Goal: Task Accomplishment & Management: Complete application form

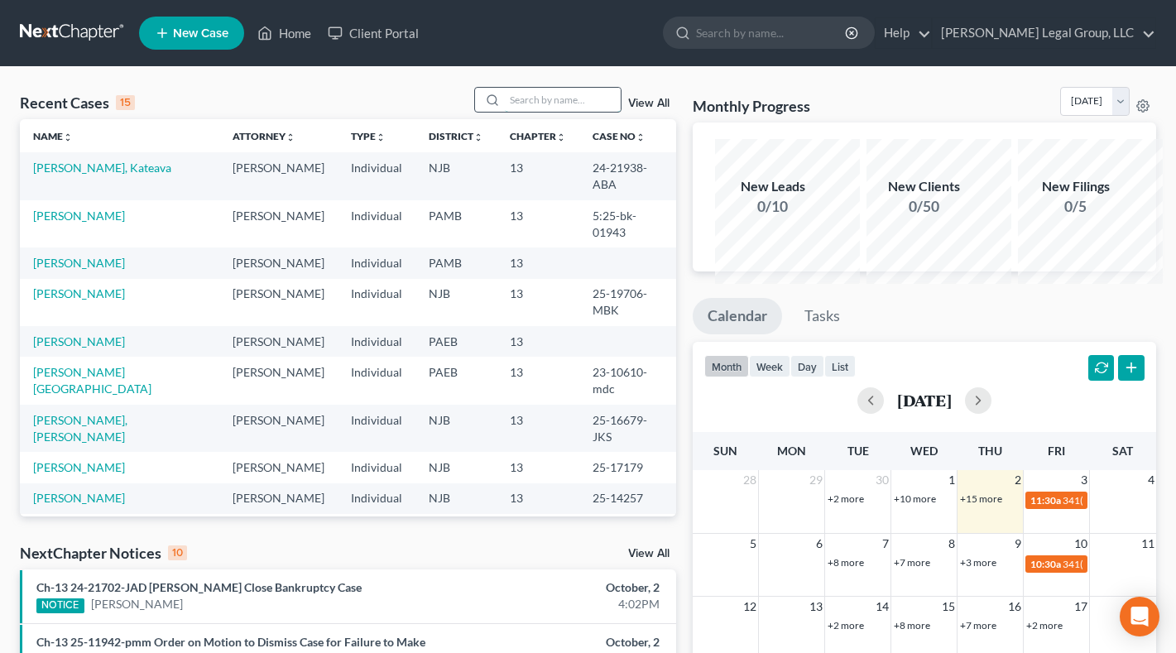
click at [505, 112] on input "search" at bounding box center [563, 100] width 116 height 24
type input "g"
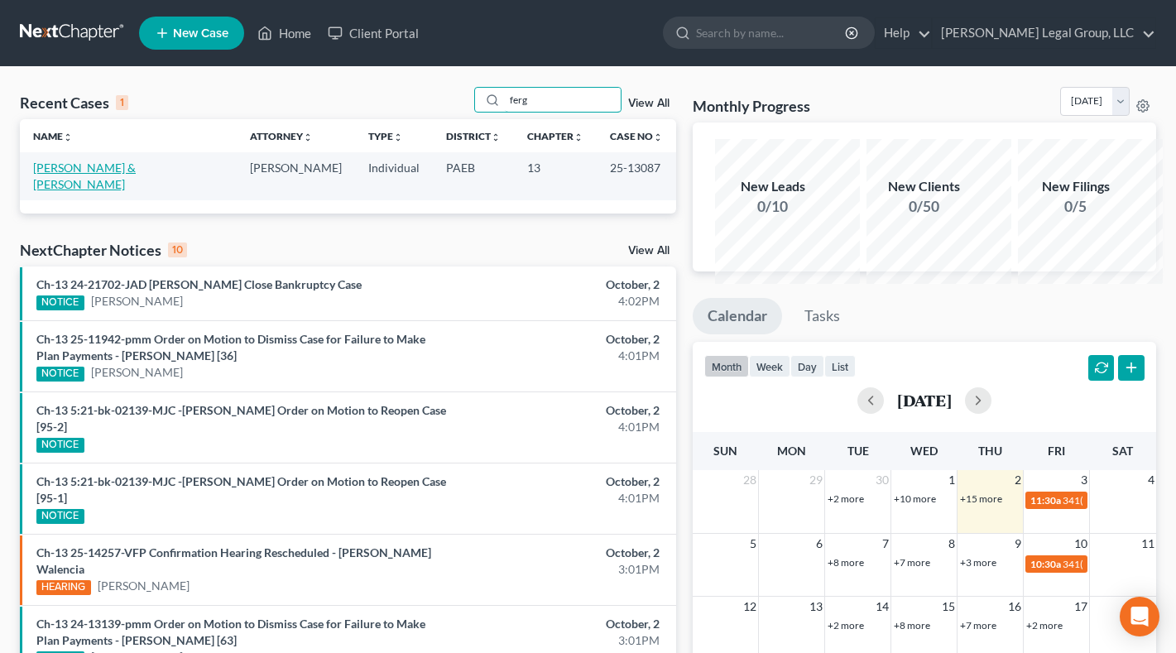
type input "ferg"
click at [94, 191] on link "[PERSON_NAME] & [PERSON_NAME]" at bounding box center [84, 176] width 103 height 31
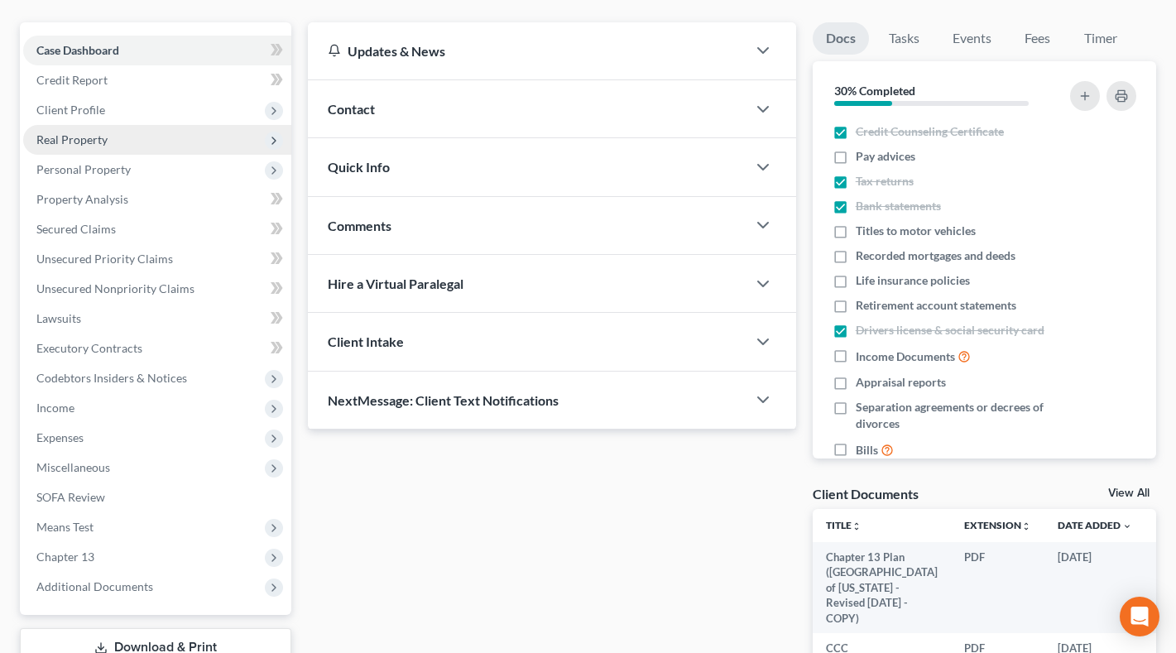
scroll to position [166, 0]
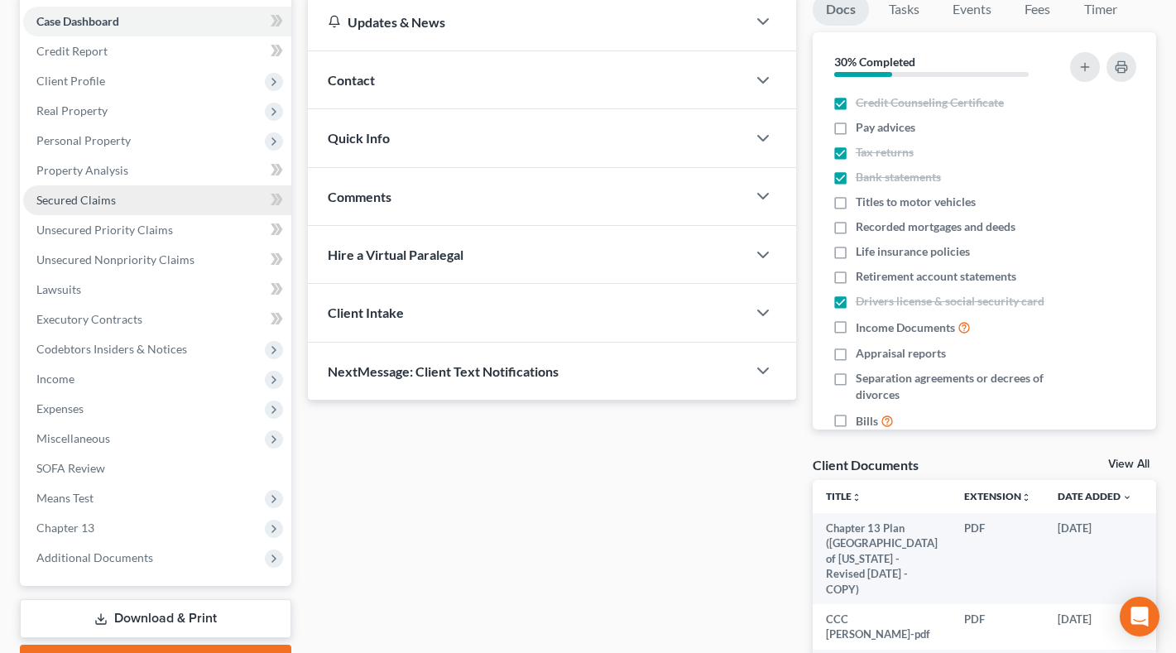
click at [164, 215] on link "Secured Claims" at bounding box center [157, 200] width 268 height 30
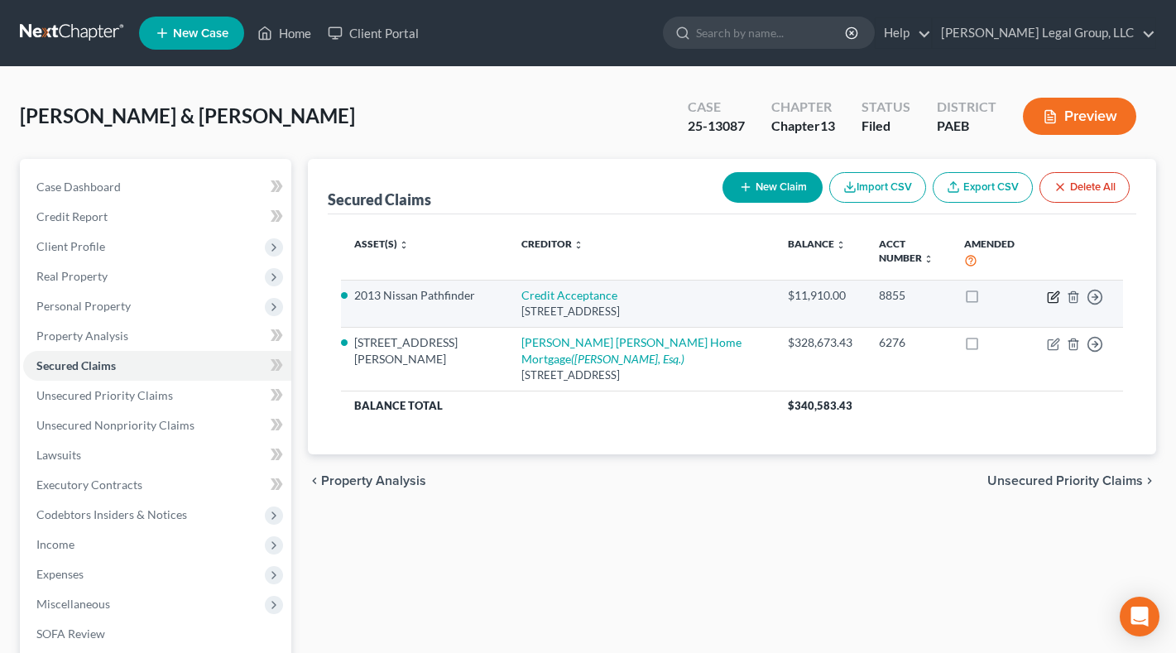
click at [1048, 302] on icon "button" at bounding box center [1053, 297] width 10 height 10
select select "23"
select select "6"
select select "1"
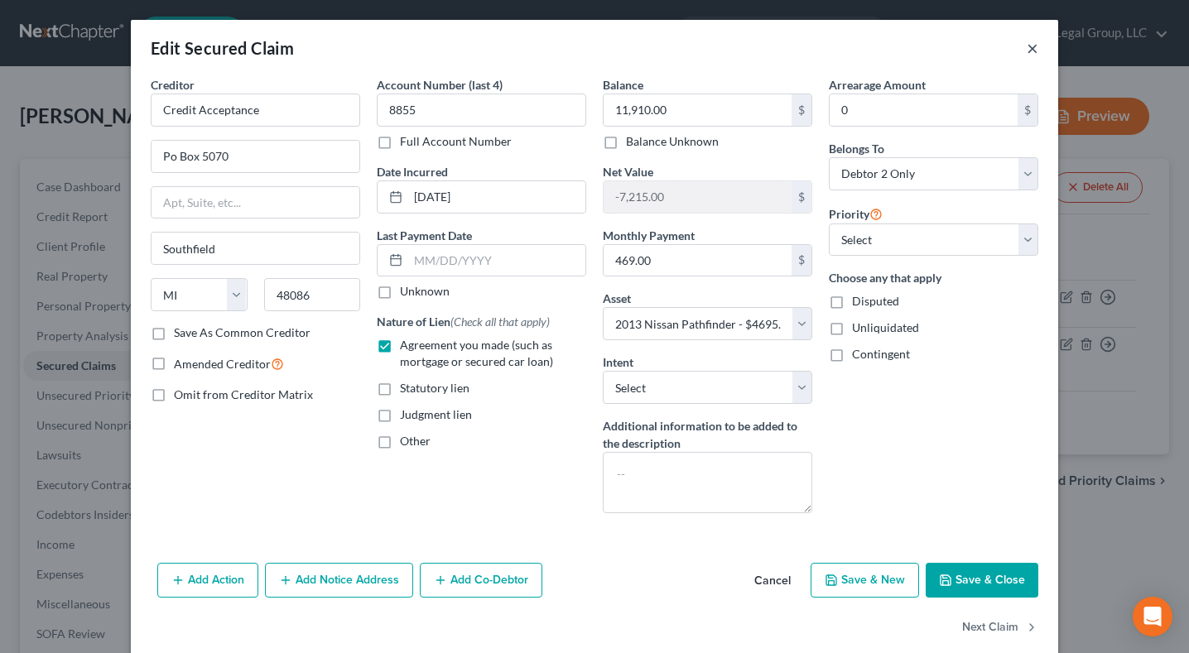
click at [1038, 58] on button "×" at bounding box center [1033, 48] width 12 height 20
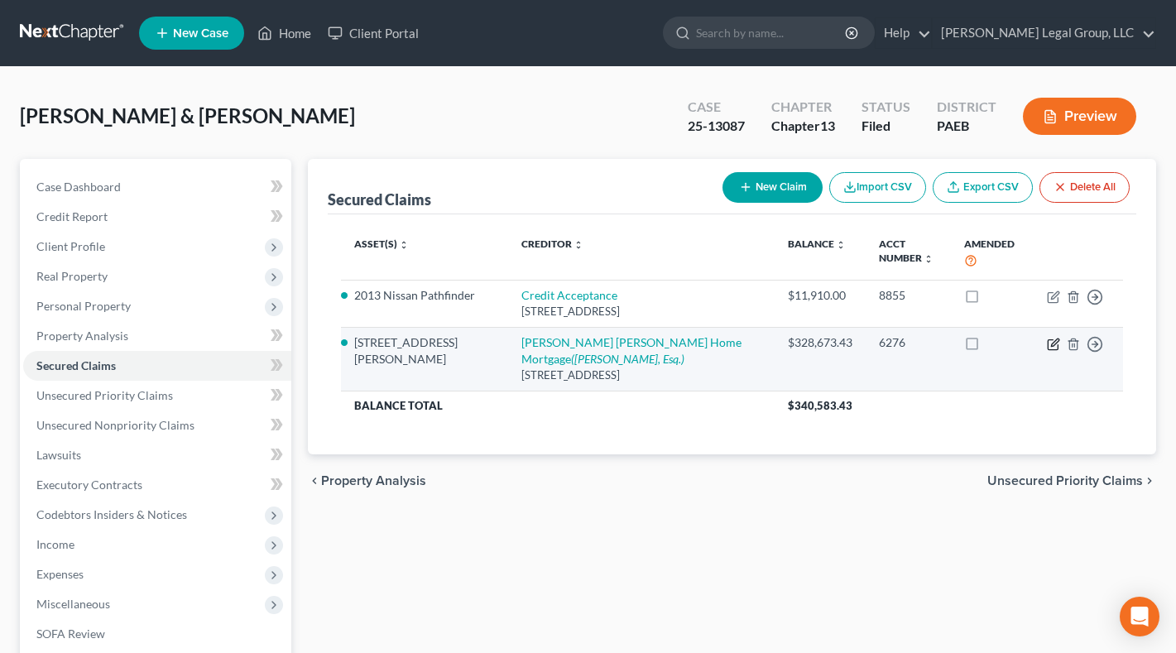
click at [1047, 351] on icon "button" at bounding box center [1053, 344] width 13 height 13
select select "16"
select select "12"
select select "2"
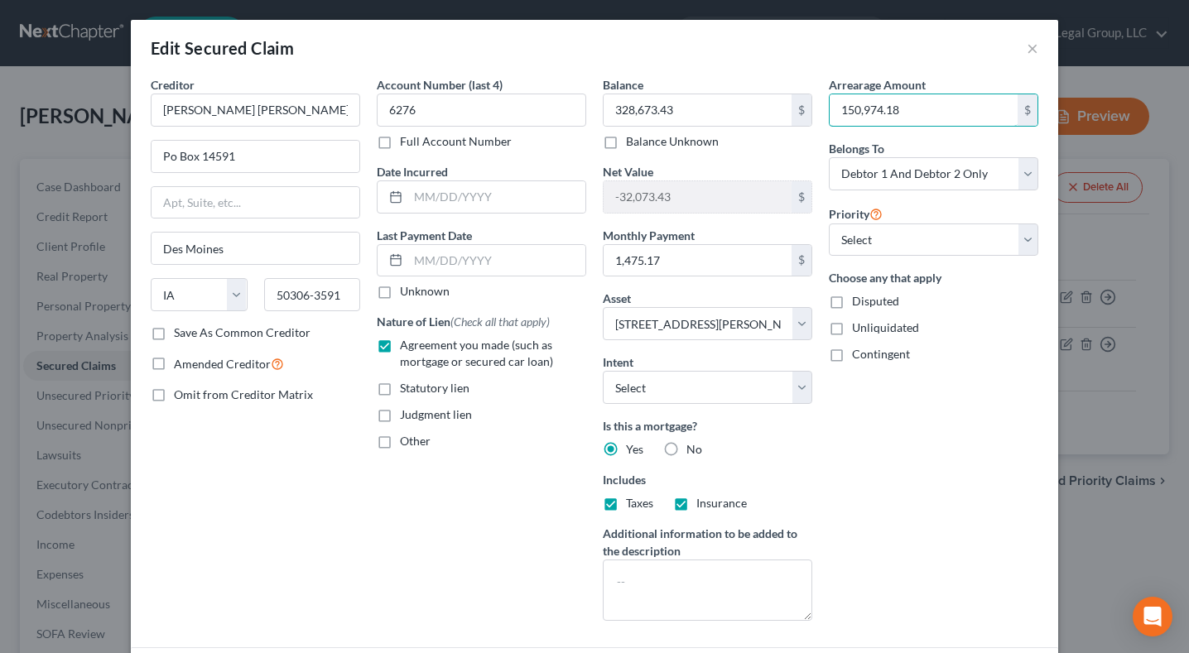
type input "150,974.18"
click at [969, 547] on div "Arrearage Amount 150,974.18 $ Belongs To * Select Debtor 1 Only Debtor 2 Only D…" at bounding box center [933, 355] width 226 height 558
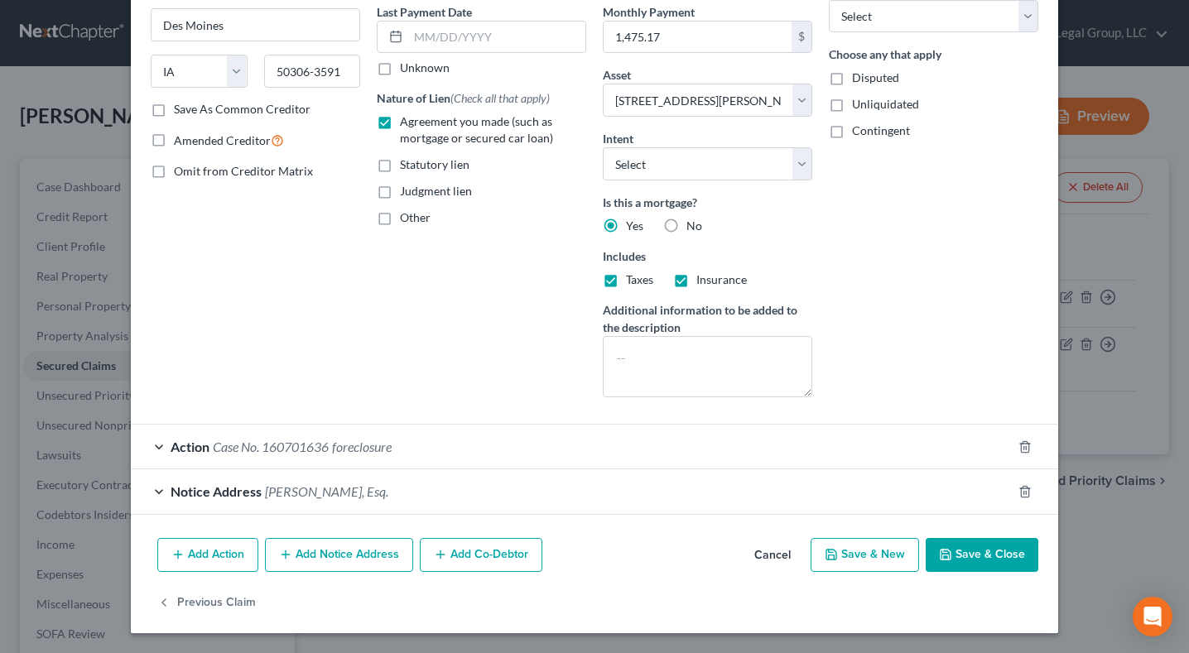
scroll to position [331, 0]
click at [1038, 573] on button "Save & Close" at bounding box center [982, 555] width 113 height 35
select select
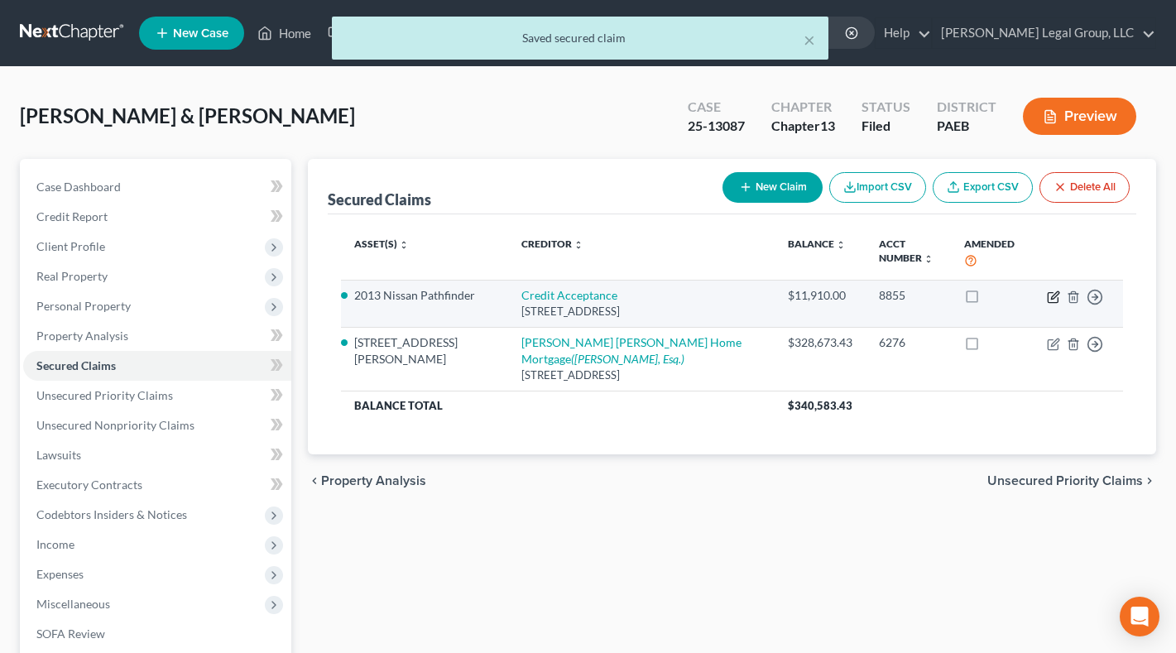
click at [1048, 302] on icon "button" at bounding box center [1053, 297] width 10 height 10
select select "23"
select select "1"
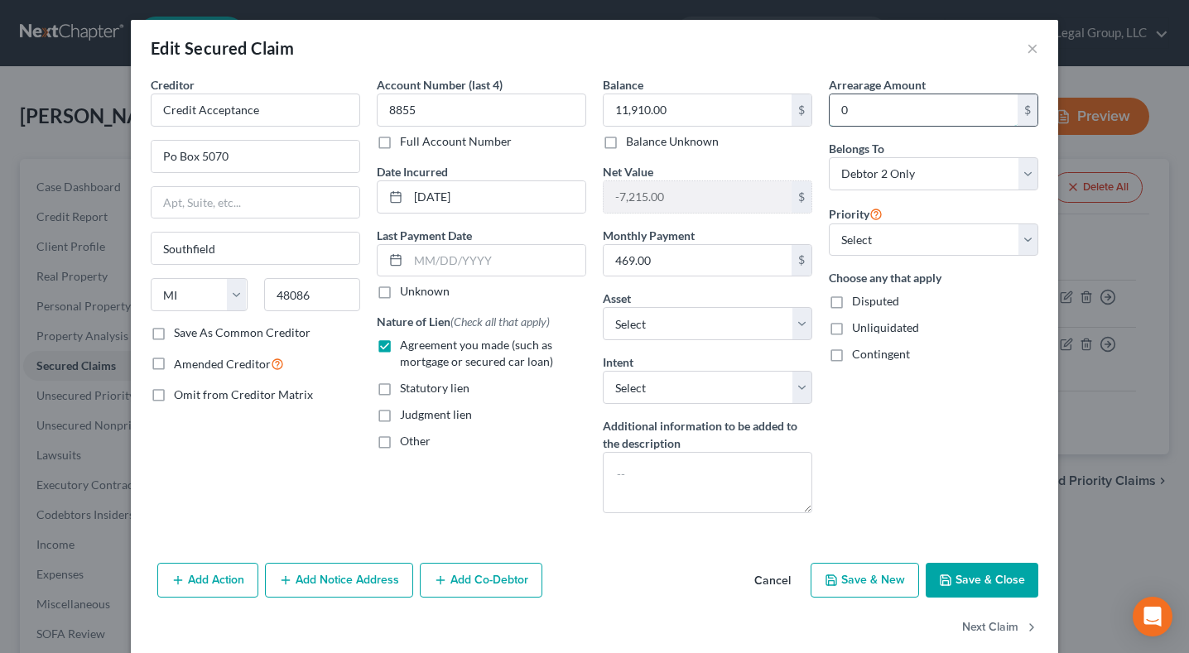
click at [909, 126] on input "0" at bounding box center [924, 109] width 188 height 31
type input "11,642.77"
click at [1047, 527] on div "Arrearage Amount 11,642.77 $ Belongs To * Select Debtor 1 Only Debtor 2 Only De…" at bounding box center [933, 301] width 226 height 450
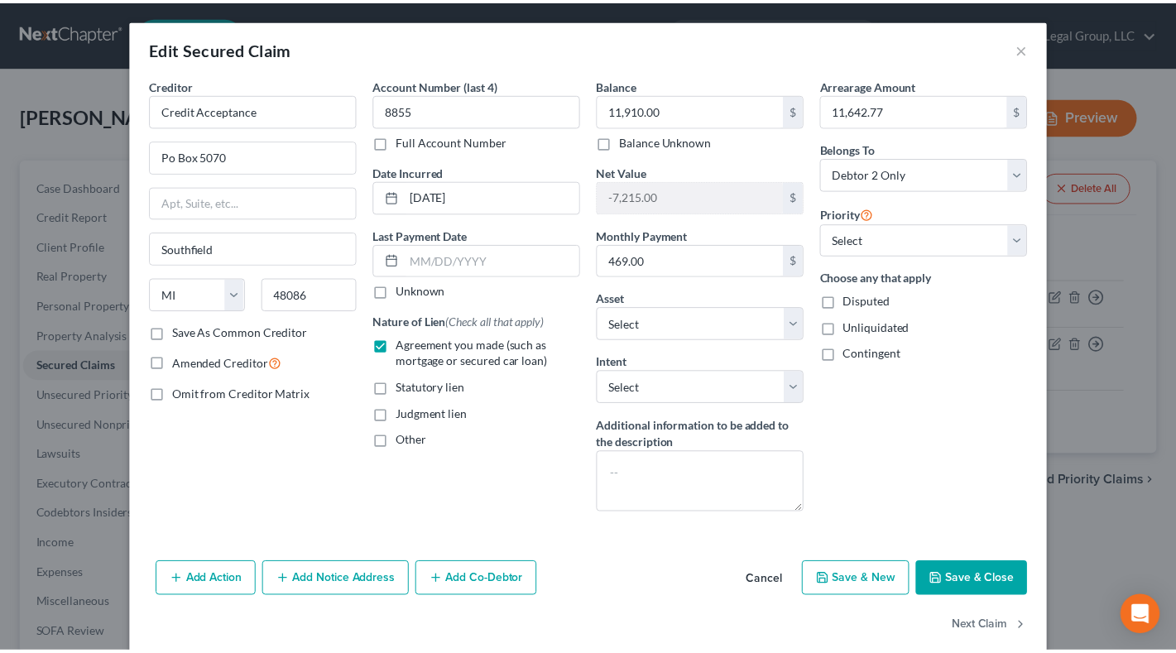
scroll to position [190, 0]
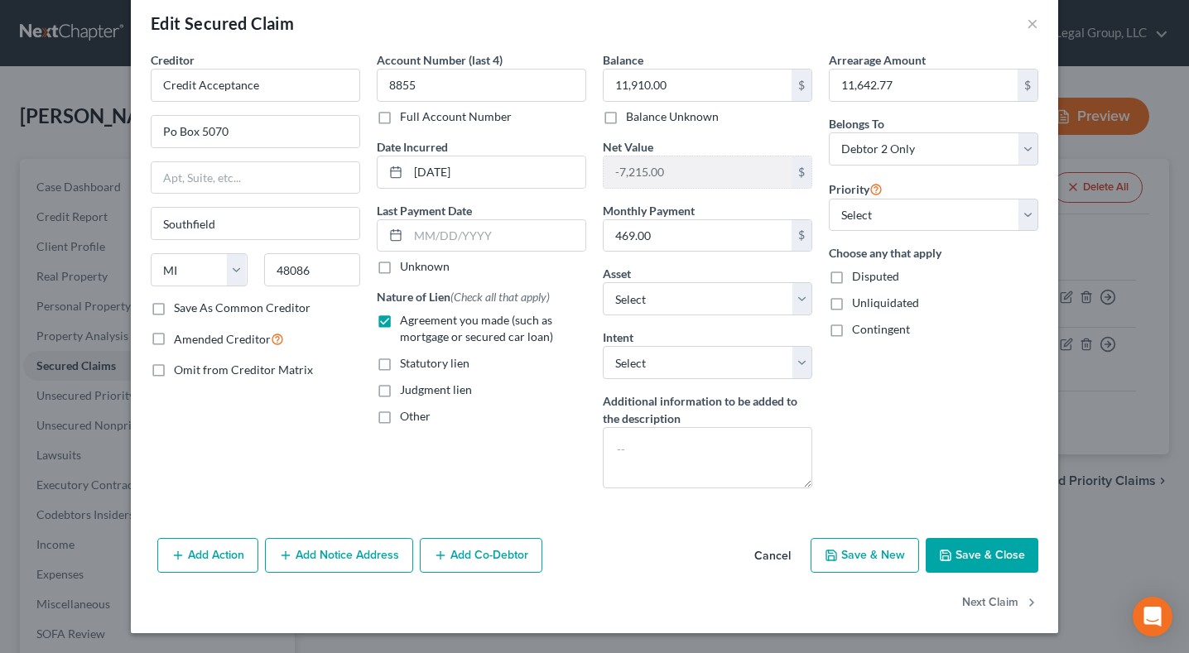
click at [1032, 538] on button "Save & Close" at bounding box center [982, 555] width 113 height 35
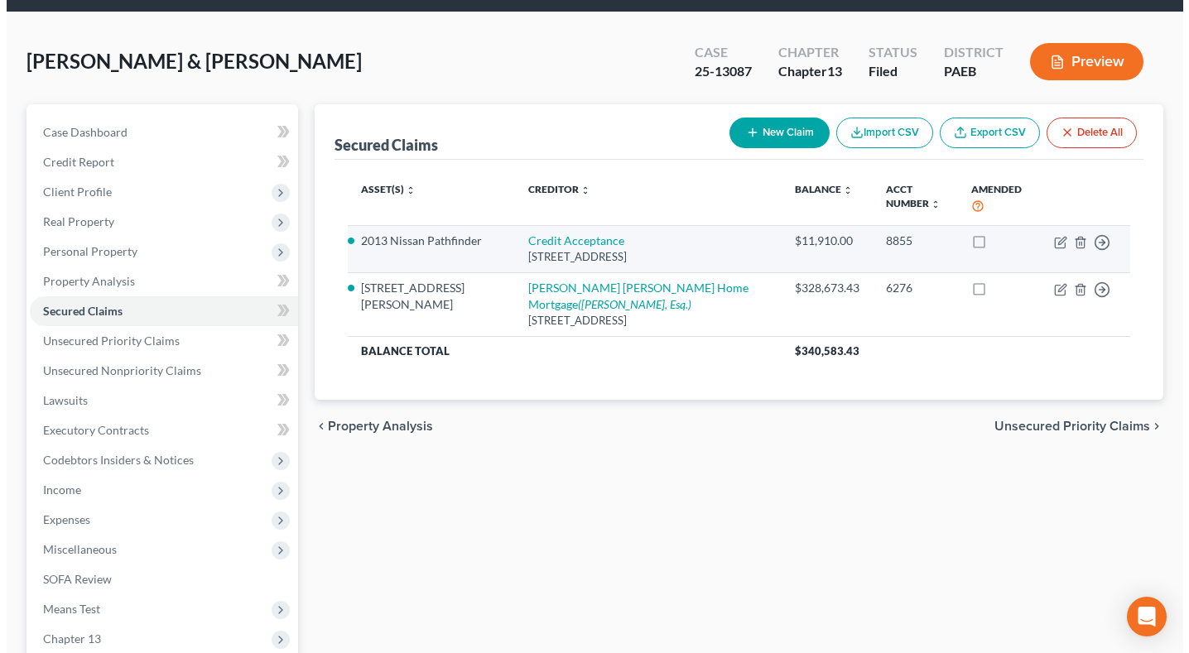
scroll to position [83, 0]
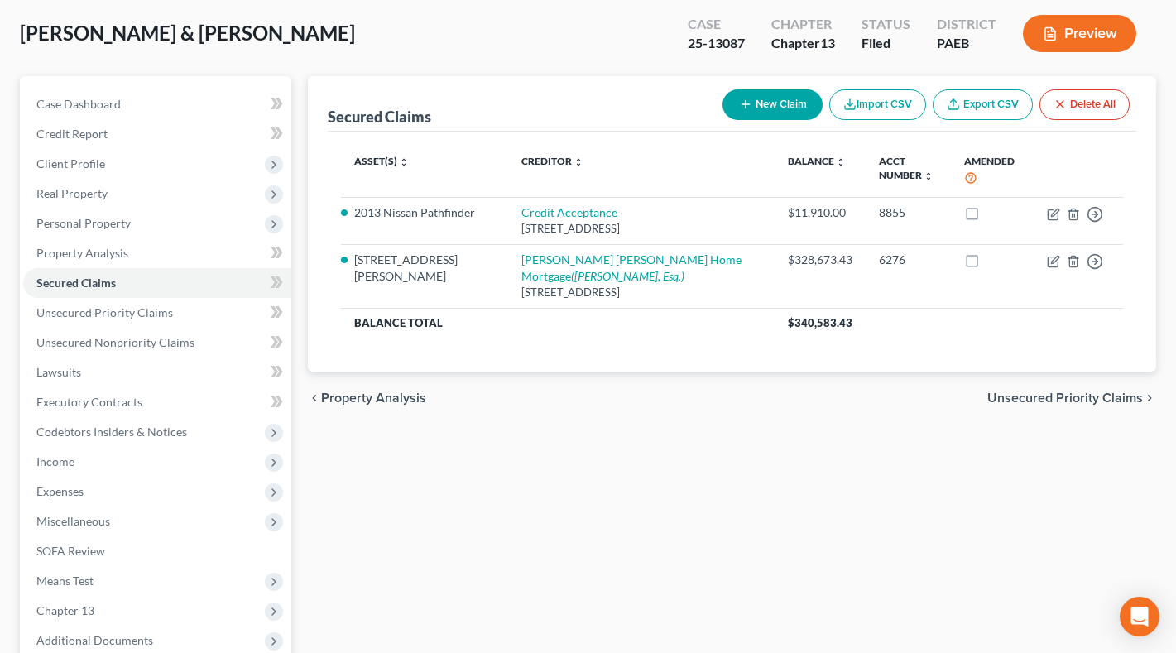
click at [723, 120] on button "New Claim" at bounding box center [773, 104] width 100 height 31
select select "0"
select select "2"
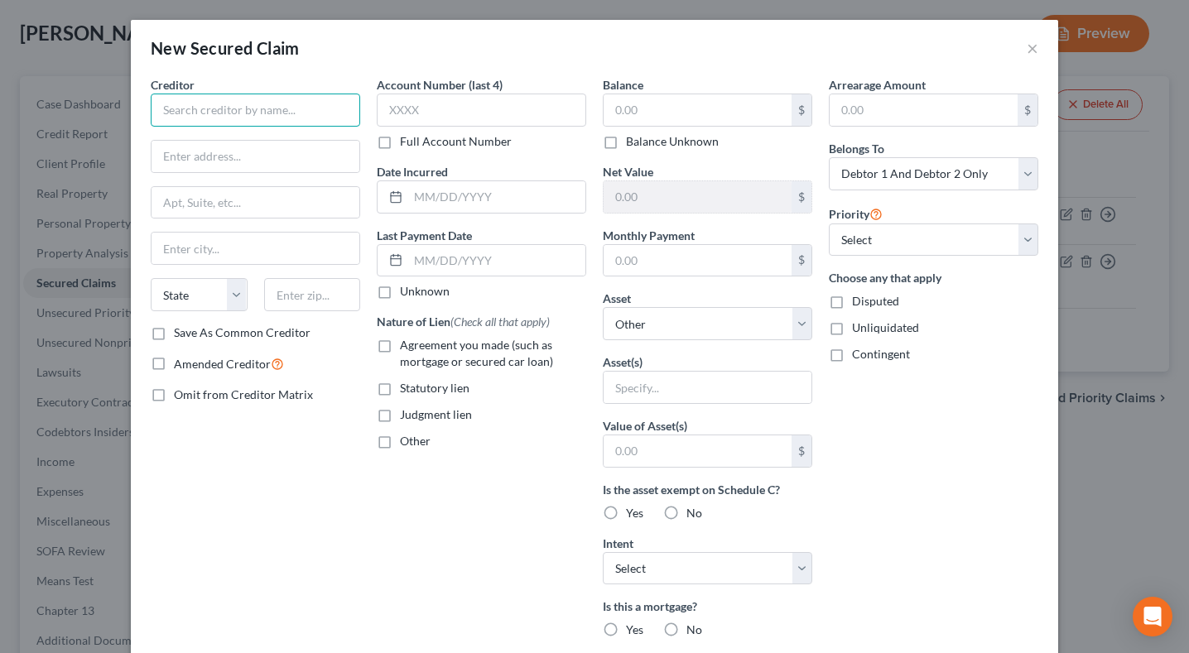
click at [153, 127] on input "text" at bounding box center [255, 110] width 209 height 33
paste input "Philadelphia Gas Works"
type input "Philadelphia Gas Works"
click at [739, 126] on input "text" at bounding box center [698, 109] width 188 height 31
paste input "11134.88"
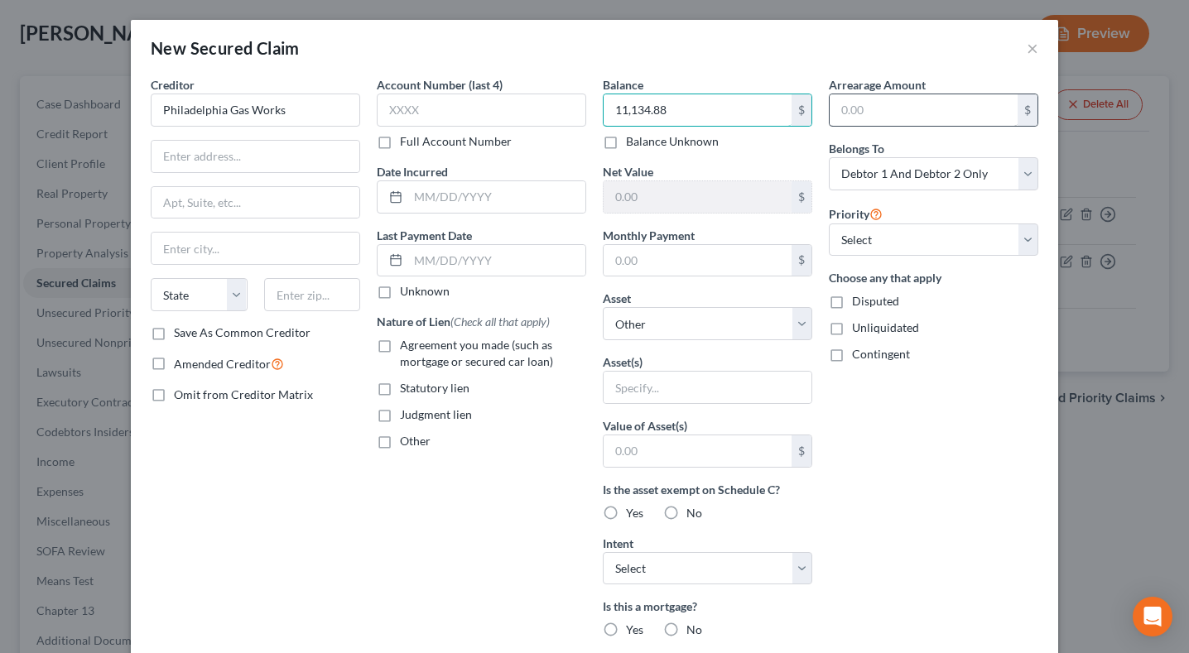
type input "11,134.88"
click at [905, 126] on input "text" at bounding box center [924, 109] width 188 height 31
paste input "11134.88"
type input "11,134.88"
click at [812, 340] on select "Select Other Multiple Assets Firearms - handgun & ammunition - $200.0 Jewelry -…" at bounding box center [707, 323] width 209 height 33
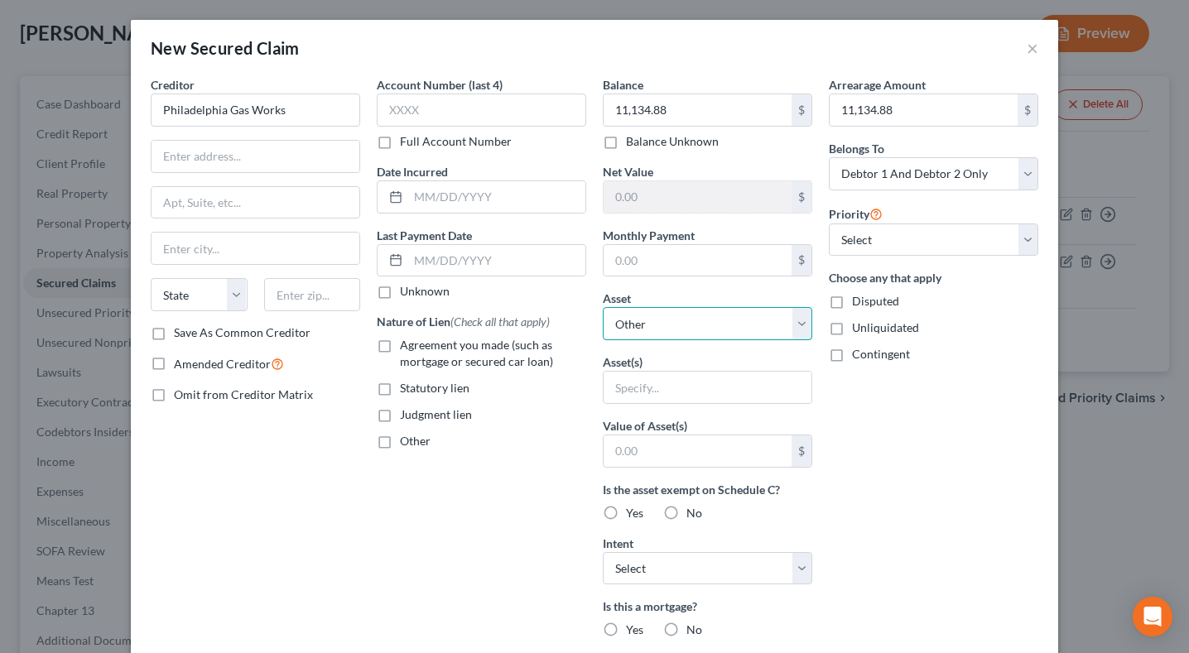
select select "12"
click at [603, 340] on select "Select Other Multiple Assets Firearms - handgun & ammunition - $200.0 Jewelry -…" at bounding box center [707, 323] width 209 height 33
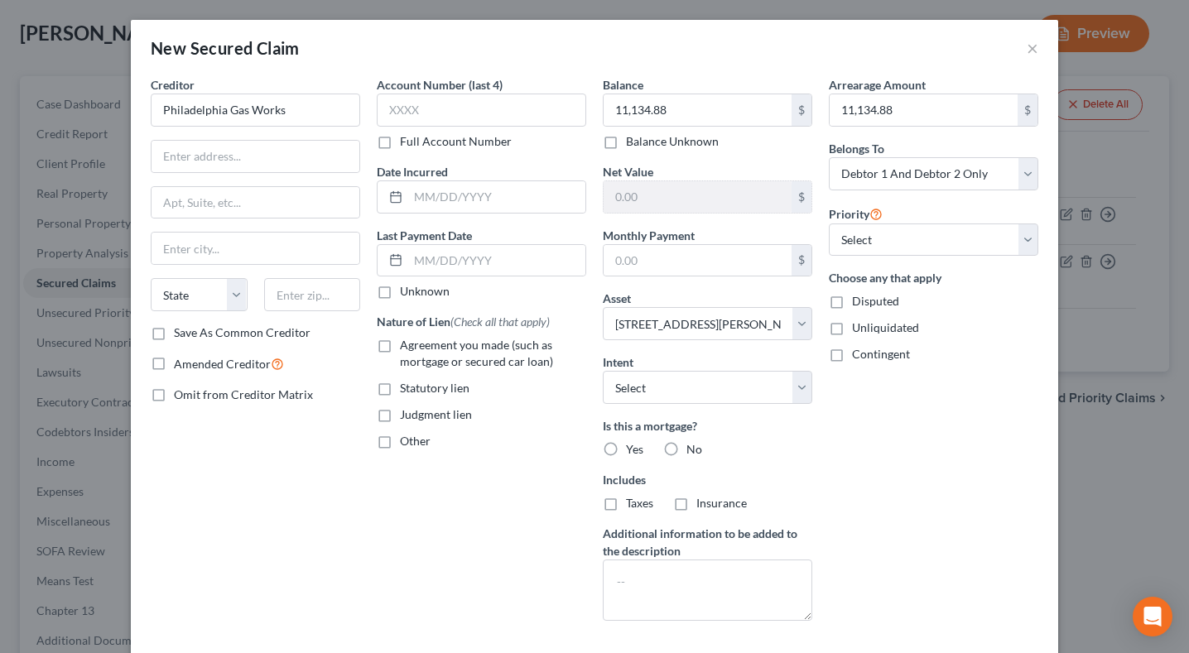
click at [1047, 505] on div "Arrearage Amount 11,134.88 $ Belongs To * Select Debtor 1 Only Debtor 2 Only De…" at bounding box center [933, 355] width 226 height 558
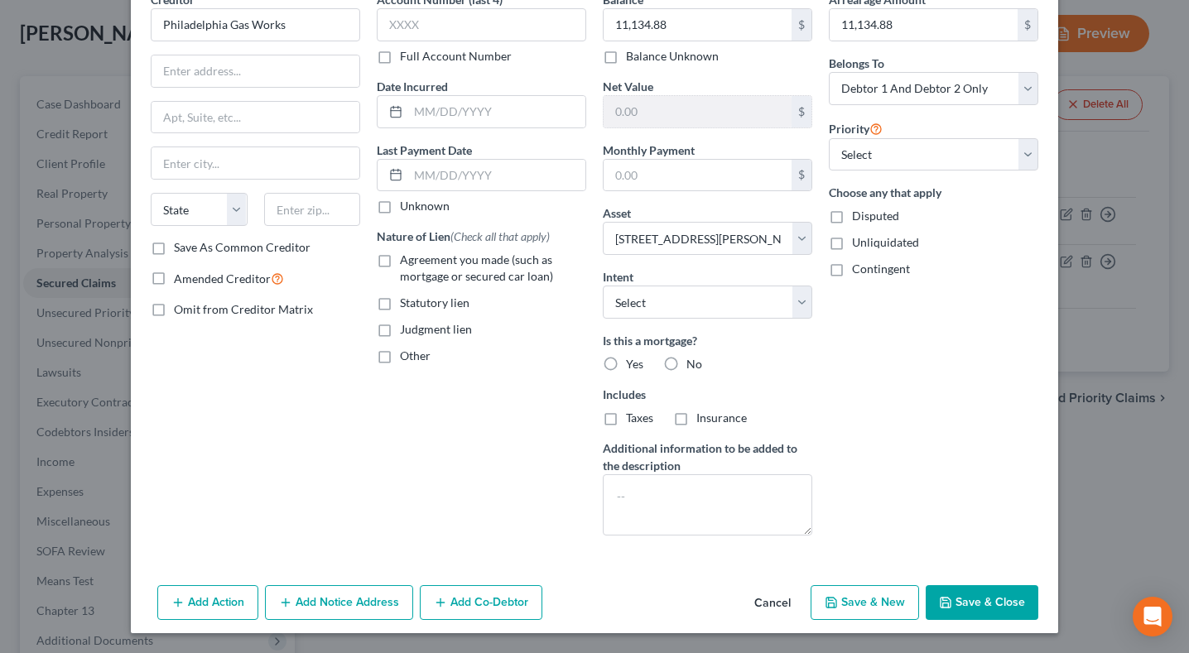
scroll to position [267, 0]
click at [686, 356] on label "No" at bounding box center [694, 364] width 16 height 17
click at [693, 356] on input "No" at bounding box center [698, 361] width 11 height 11
radio input "true"
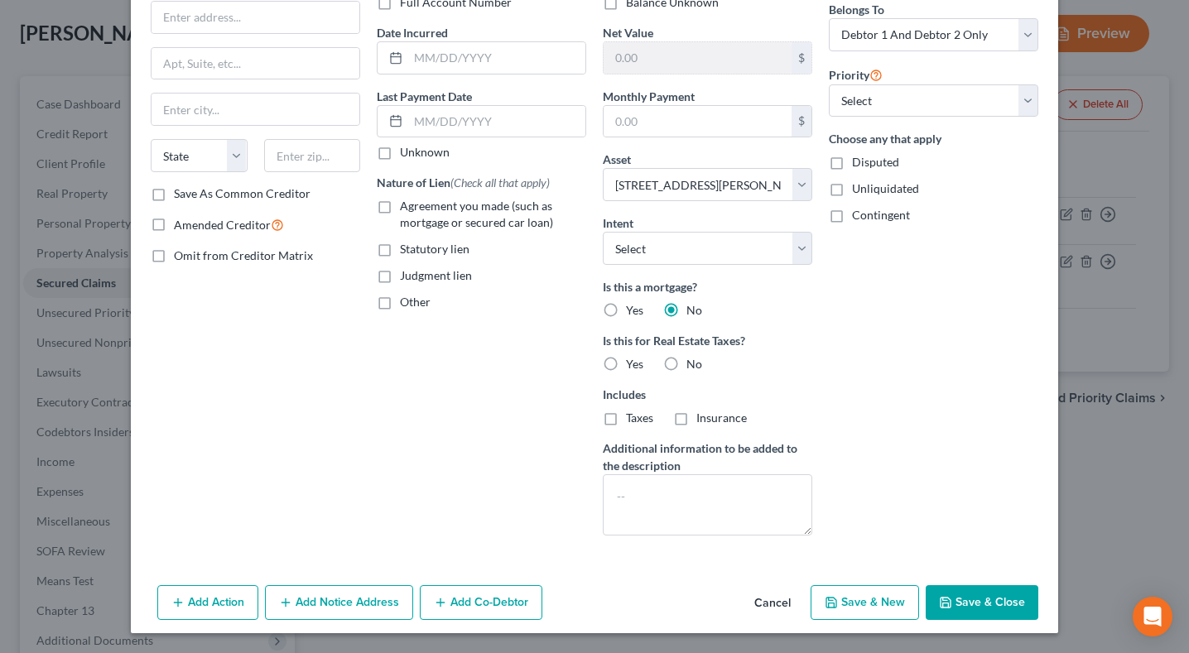
click at [686, 364] on label "No" at bounding box center [694, 364] width 16 height 17
click at [693, 364] on input "No" at bounding box center [698, 361] width 11 height 11
radio input "true"
click at [1038, 585] on button "Save & Close" at bounding box center [982, 602] width 113 height 35
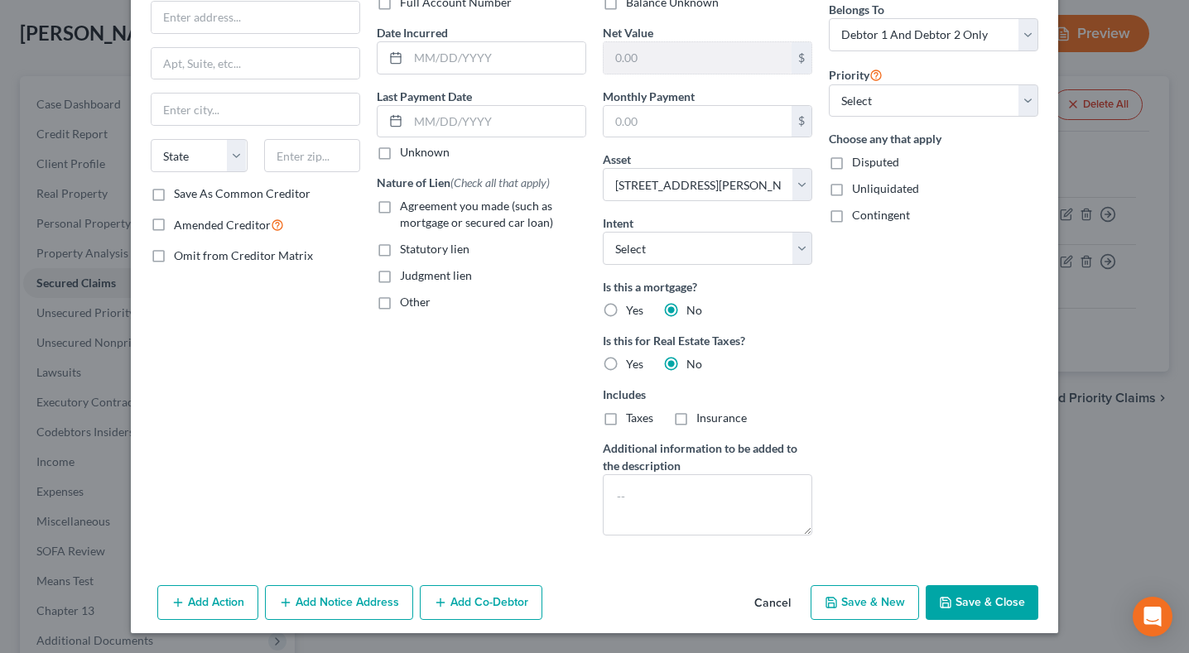
select select
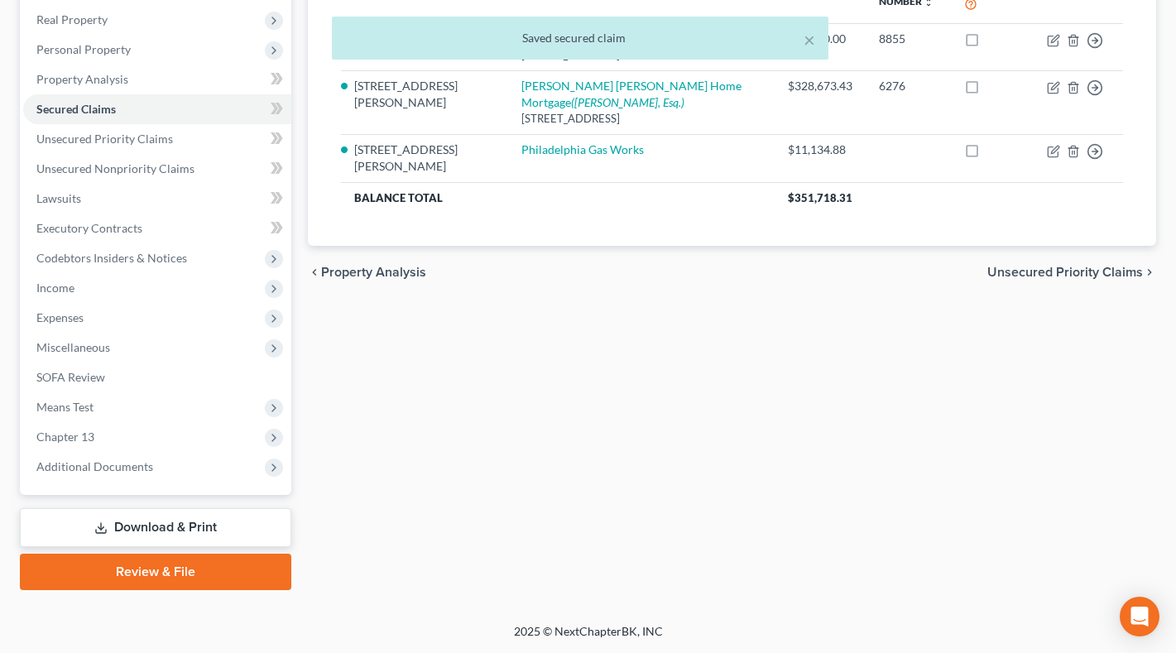
scroll to position [414, 0]
click at [144, 452] on span "Chapter 13" at bounding box center [157, 437] width 268 height 30
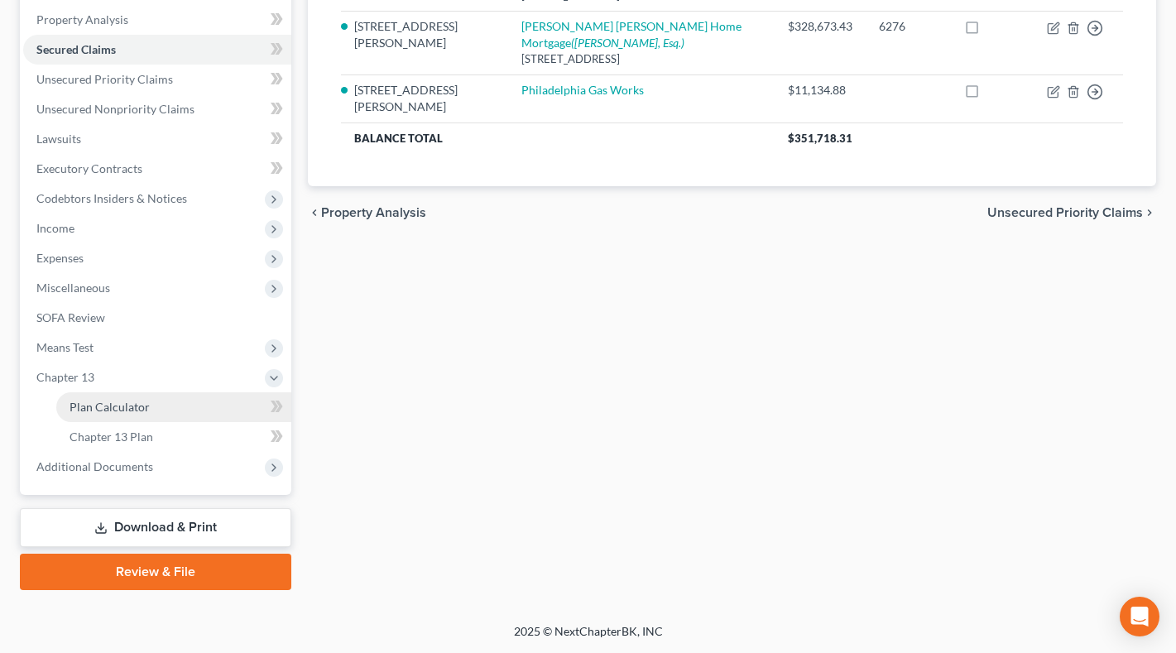
click at [141, 414] on span "Plan Calculator" at bounding box center [110, 407] width 80 height 14
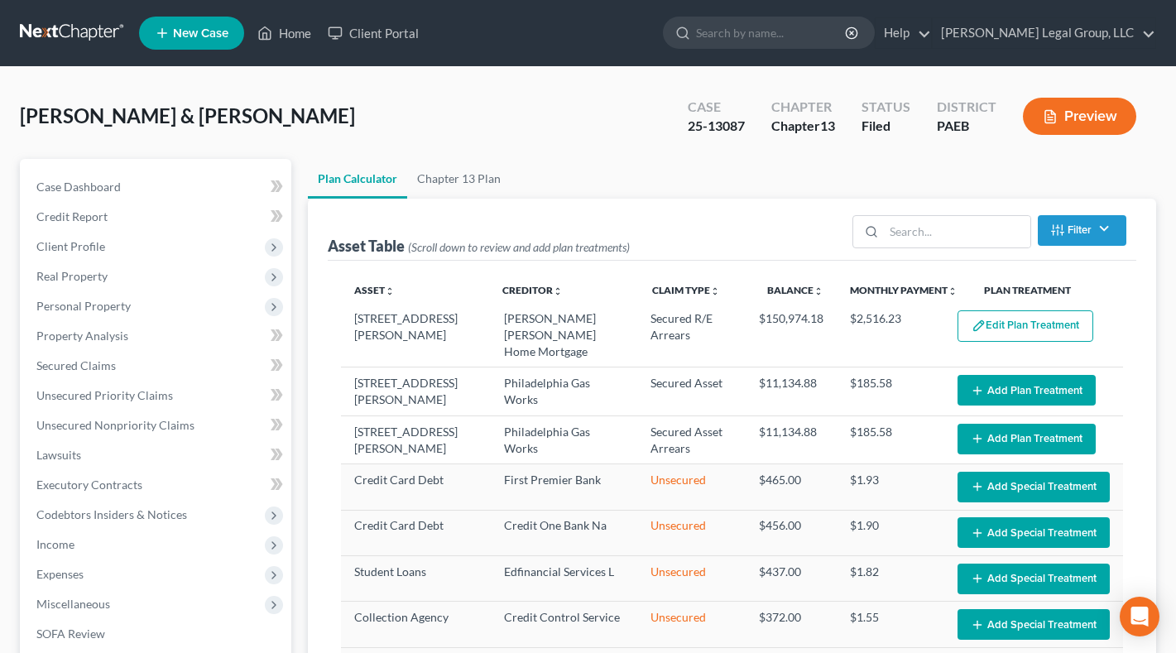
select select "59"
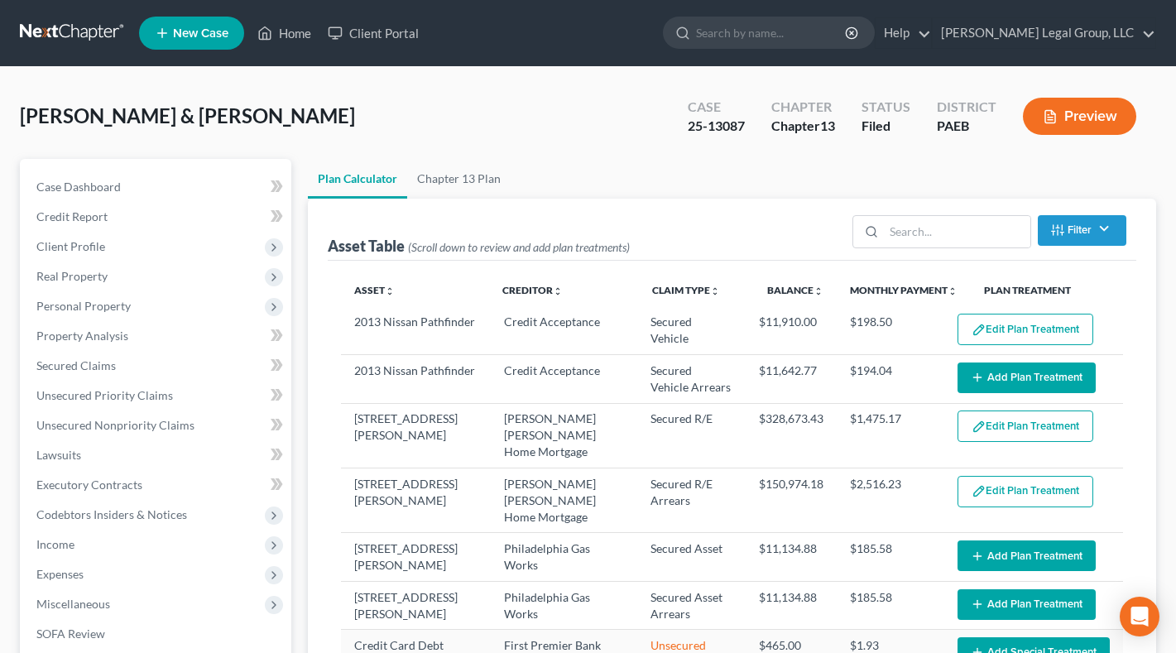
click at [1018, 345] on button "Edit Plan Treatment" at bounding box center [1026, 329] width 136 height 31
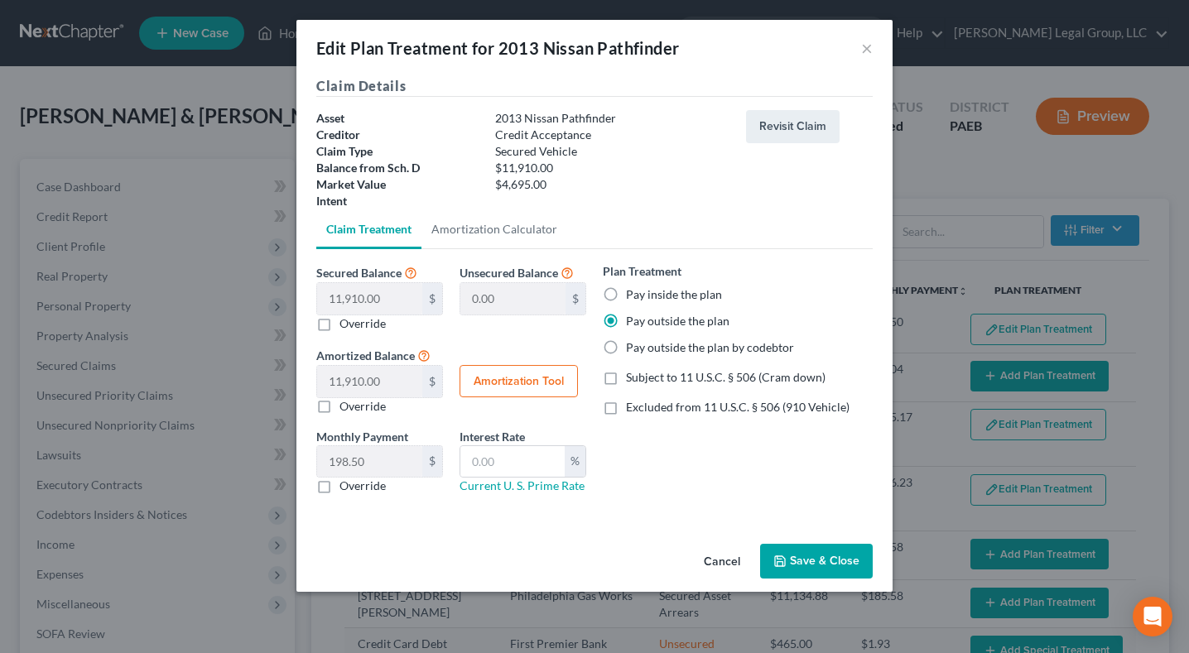
click at [626, 386] on label "Subject to 11 U.S.C. § 506 (Cram down)" at bounding box center [726, 377] width 200 height 17
click at [633, 380] on input "Subject to 11 U.S.C. § 506 (Cram down)" at bounding box center [638, 374] width 11 height 11
checkbox input "true"
click at [626, 303] on label "Pay inside the plan" at bounding box center [674, 294] width 96 height 17
click at [633, 297] on input "Pay inside the plan" at bounding box center [638, 291] width 11 height 11
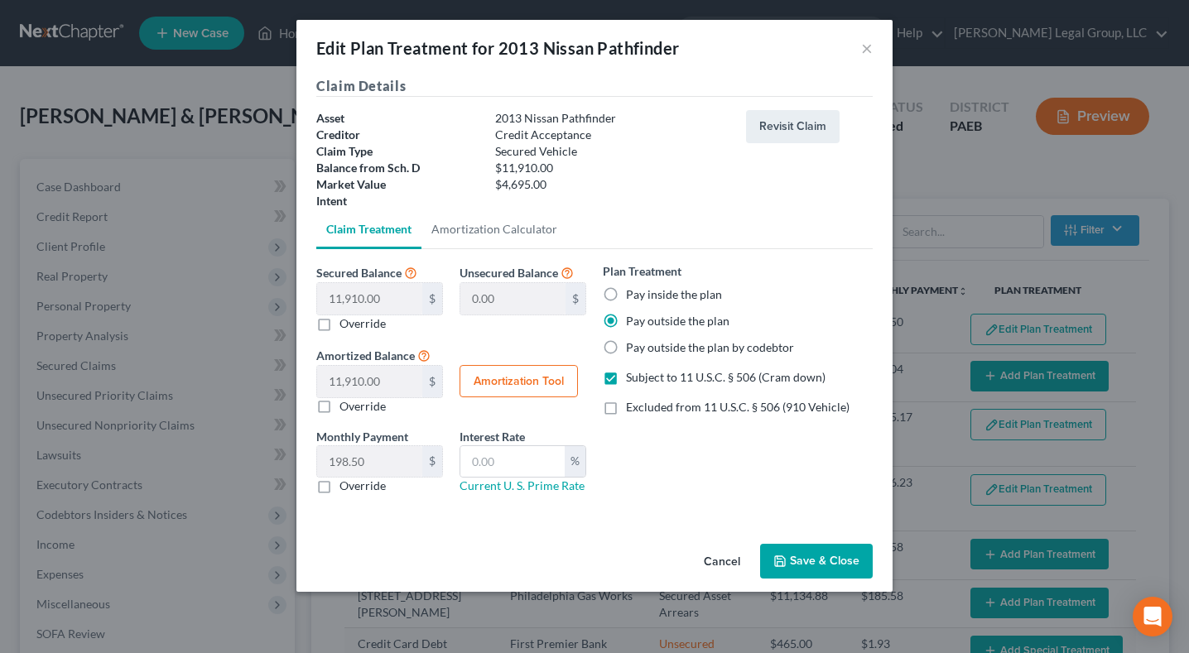
radio input "true"
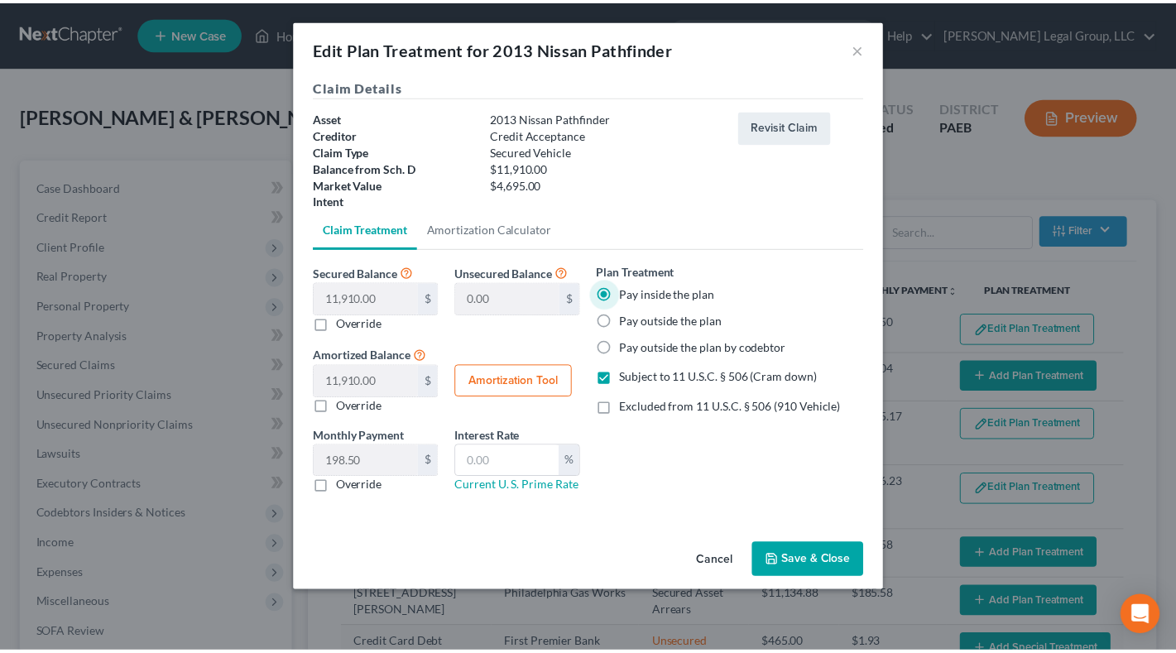
scroll to position [83, 0]
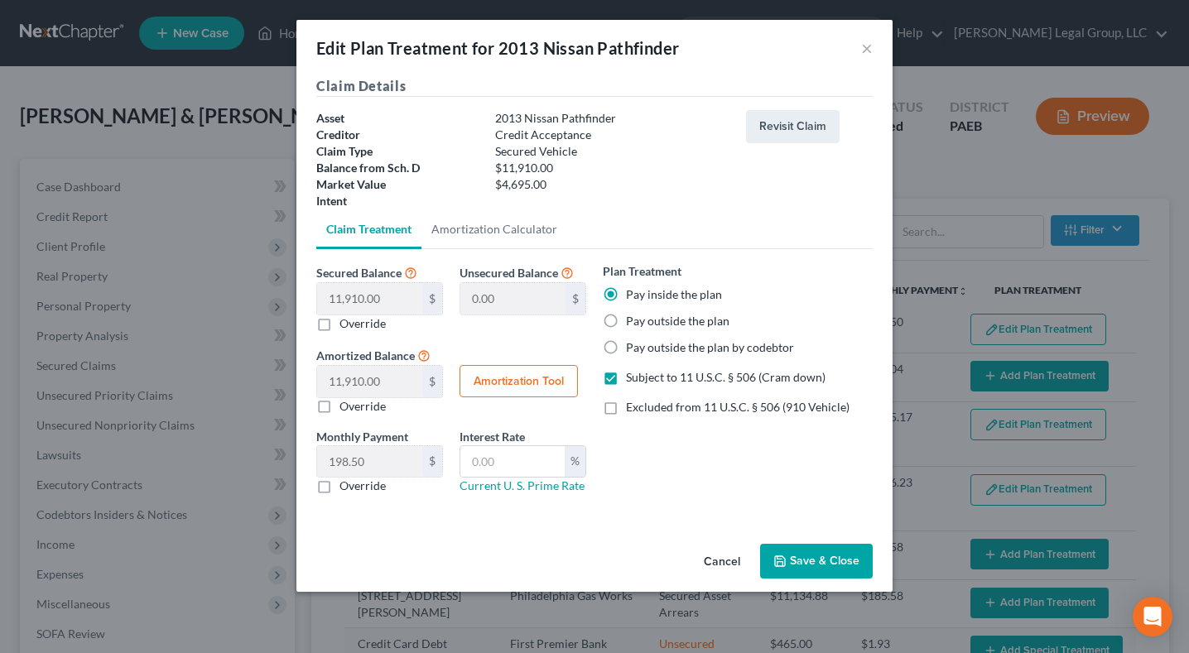
click at [873, 579] on button "Save & Close" at bounding box center [816, 561] width 113 height 35
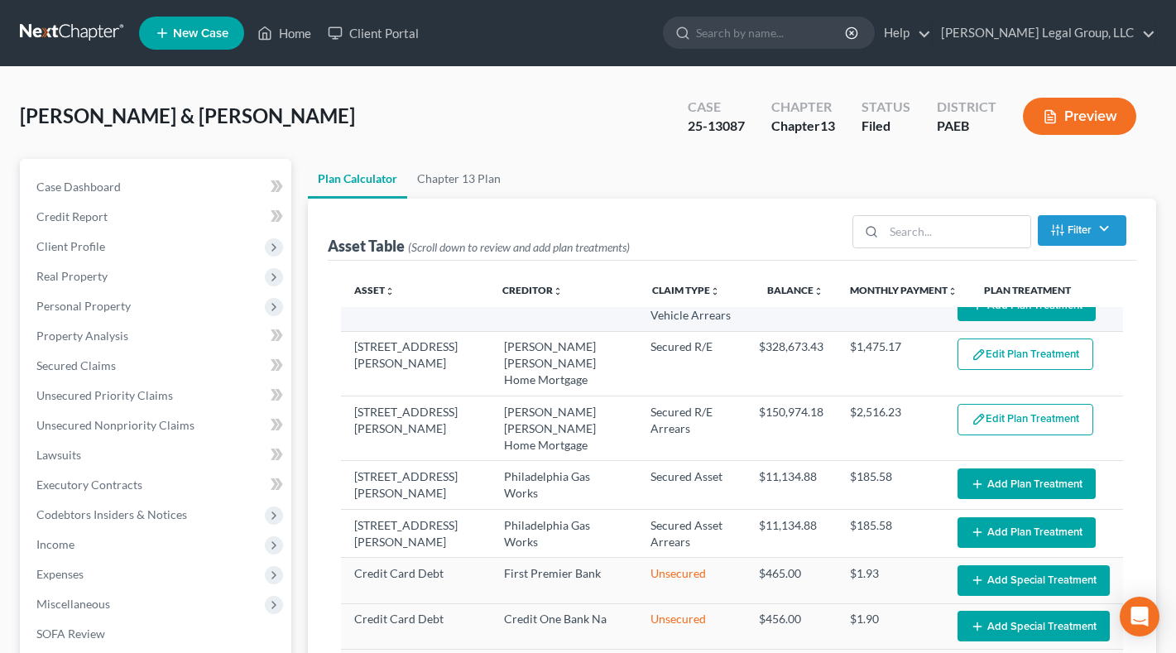
select select "59"
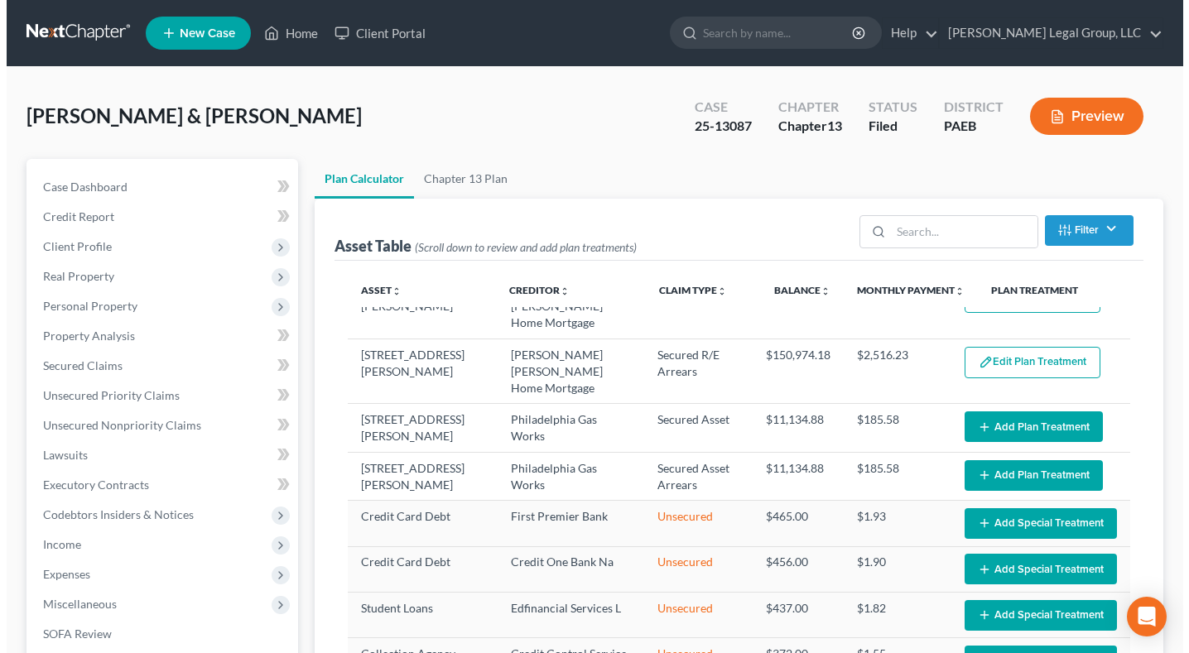
scroll to position [166, 0]
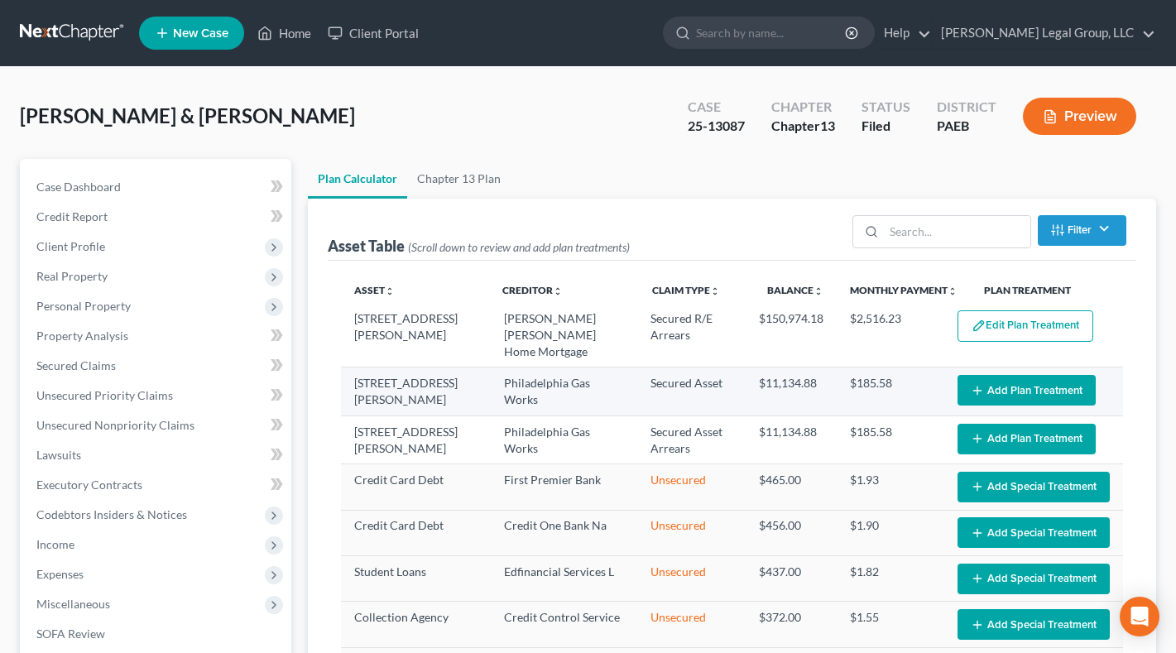
click at [966, 406] on button "Add Plan Treatment" at bounding box center [1027, 390] width 138 height 31
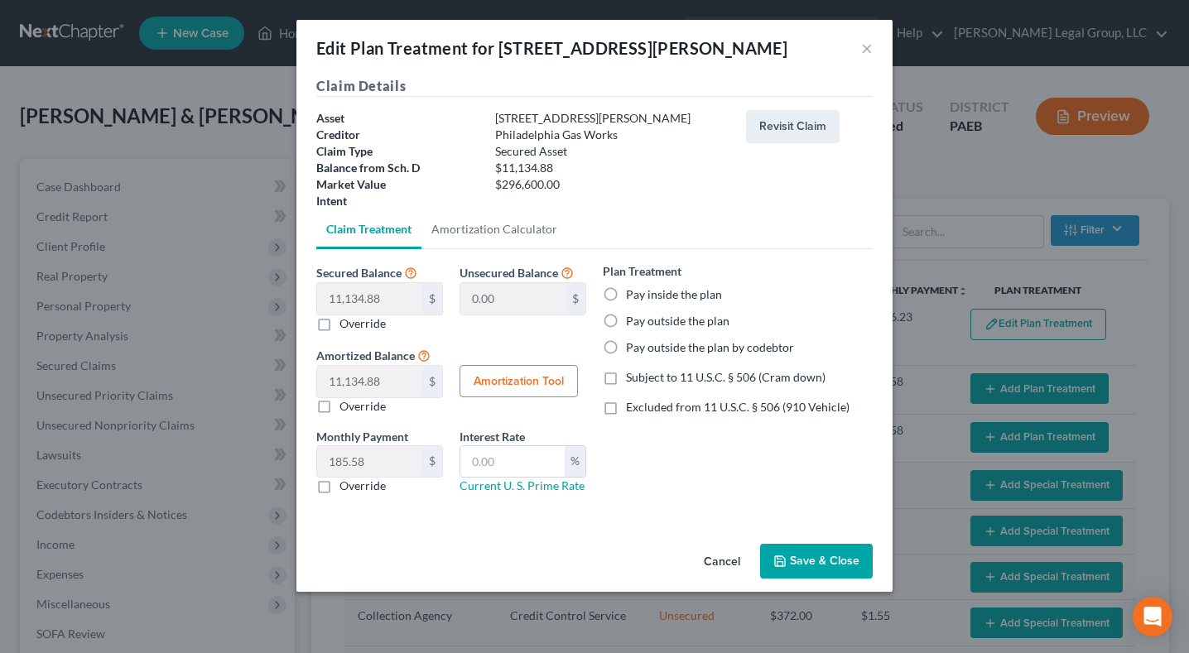
click at [626, 303] on label "Pay inside the plan" at bounding box center [674, 294] width 96 height 17
click at [633, 297] on input "Pay inside the plan" at bounding box center [638, 291] width 11 height 11
radio input "true"
click at [626, 416] on label "Excluded from 11 U.S.C. § 506 (910 Vehicle)" at bounding box center [738, 407] width 224 height 17
click at [633, 410] on input "Excluded from 11 U.S.C. § 506 (910 Vehicle)" at bounding box center [638, 404] width 11 height 11
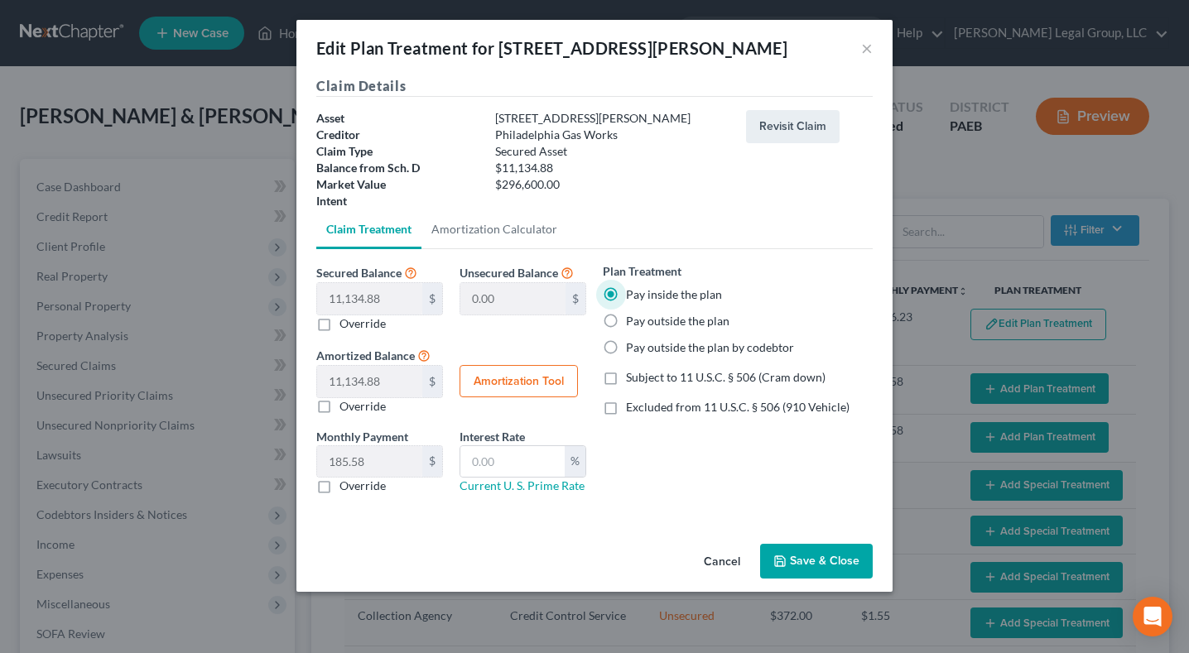
checkbox input "true"
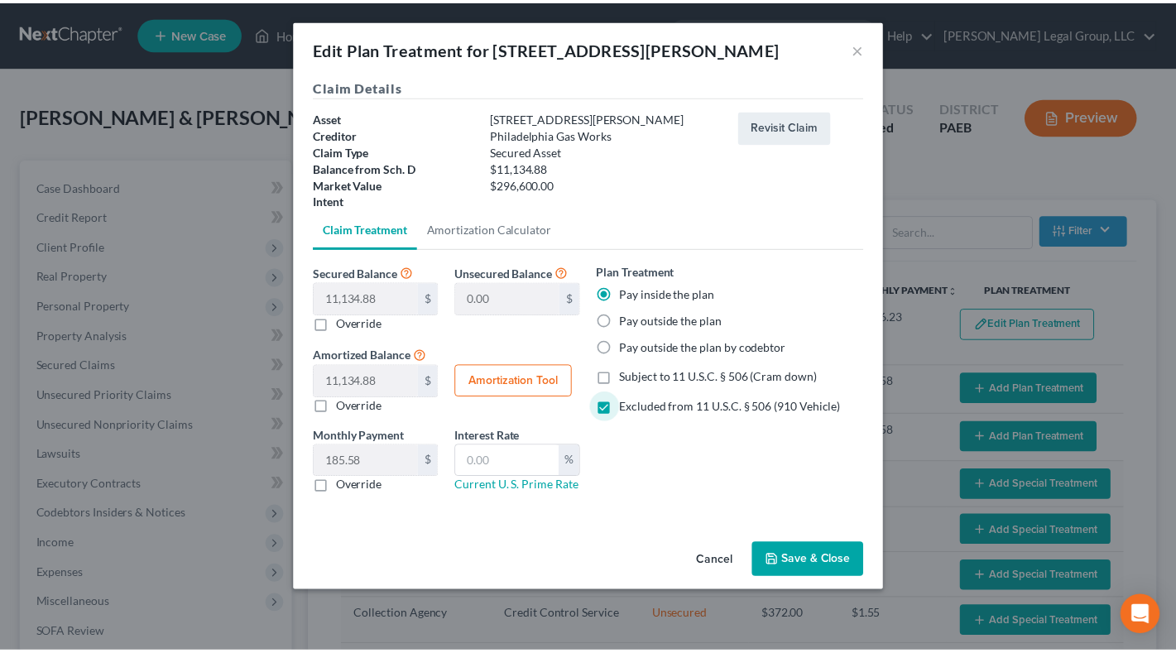
scroll to position [109, 0]
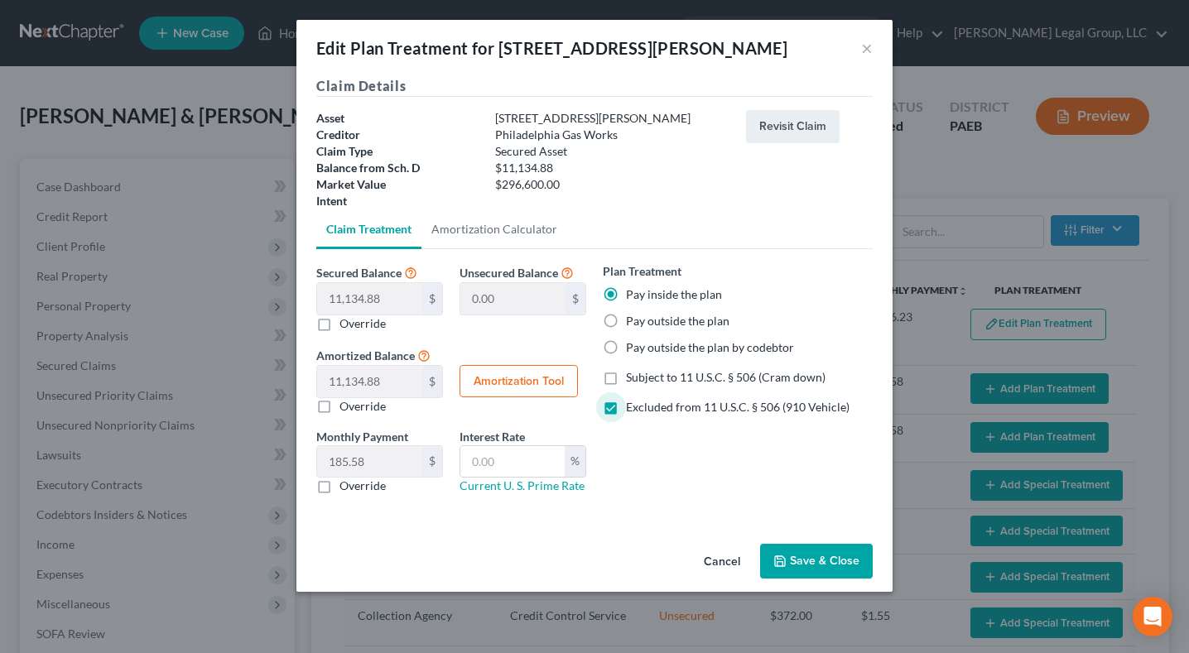
click at [857, 579] on button "Save & Close" at bounding box center [816, 561] width 113 height 35
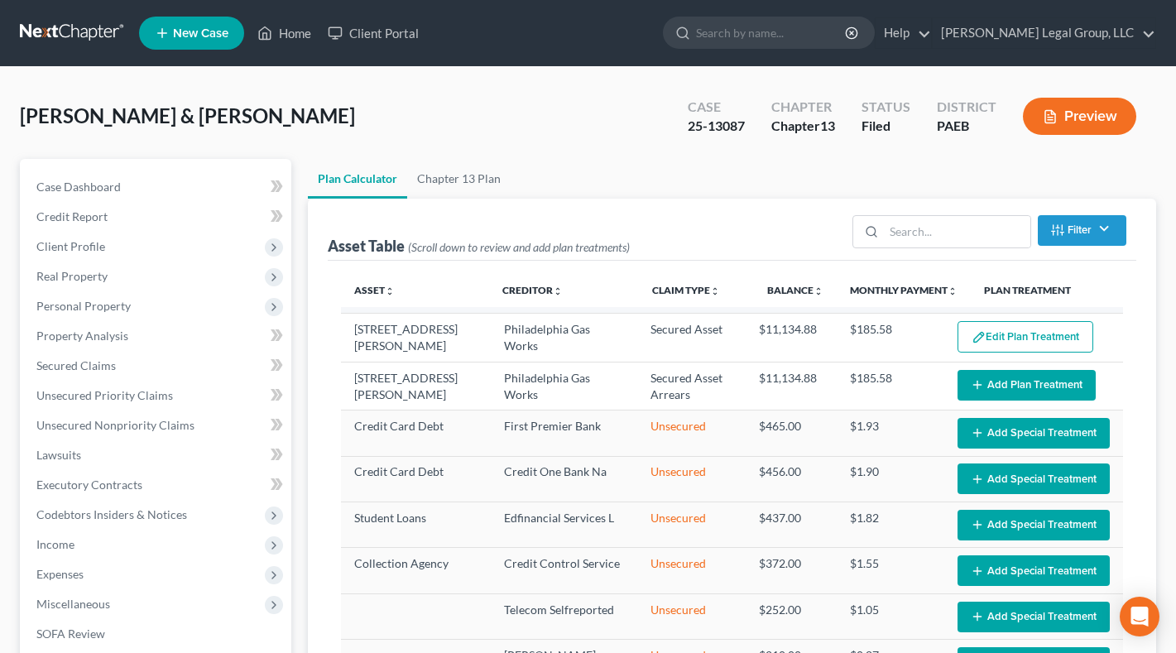
select select "59"
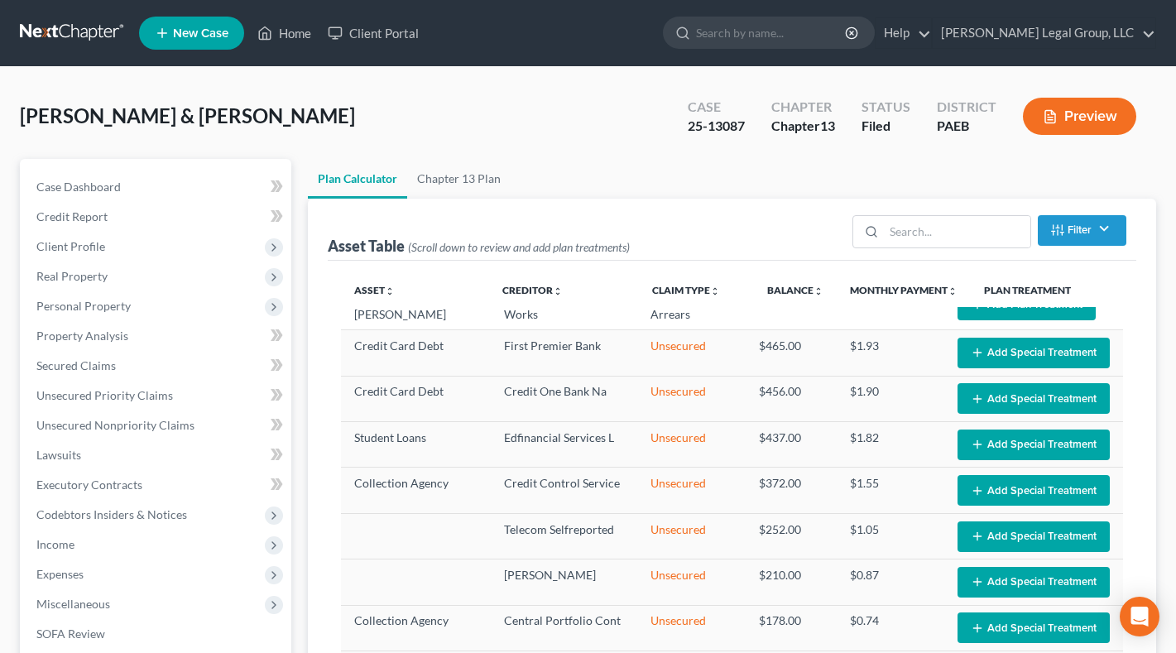
scroll to position [331, 0]
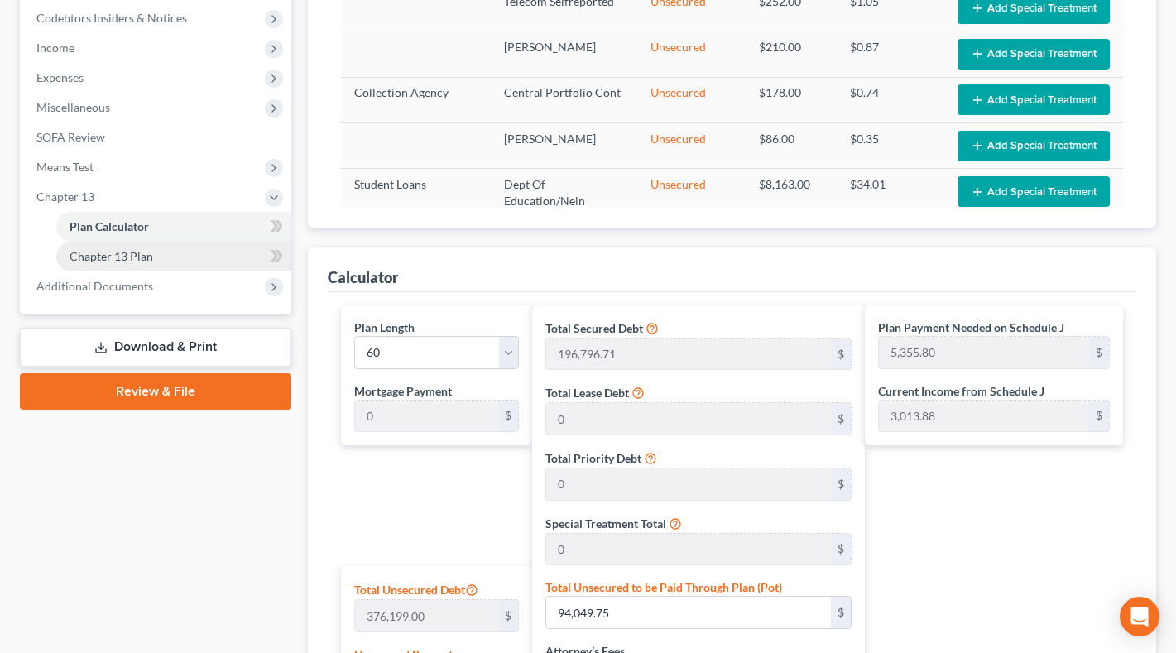
click at [166, 272] on link "Chapter 13 Plan" at bounding box center [173, 257] width 235 height 30
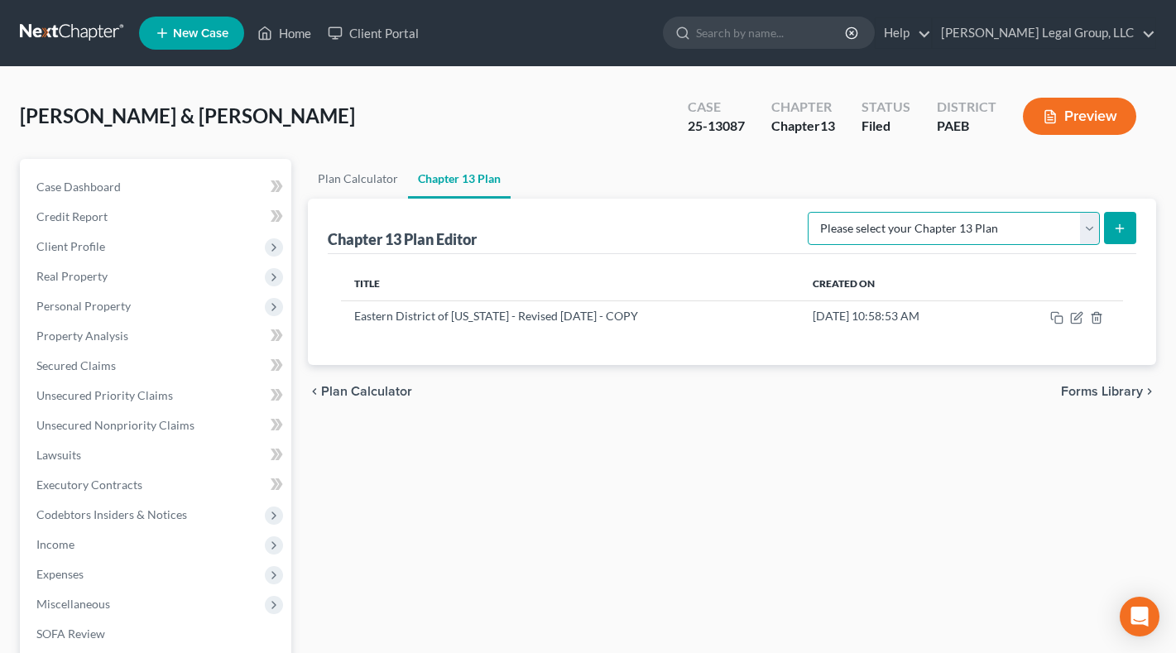
click at [1066, 245] on select "Please select your Chapter 13 Plan Eastern District of [US_STATE] - Effective […" at bounding box center [954, 228] width 292 height 33
select select "2"
click at [808, 245] on select "Please select your Chapter 13 Plan Eastern District of [US_STATE] - Effective […" at bounding box center [954, 228] width 292 height 33
click at [1114, 235] on icon "submit" at bounding box center [1120, 228] width 13 height 13
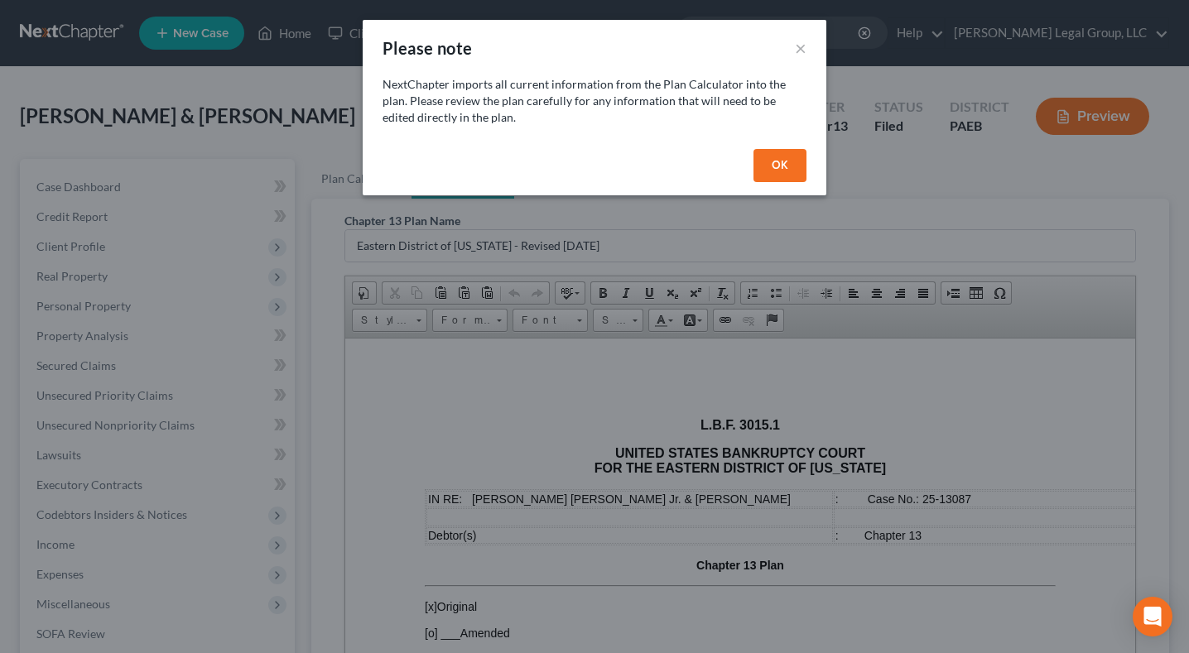
click at [806, 182] on button "OK" at bounding box center [779, 165] width 53 height 33
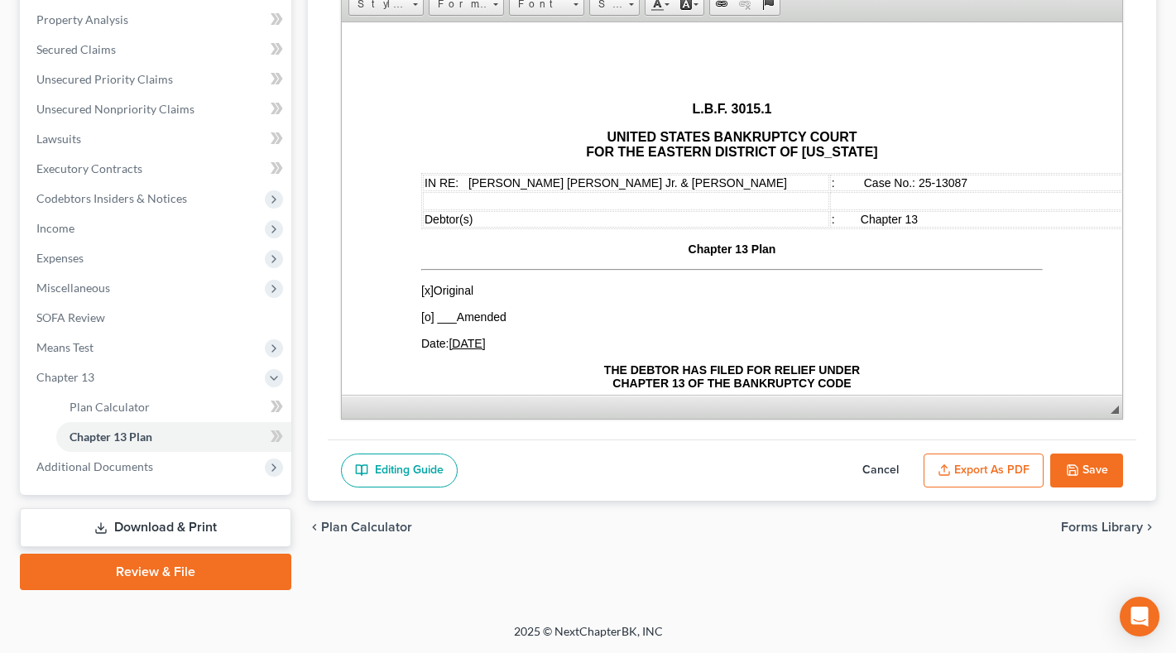
scroll to position [414, 0]
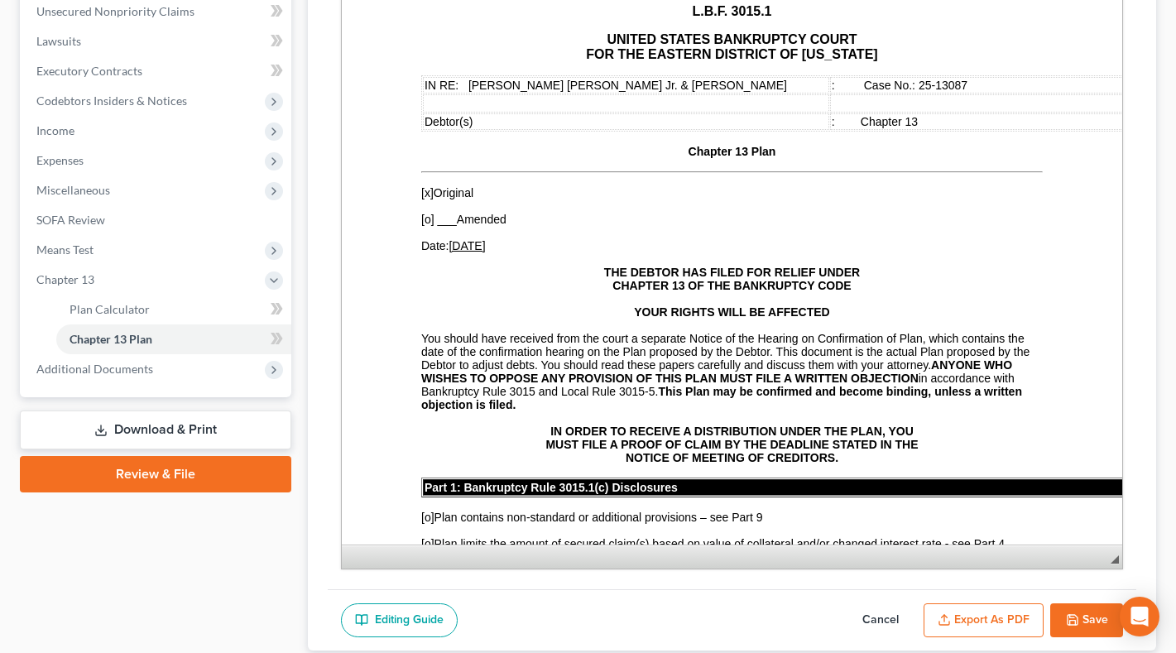
drag, startPoint x: 1104, startPoint y: 378, endPoint x: 1055, endPoint y: 613, distance: 239.3
click at [1070, 569] on span "◢ Elements path" at bounding box center [732, 557] width 781 height 24
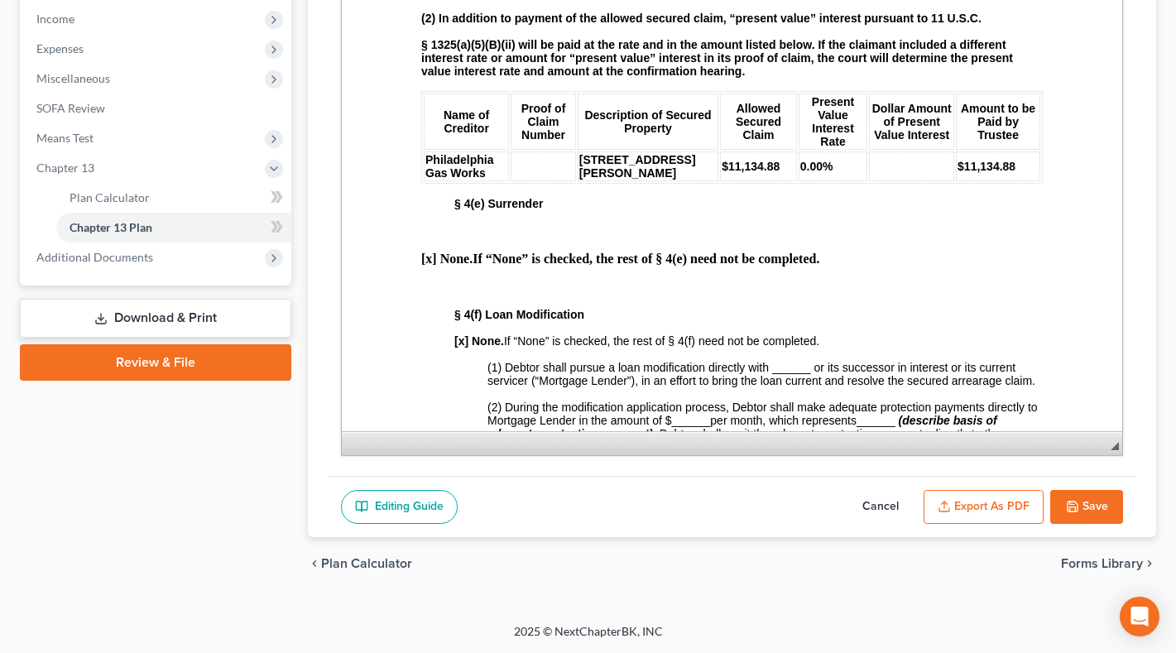
scroll to position [2649, 0]
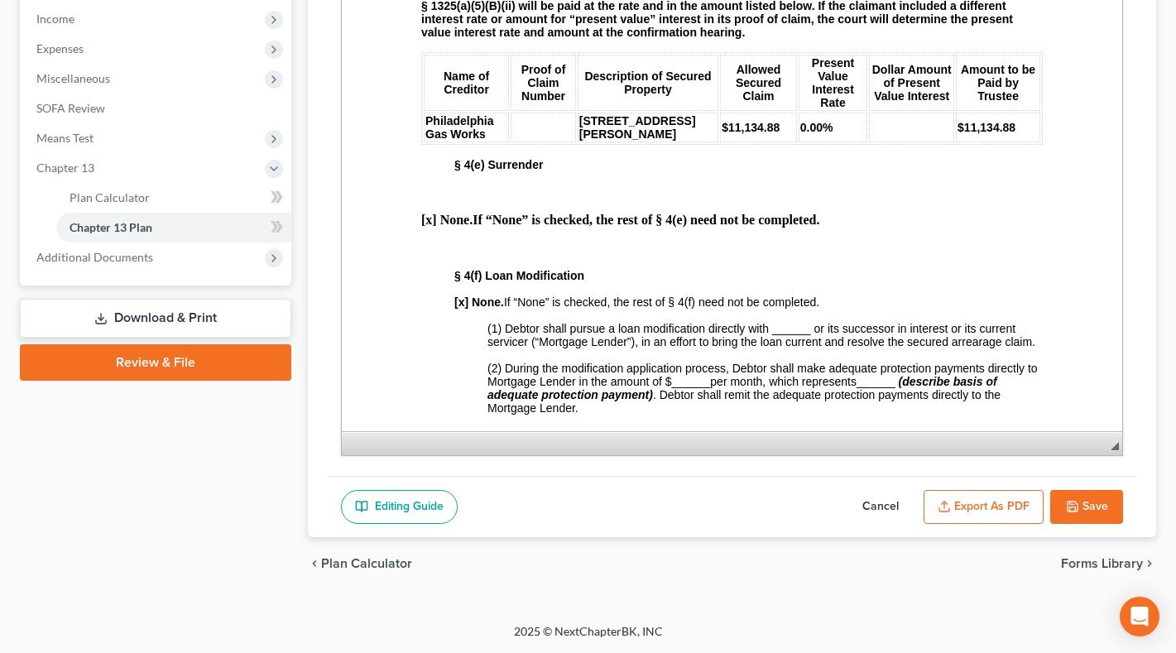
click at [844, 490] on button "Cancel" at bounding box center [880, 507] width 73 height 35
select select "2"
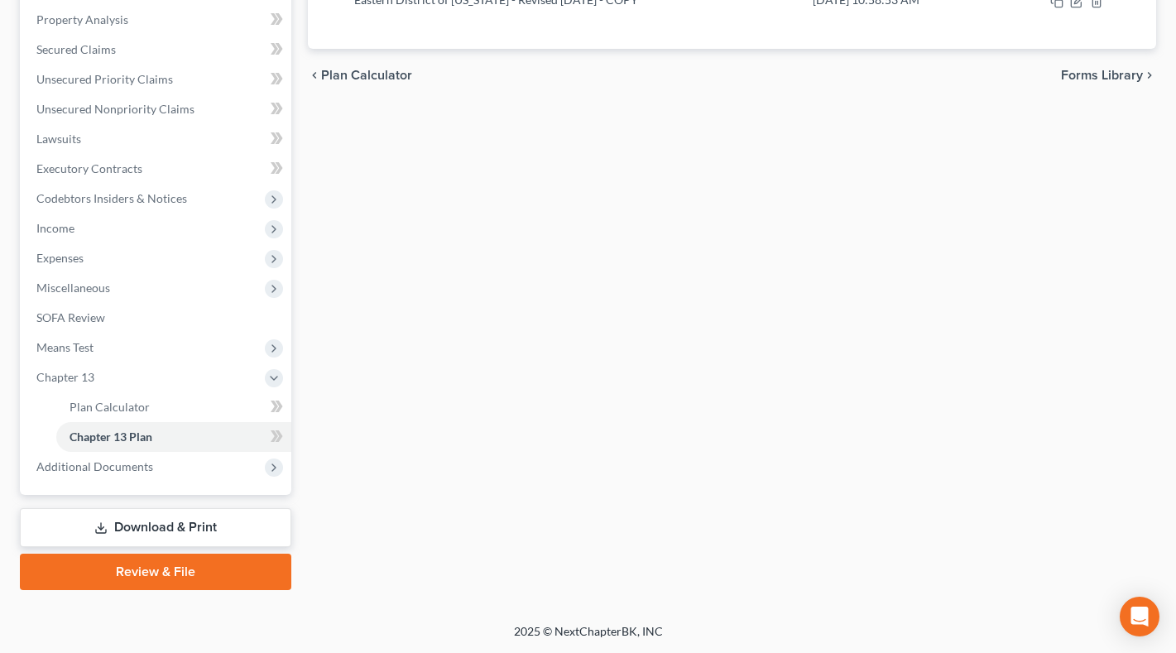
scroll to position [555, 0]
click at [176, 392] on link "Plan Calculator" at bounding box center [173, 407] width 235 height 30
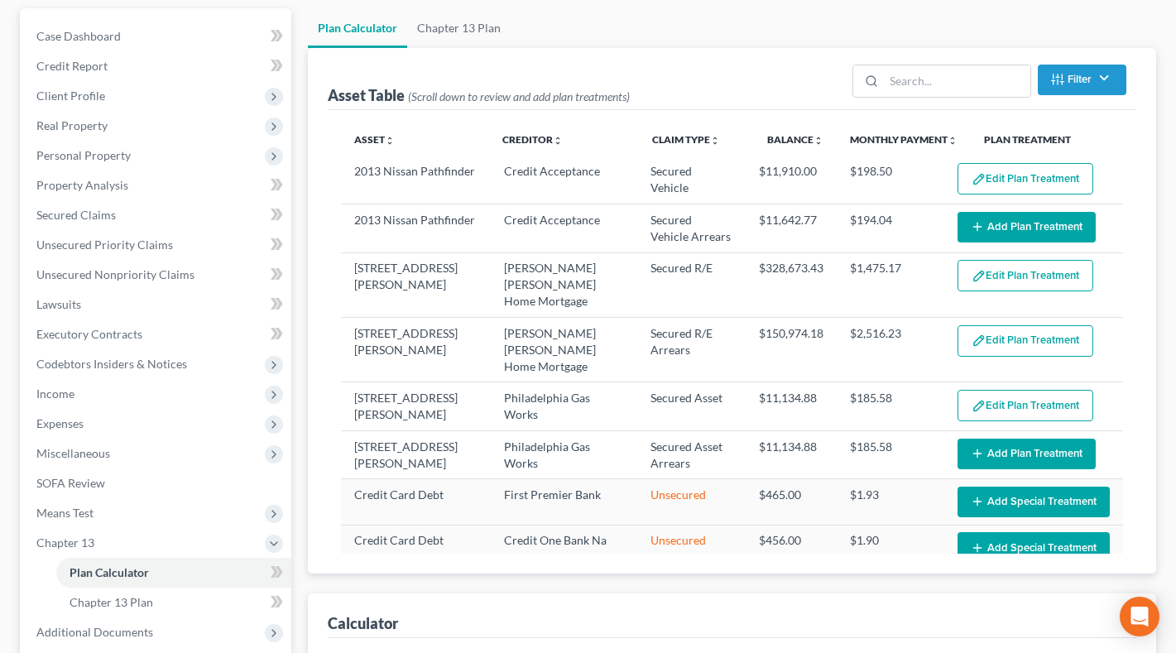
scroll to position [166, 0]
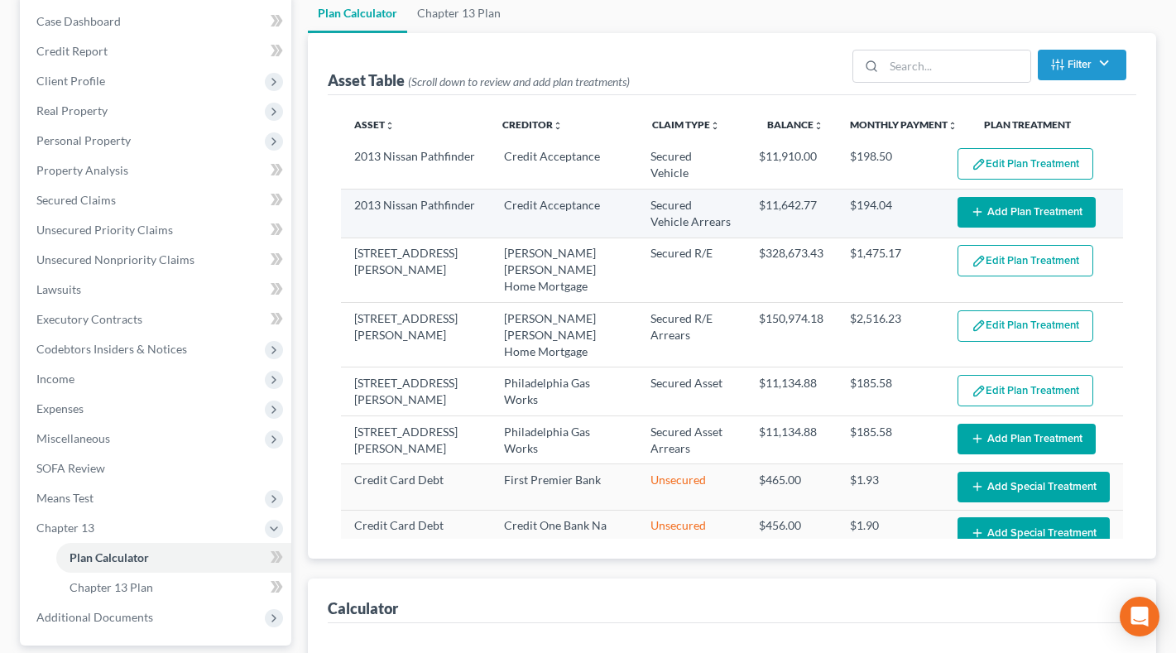
select select "59"
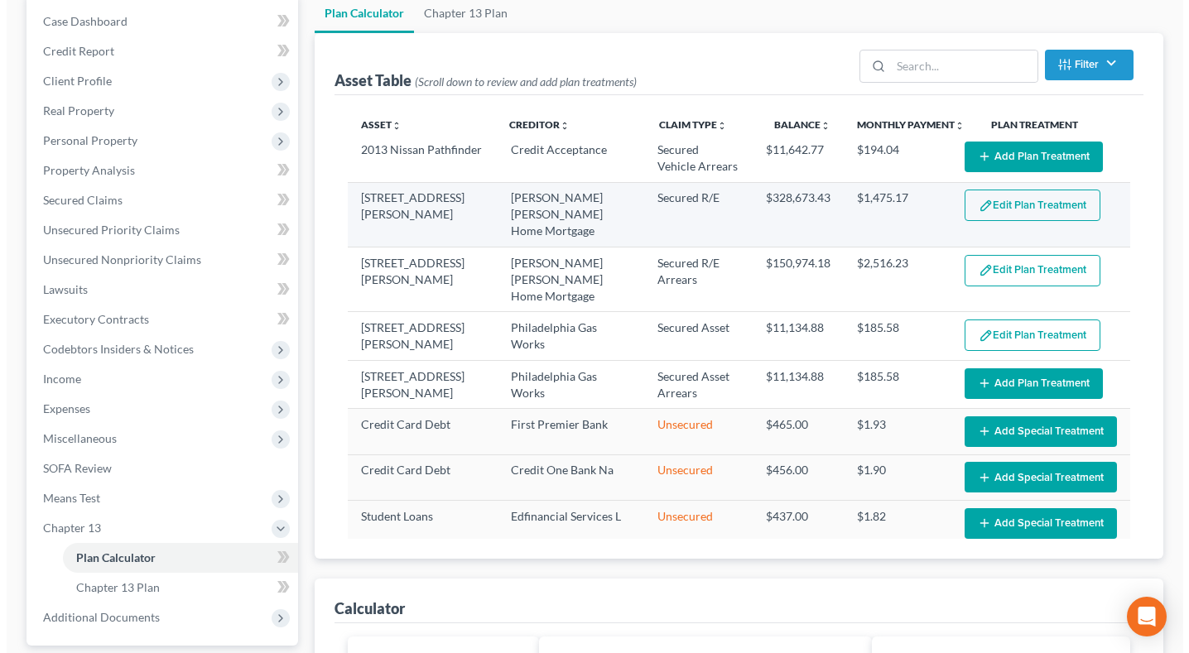
scroll to position [83, 0]
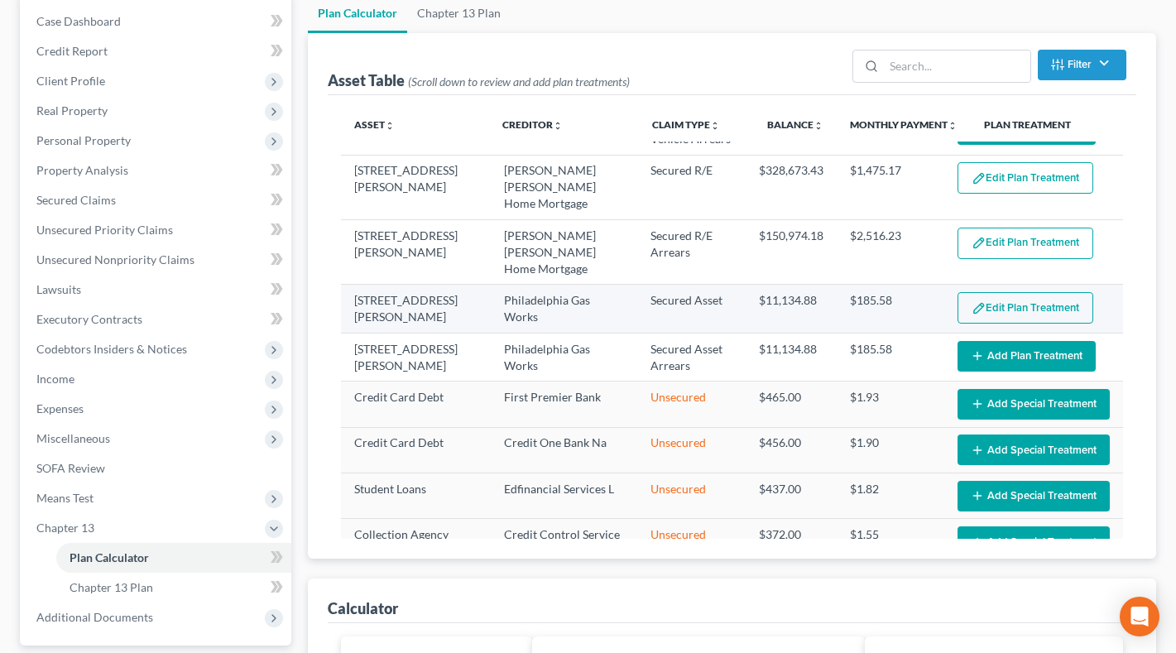
click at [1002, 324] on button "Edit Plan Treatment" at bounding box center [1026, 307] width 136 height 31
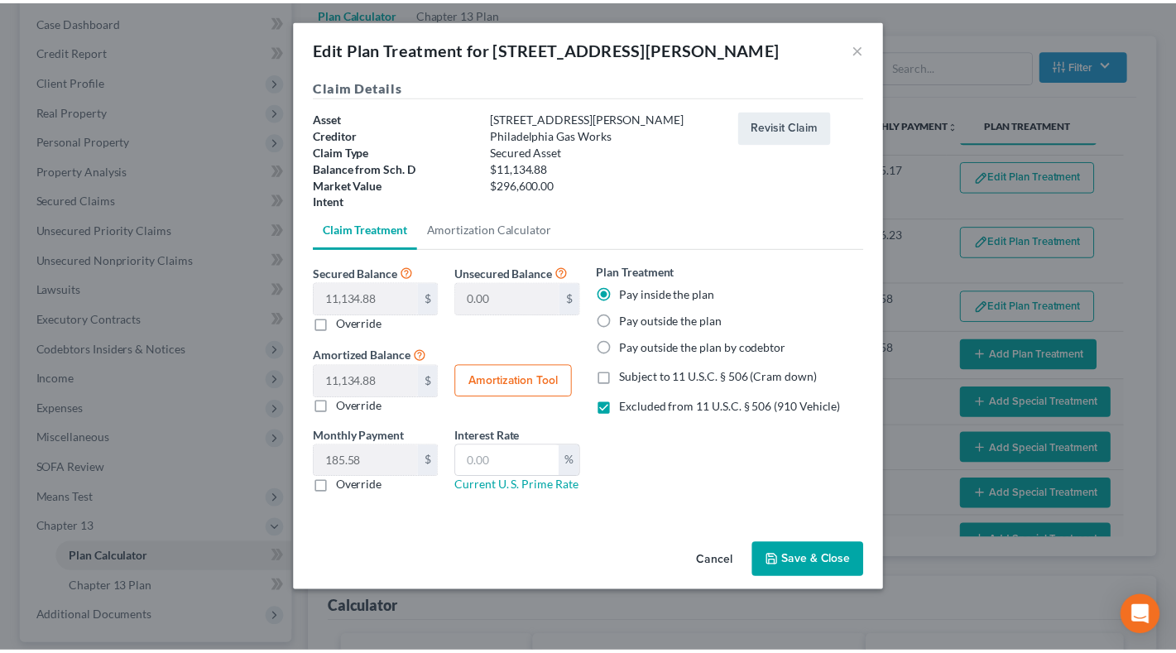
scroll to position [109, 0]
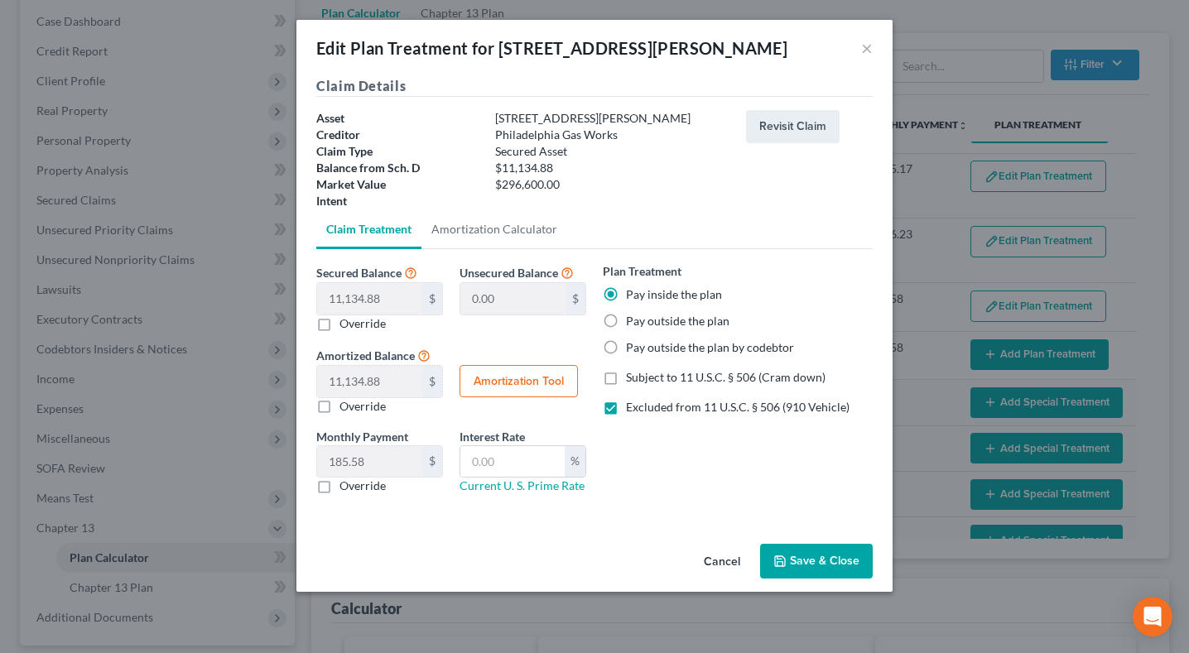
click at [626, 369] on label "Subject to 11 U.S.C. § 506 (Cram down)" at bounding box center [726, 377] width 200 height 17
click at [633, 369] on input "Subject to 11 U.S.C. § 506 (Cram down)" at bounding box center [638, 374] width 11 height 11
checkbox input "true"
click at [626, 399] on label "Excluded from 11 U.S.C. § 506 (910 Vehicle)" at bounding box center [738, 407] width 224 height 17
click at [633, 399] on input "Excluded from 11 U.S.C. § 506 (910 Vehicle)" at bounding box center [638, 404] width 11 height 11
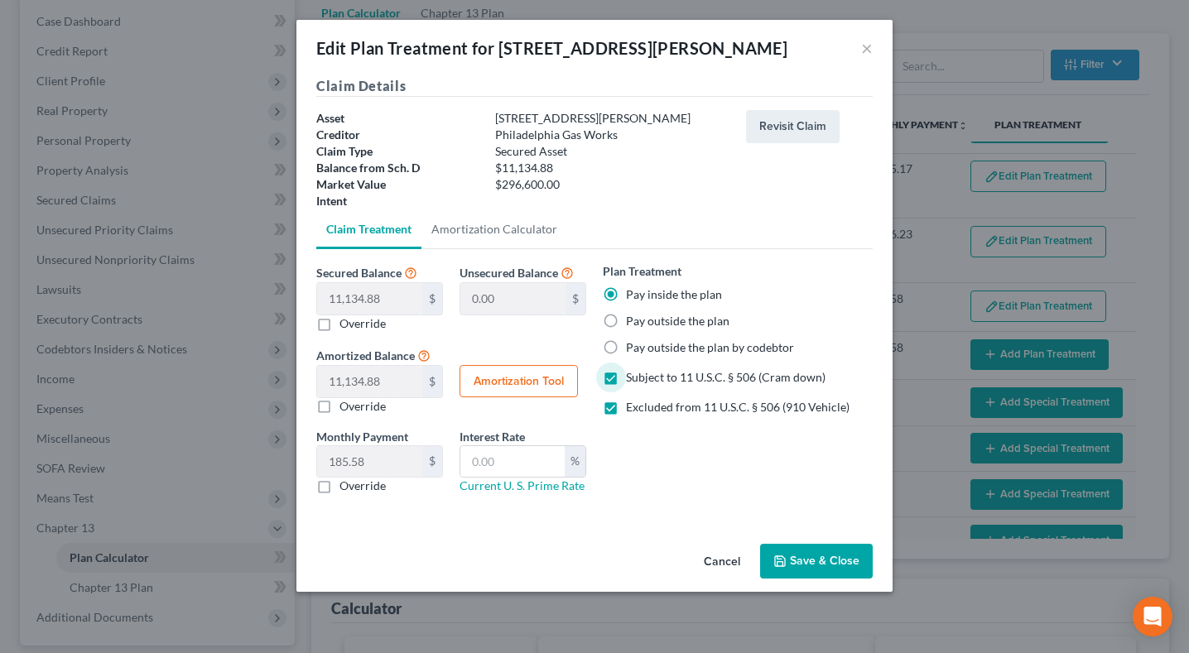
checkbox input "false"
click at [873, 579] on button "Save & Close" at bounding box center [816, 561] width 113 height 35
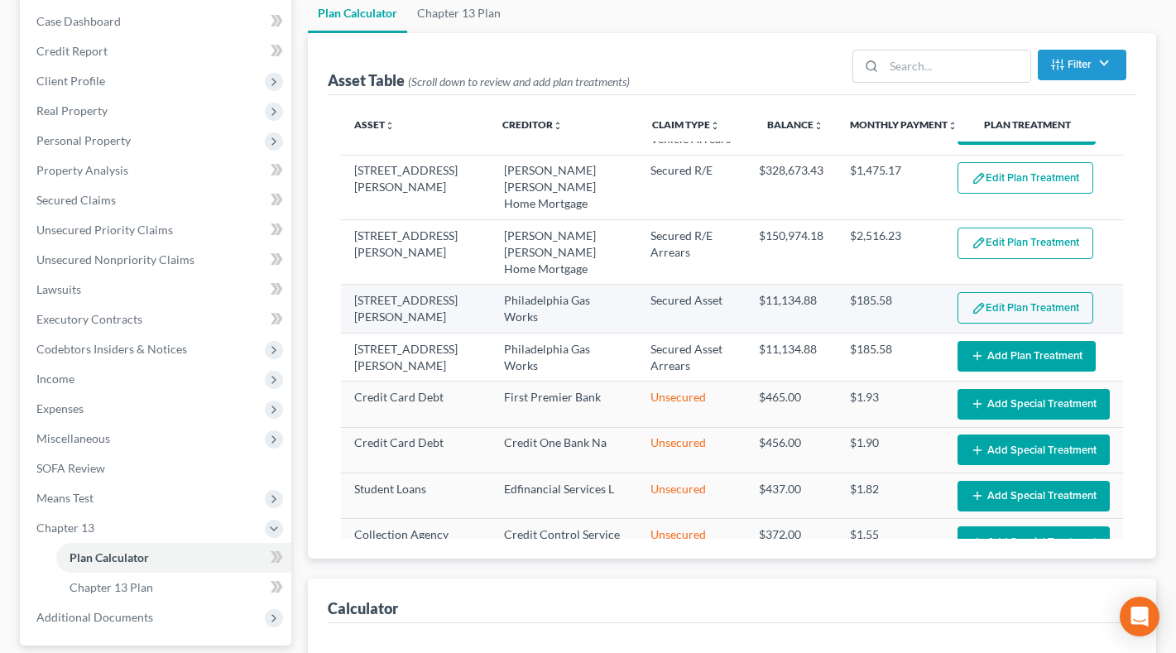
select select "59"
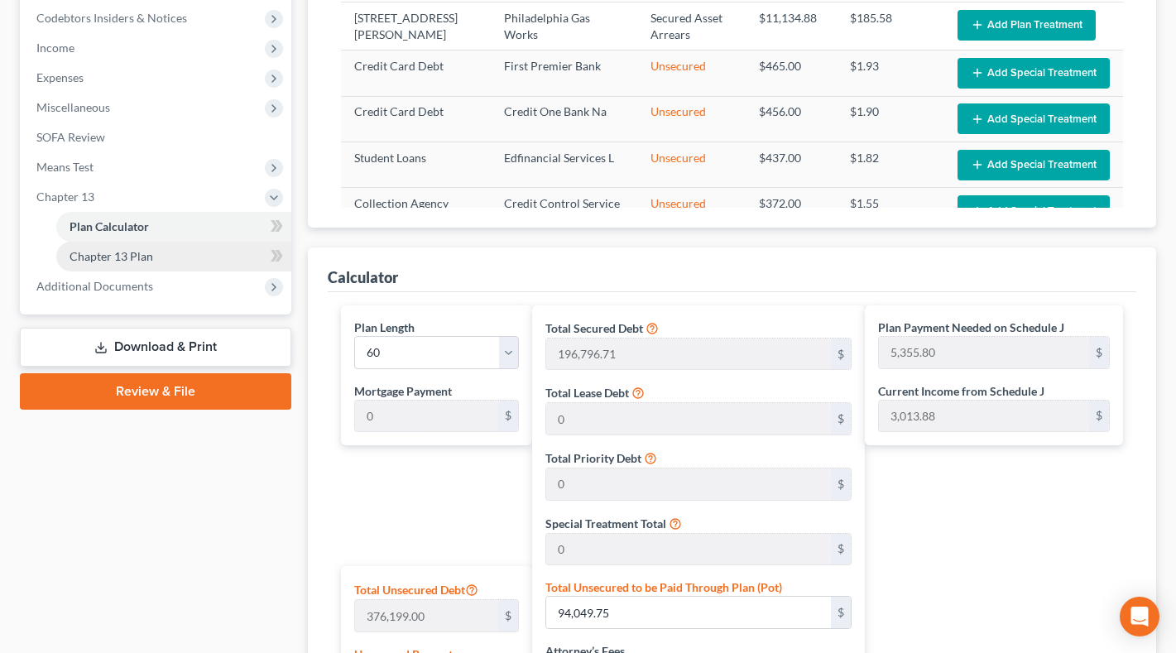
click at [199, 272] on link "Chapter 13 Plan" at bounding box center [173, 257] width 235 height 30
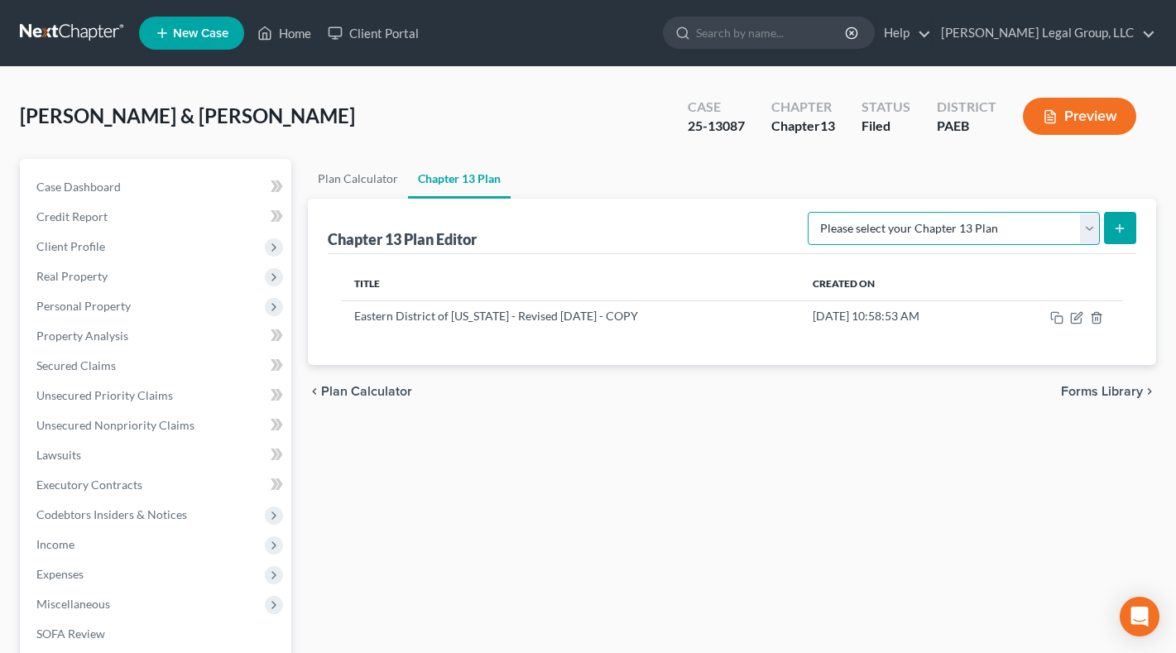
click at [1076, 245] on select "Please select your Chapter 13 Plan Eastern District of [US_STATE] - Effective […" at bounding box center [954, 228] width 292 height 33
select select "2"
click at [808, 245] on select "Please select your Chapter 13 Plan Eastern District of [US_STATE] - Effective […" at bounding box center [954, 228] width 292 height 33
click at [1114, 235] on icon "submit" at bounding box center [1120, 228] width 13 height 13
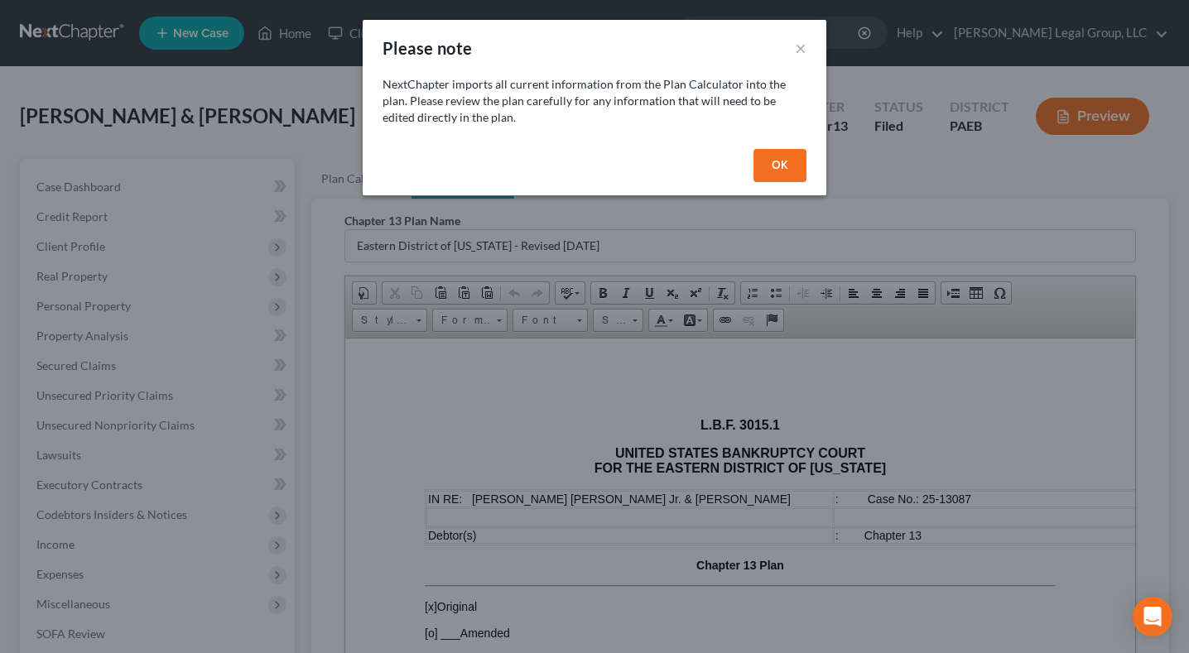
click at [806, 182] on button "OK" at bounding box center [779, 165] width 53 height 33
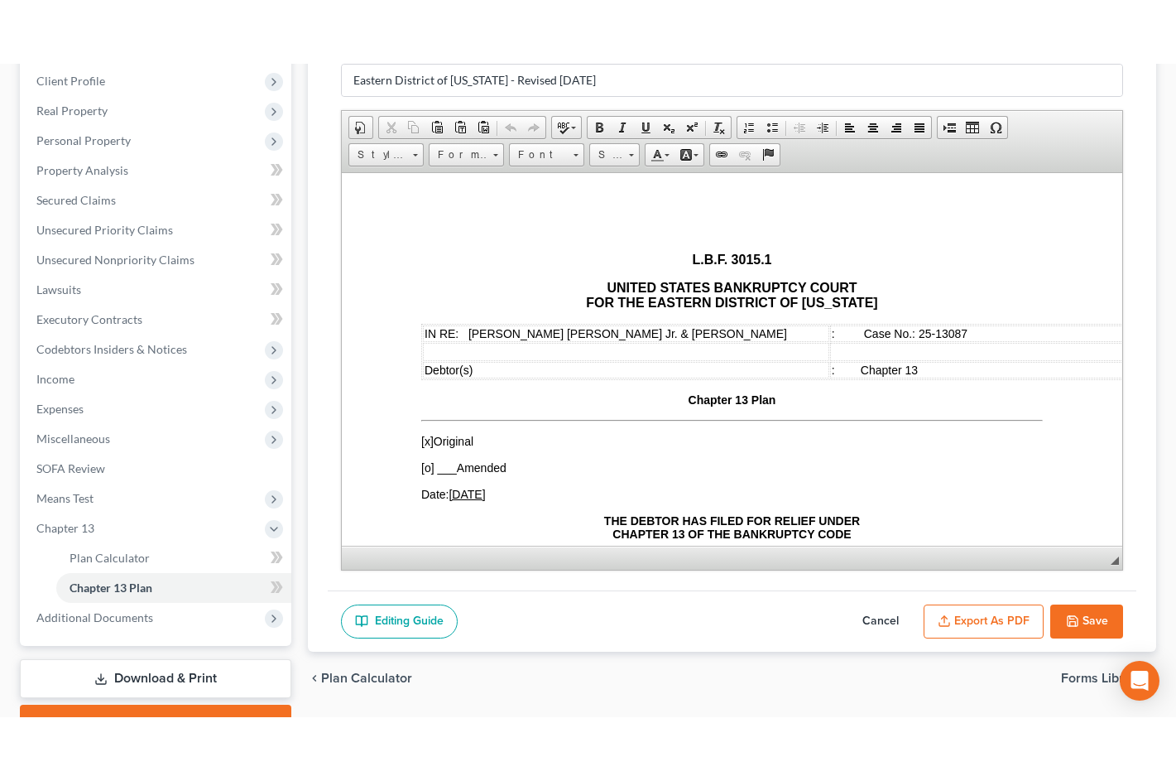
scroll to position [414, 0]
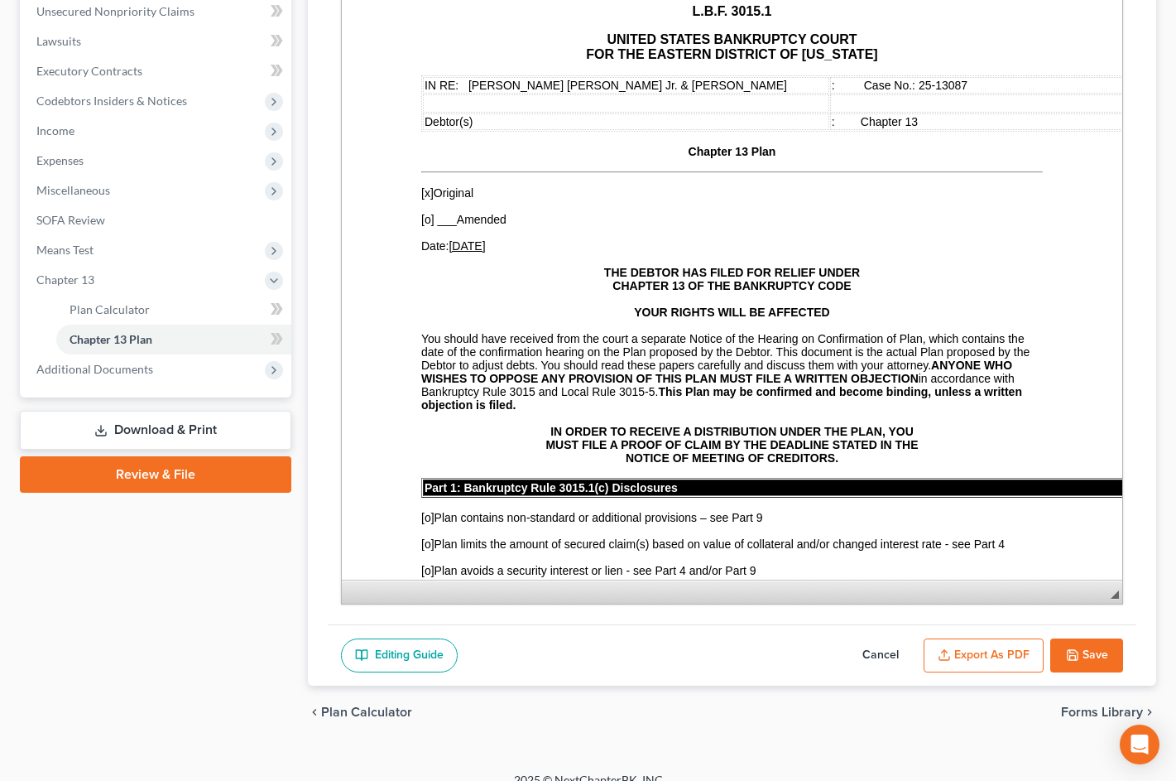
drag, startPoint x: 1103, startPoint y: 380, endPoint x: 1089, endPoint y: 665, distance: 285.2
click at [1089, 604] on span "◢ Elements path" at bounding box center [732, 592] width 781 height 24
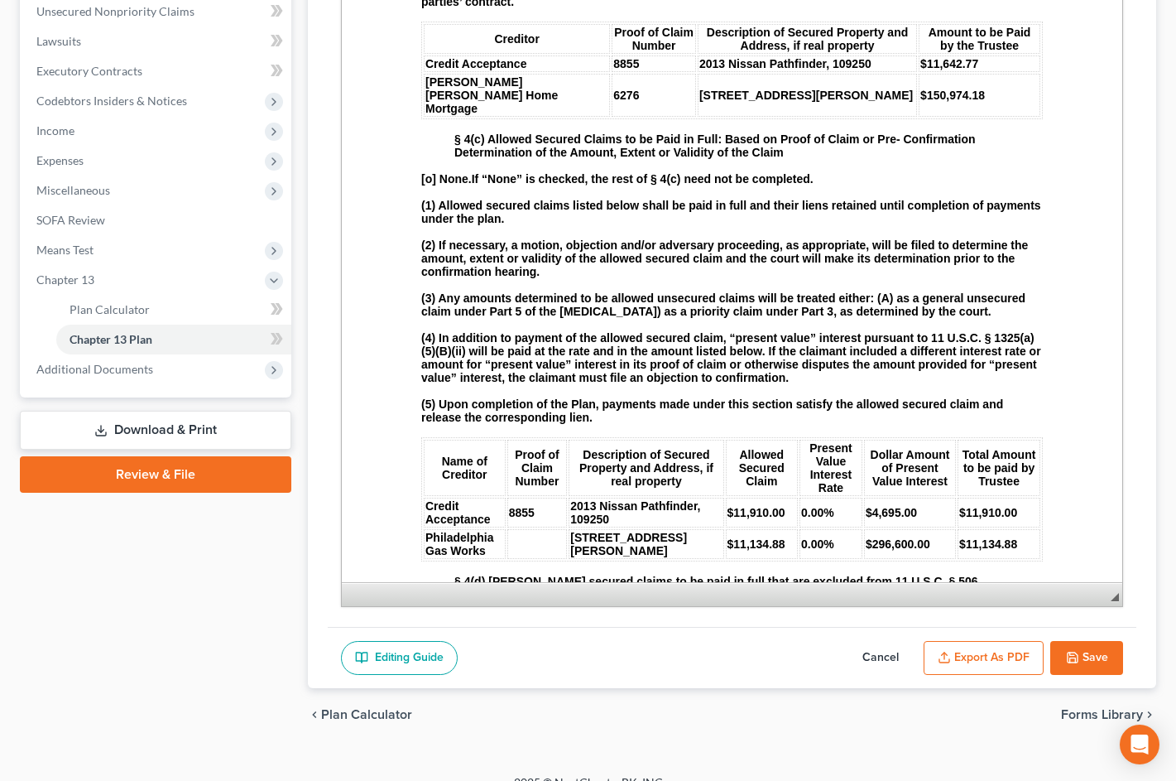
scroll to position [2070, 0]
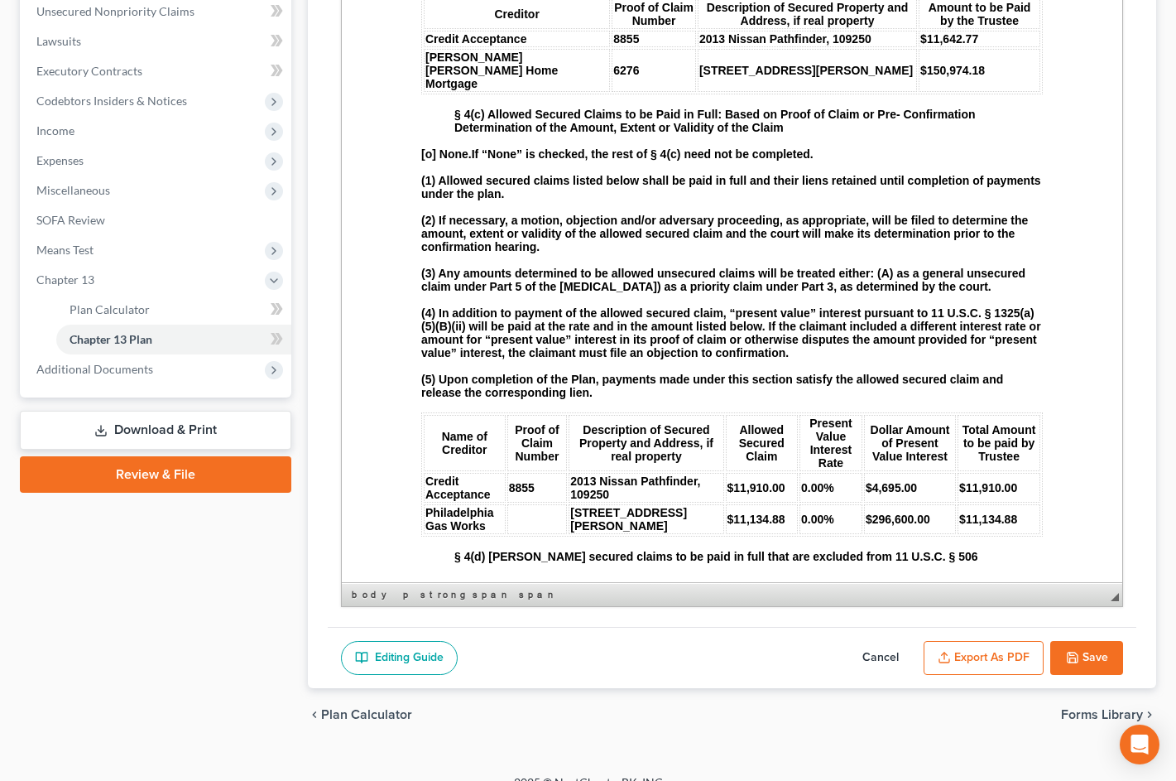
drag, startPoint x: 568, startPoint y: 141, endPoint x: 426, endPoint y: 148, distance: 142.6
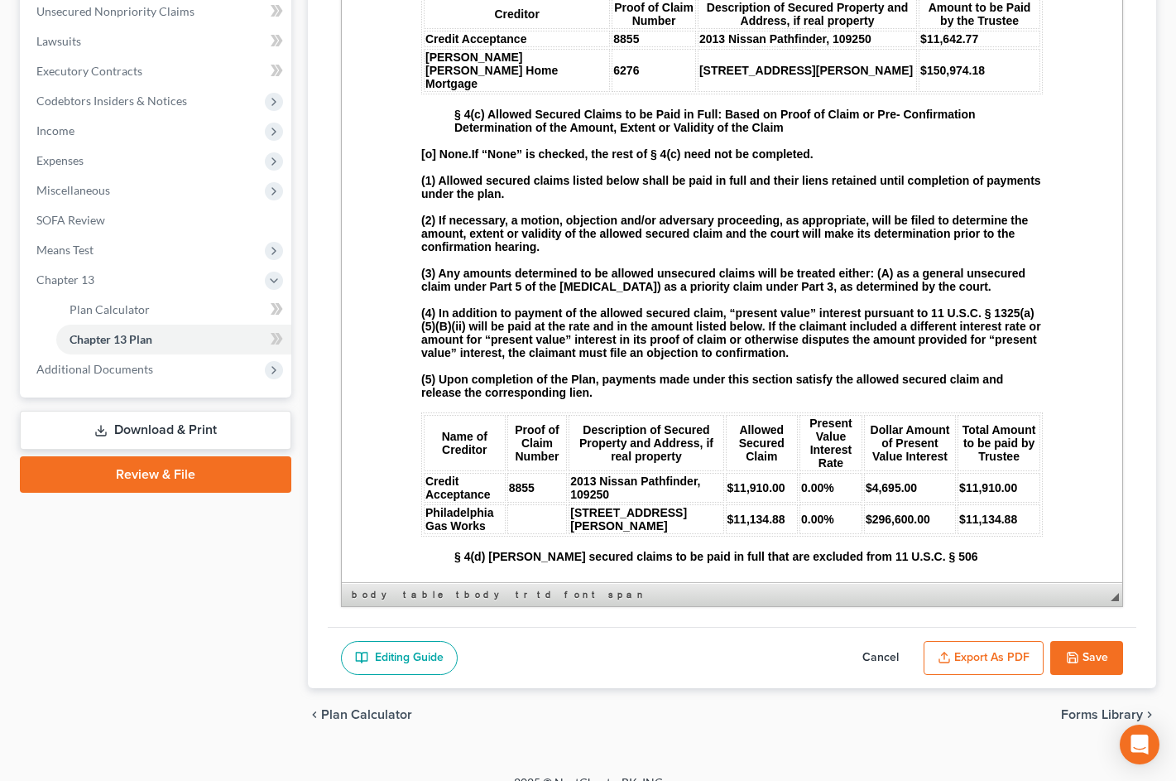
drag, startPoint x: 955, startPoint y: 128, endPoint x: 919, endPoint y: 115, distance: 38.0
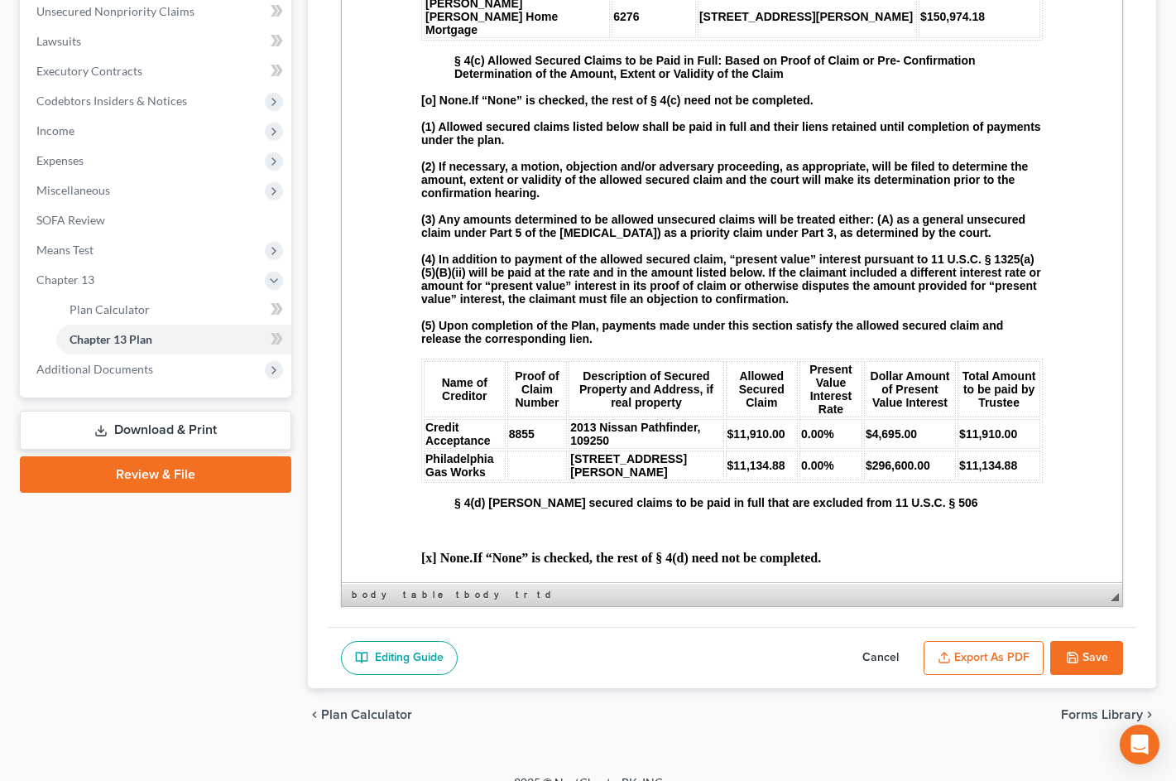
scroll to position [2153, 0]
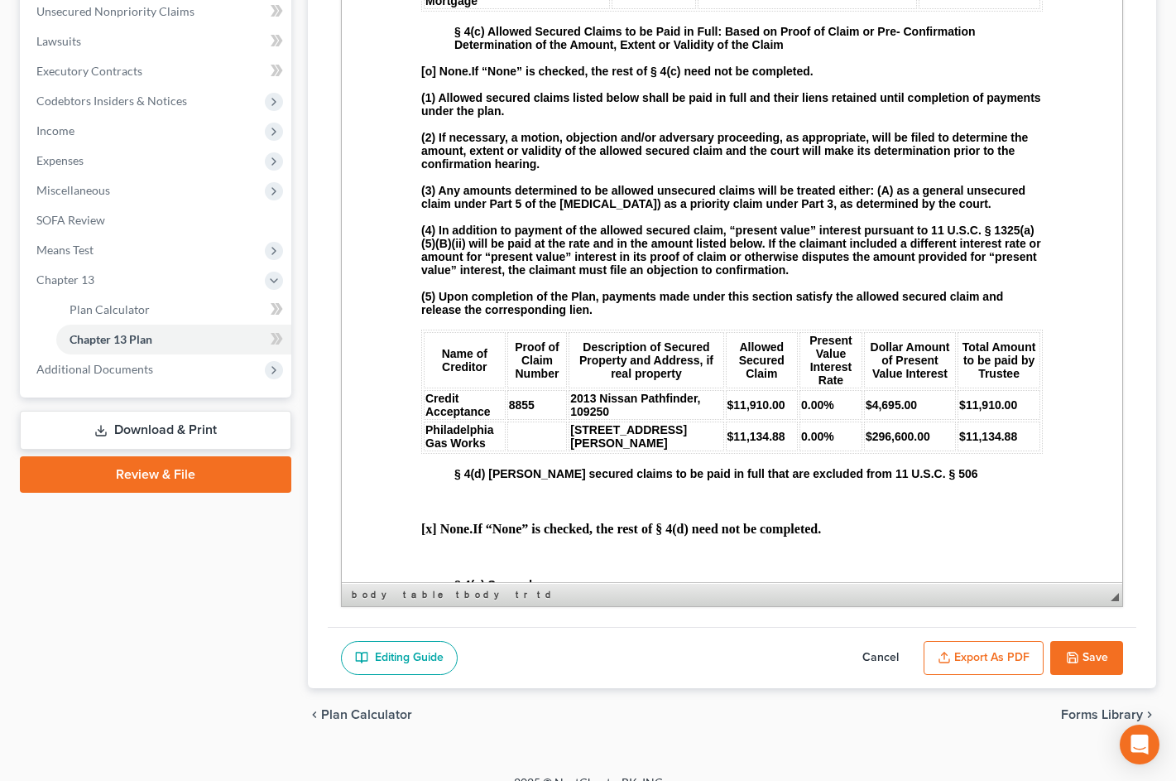
drag, startPoint x: 760, startPoint y: 278, endPoint x: 638, endPoint y: 279, distance: 121.7
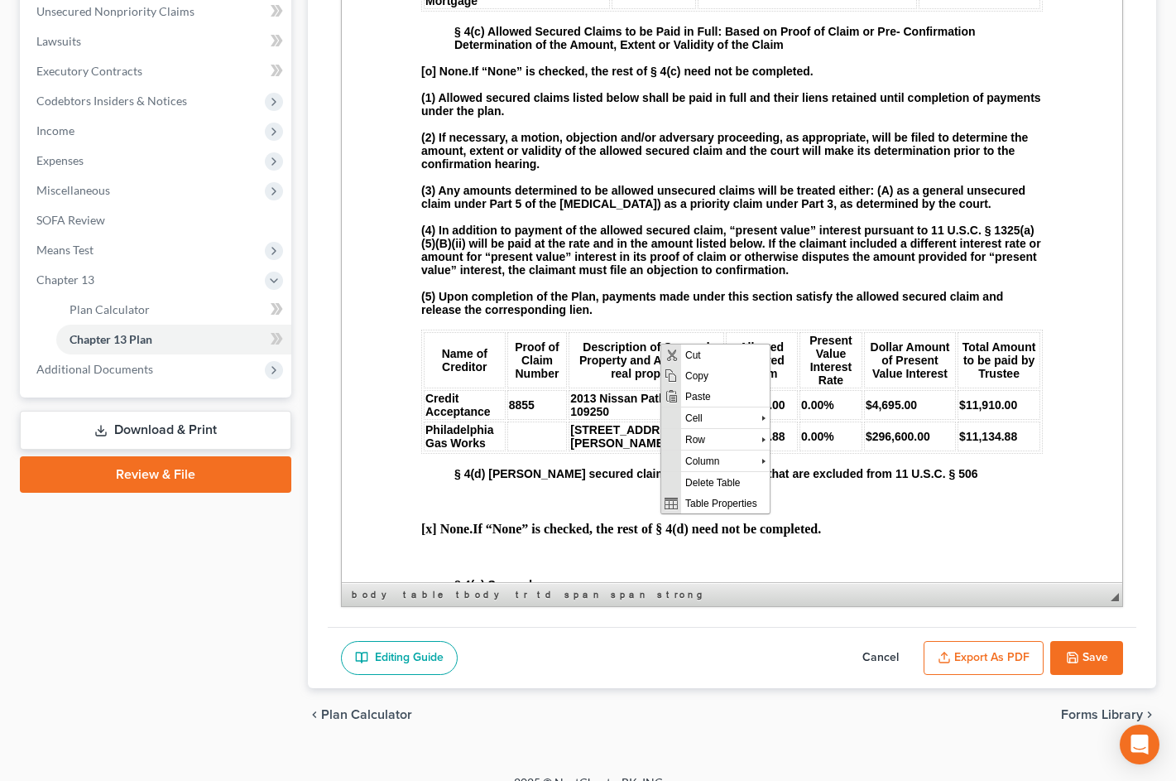
scroll to position [0, 0]
click at [708, 397] on span "Paste" at bounding box center [725, 395] width 89 height 21
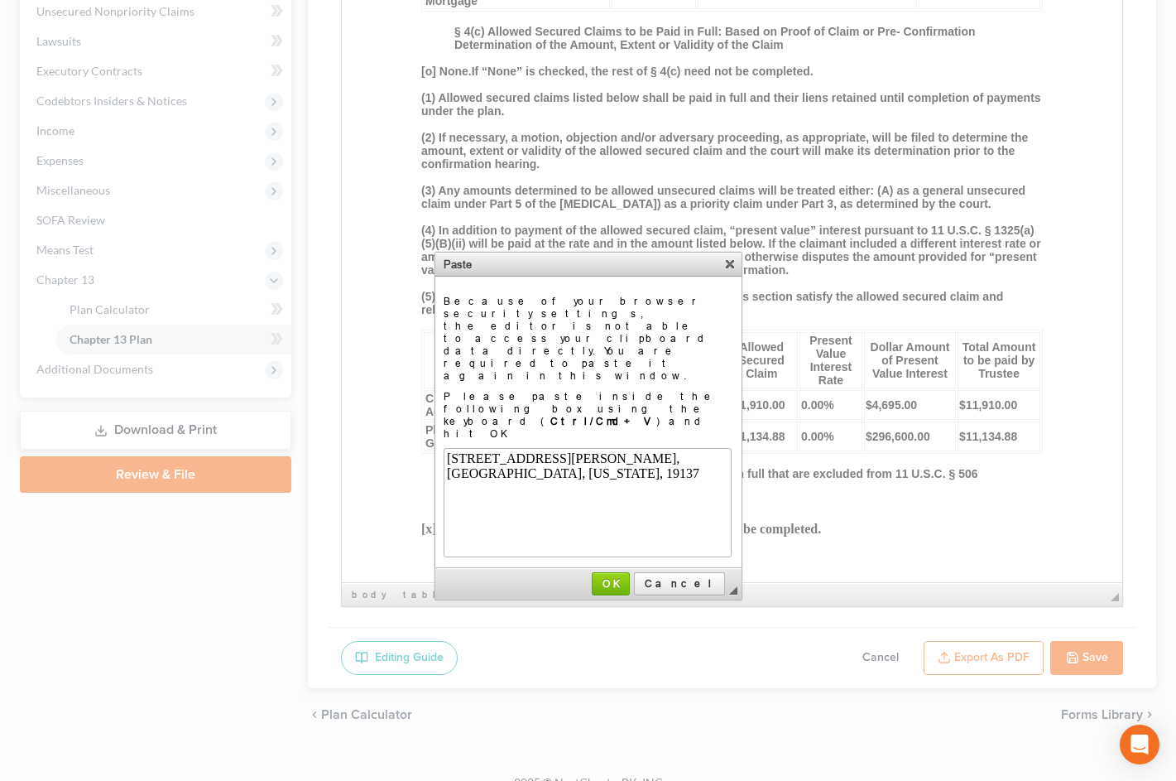
click at [601, 480] on div "[GEOGRAPHIC_DATA], [US_STATE], 19137" at bounding box center [585, 472] width 281 height 15
drag, startPoint x: 607, startPoint y: 486, endPoint x: 442, endPoint y: 466, distance: 166.0
click at [443, 466] on html "[STREET_ADDRESS][PERSON_NAME]" at bounding box center [586, 502] width 286 height 108
click at [596, 470] on div "[GEOGRAPHIC_DATA], [GEOGRAPHIC_DATA] 19137" at bounding box center [585, 480] width 281 height 30
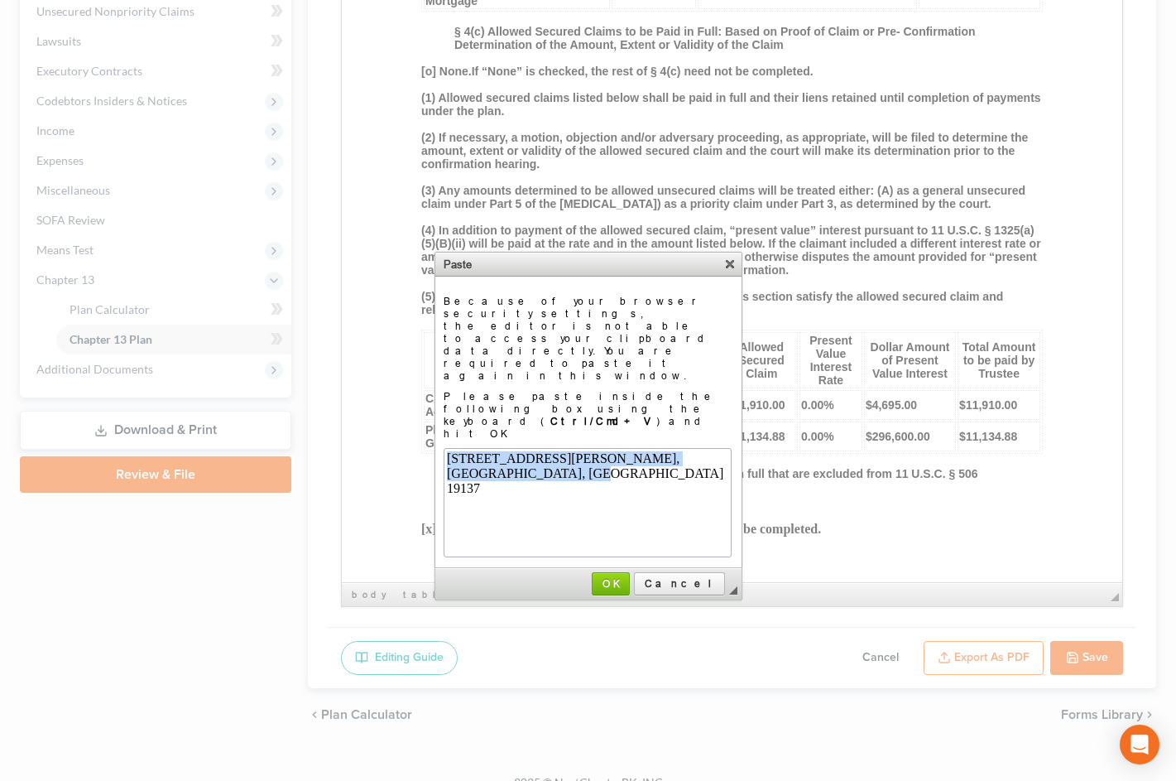
click at [595, 464] on div "[STREET_ADDRESS][PERSON_NAME]," at bounding box center [585, 457] width 281 height 15
drag, startPoint x: 623, startPoint y: 488, endPoint x: 479, endPoint y: 459, distance: 147.1
click at [443, 461] on html "[STREET_ADDRESS][PERSON_NAME]" at bounding box center [586, 502] width 286 height 108
copy body "[STREET_ADDRESS][PERSON_NAME]"
drag, startPoint x: 665, startPoint y: 536, endPoint x: 659, endPoint y: 548, distance: 13.0
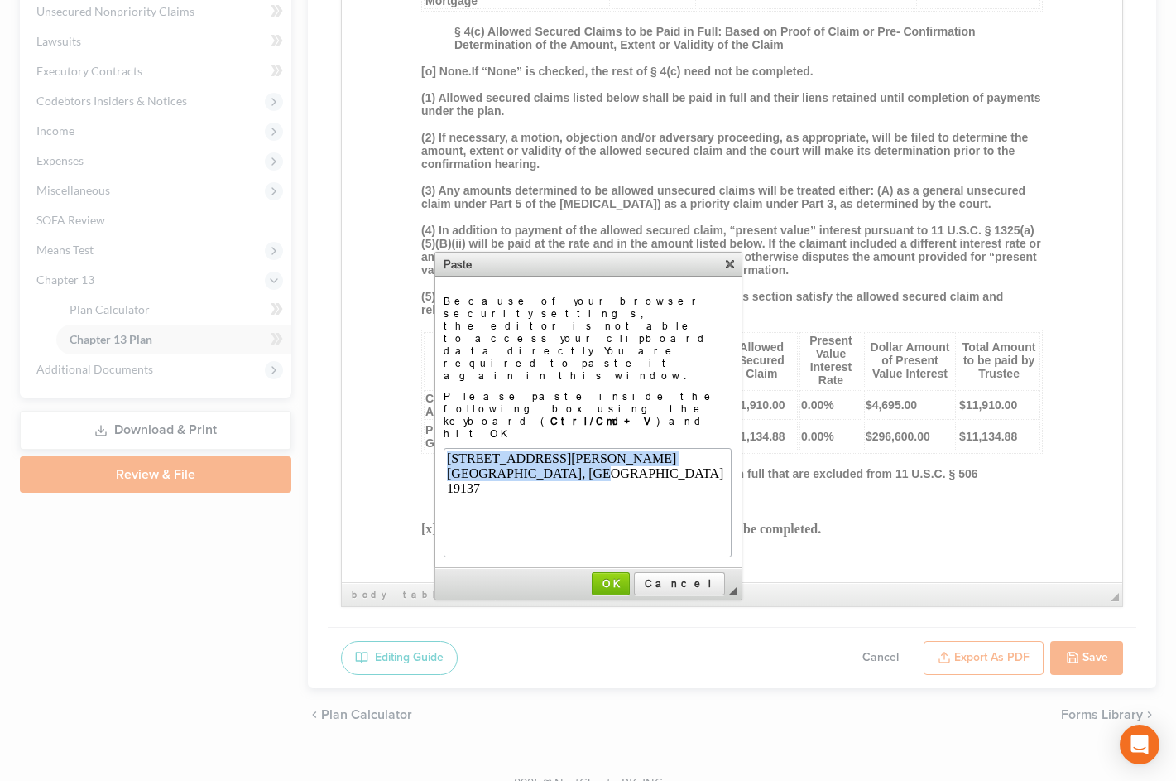
click at [665, 537] on body "[STREET_ADDRESS][PERSON_NAME]" at bounding box center [585, 501] width 281 height 103
click at [628, 577] on span "OK" at bounding box center [611, 583] width 35 height 12
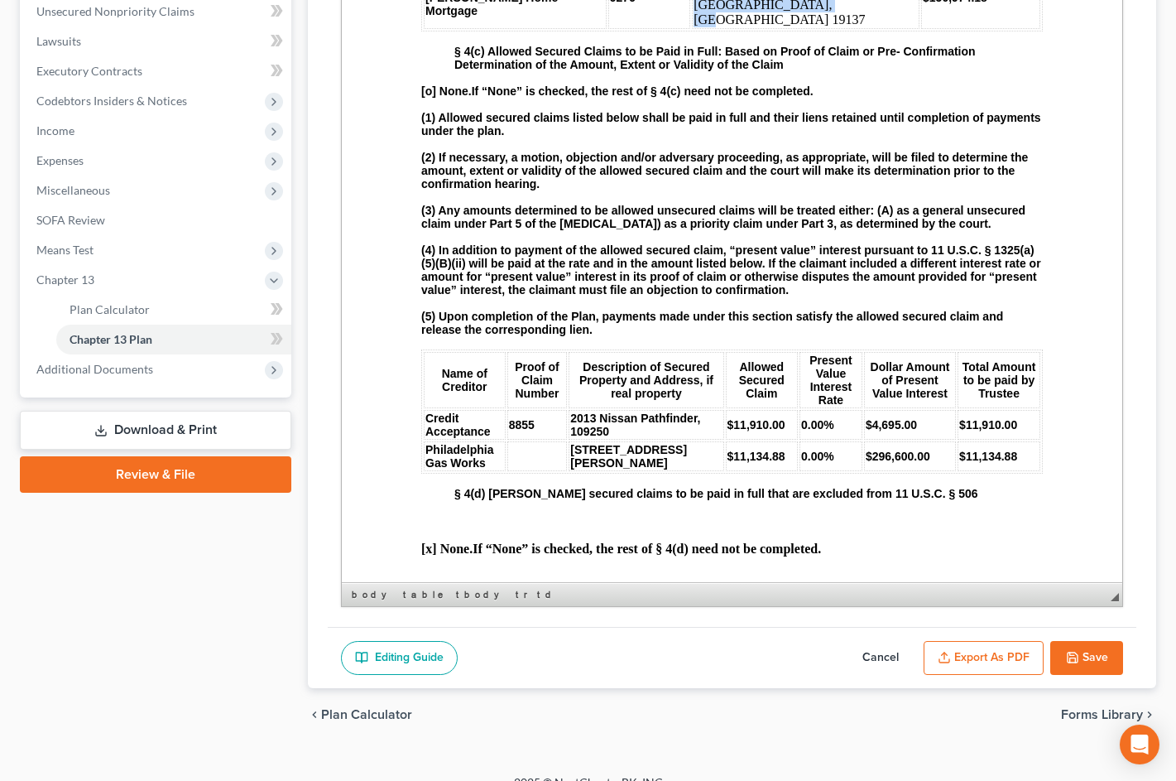
drag, startPoint x: 686, startPoint y: 273, endPoint x: 636, endPoint y: 272, distance: 49.7
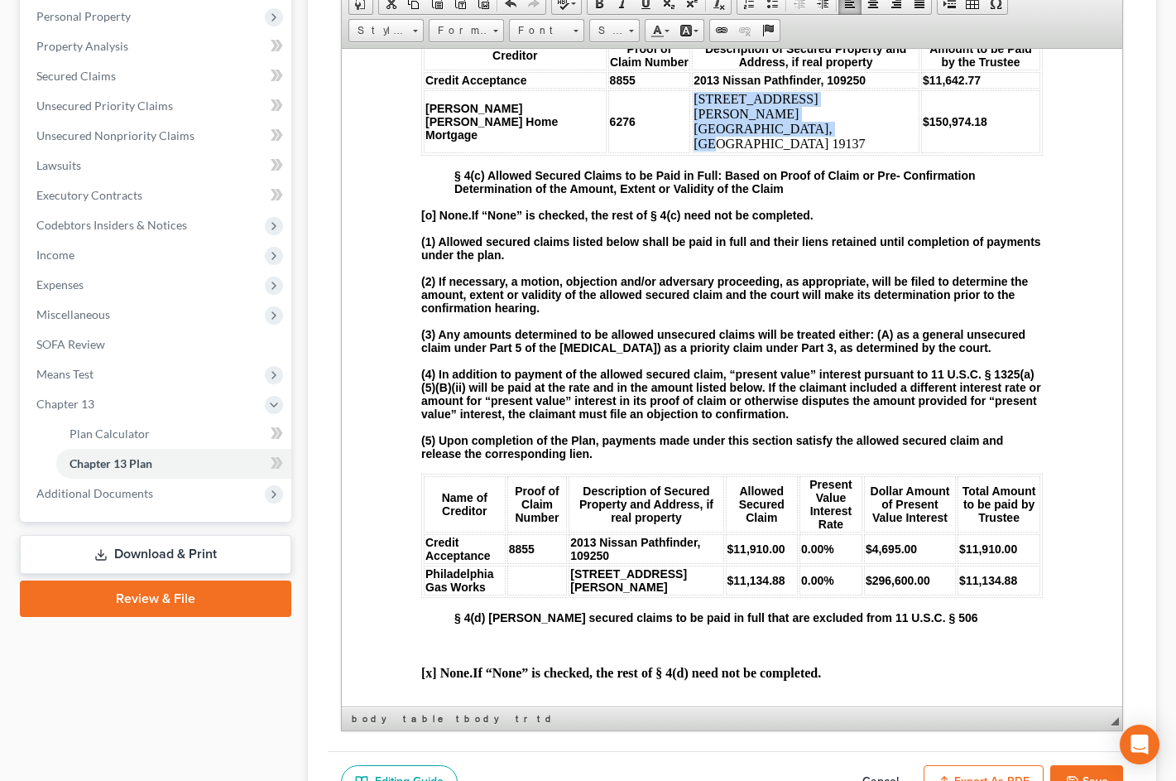
scroll to position [248, 0]
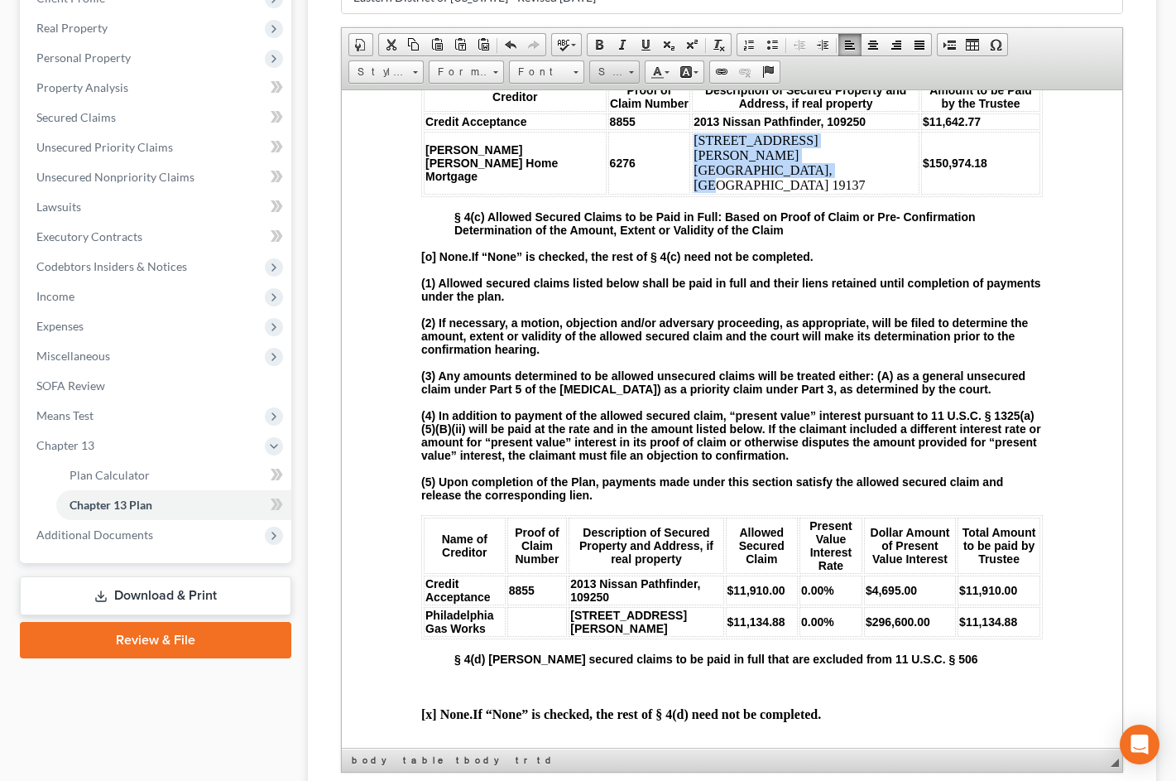
click at [640, 84] on link "Size" at bounding box center [614, 71] width 51 height 23
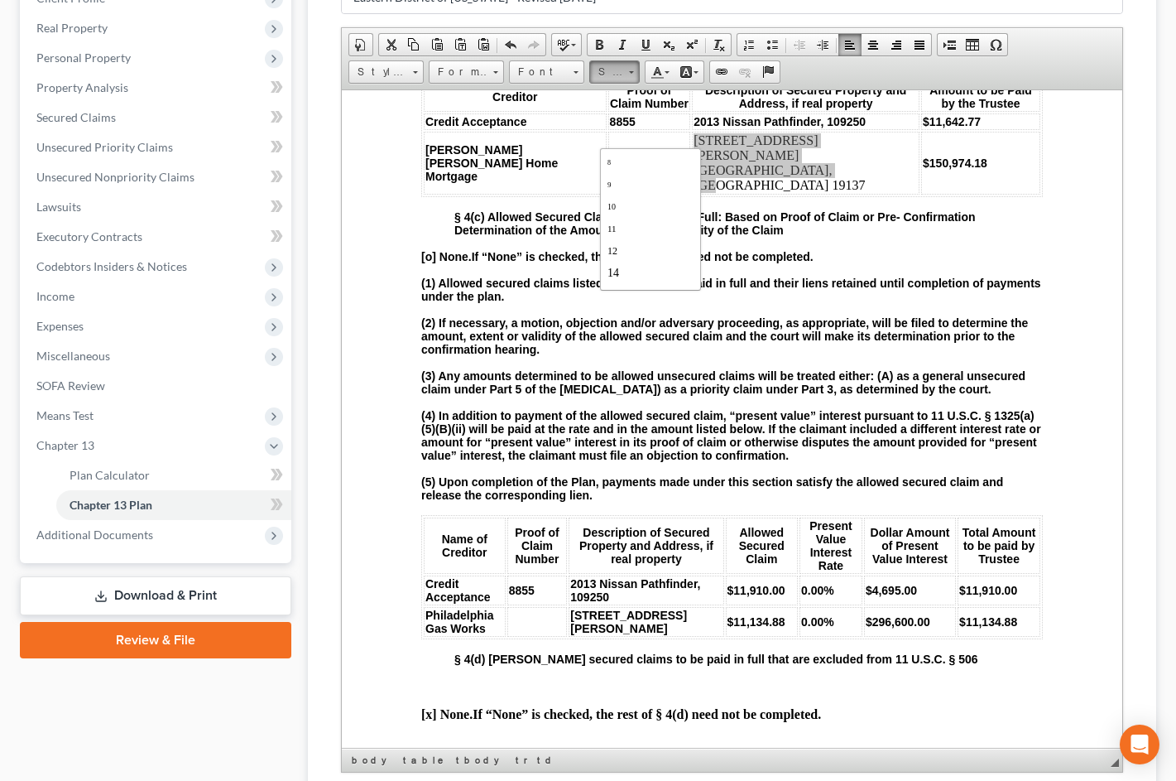
scroll to position [33, 0]
click at [670, 268] on link "14" at bounding box center [651, 258] width 94 height 22
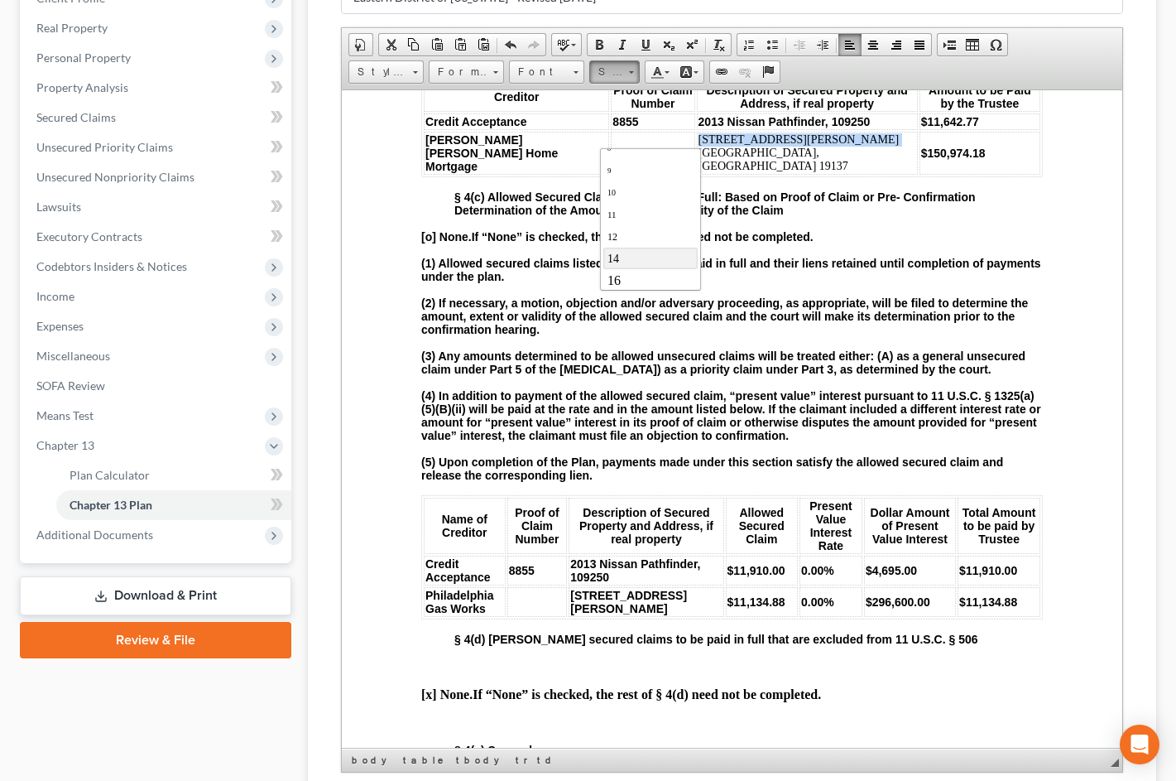
scroll to position [0, 0]
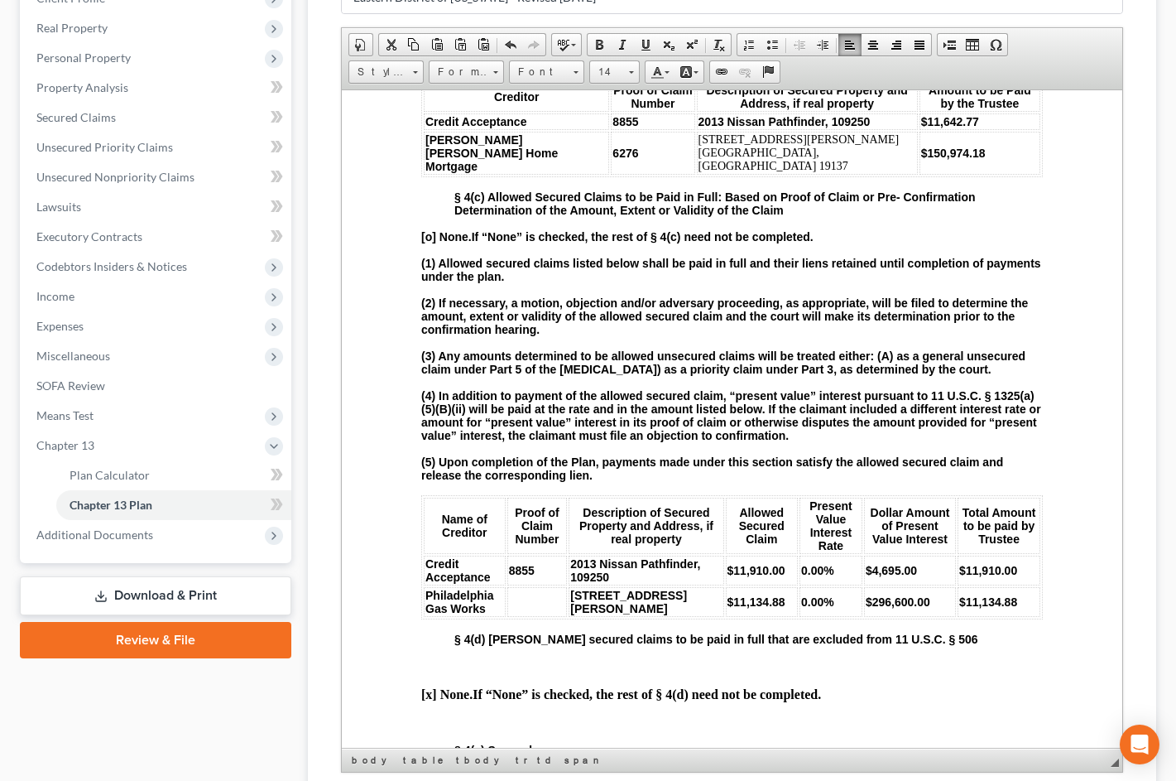
click at [925, 65] on strong "The Trustee shall distribute an amount sufficient to pay allowed claims for pre…" at bounding box center [723, 46] width 605 height 40
drag, startPoint x: 936, startPoint y: 420, endPoint x: 421, endPoint y: 424, distance: 515.0
click at [421, 176] on table "Creditor Proof of Claim Number Description of Secured Property and Address, if …" at bounding box center [732, 128] width 622 height 98
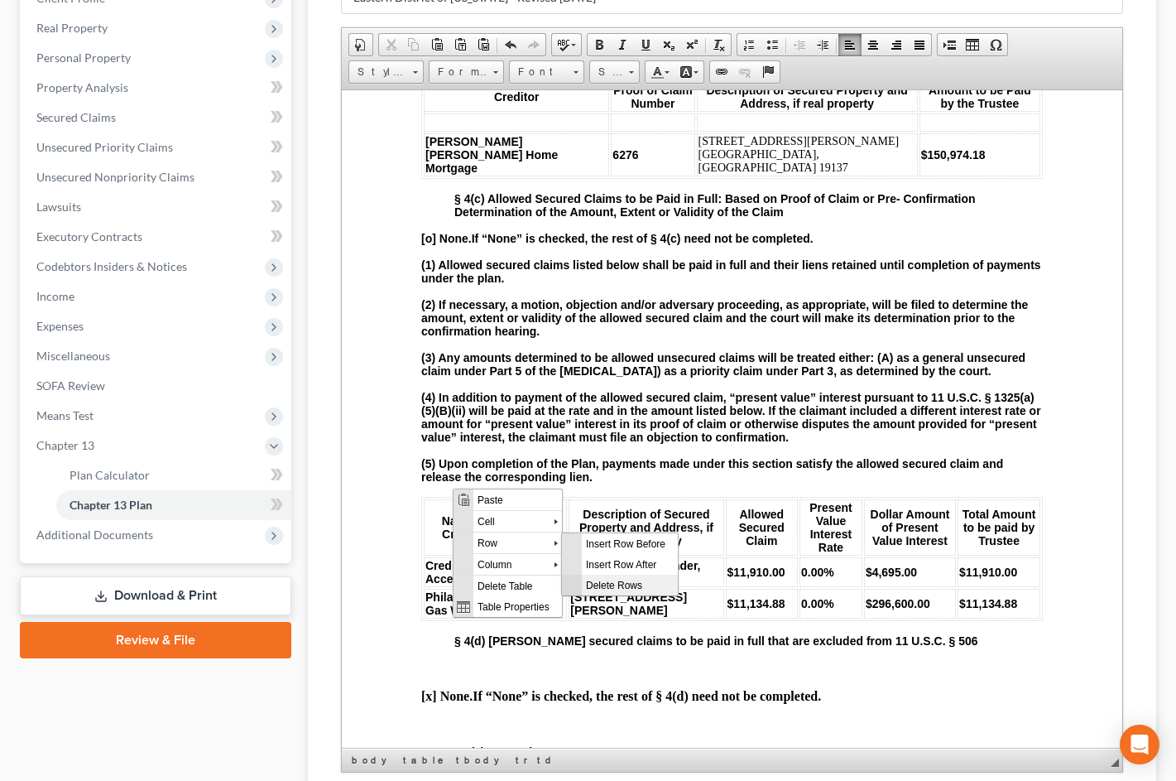
click at [618, 580] on span "Delete Rows" at bounding box center [630, 584] width 96 height 21
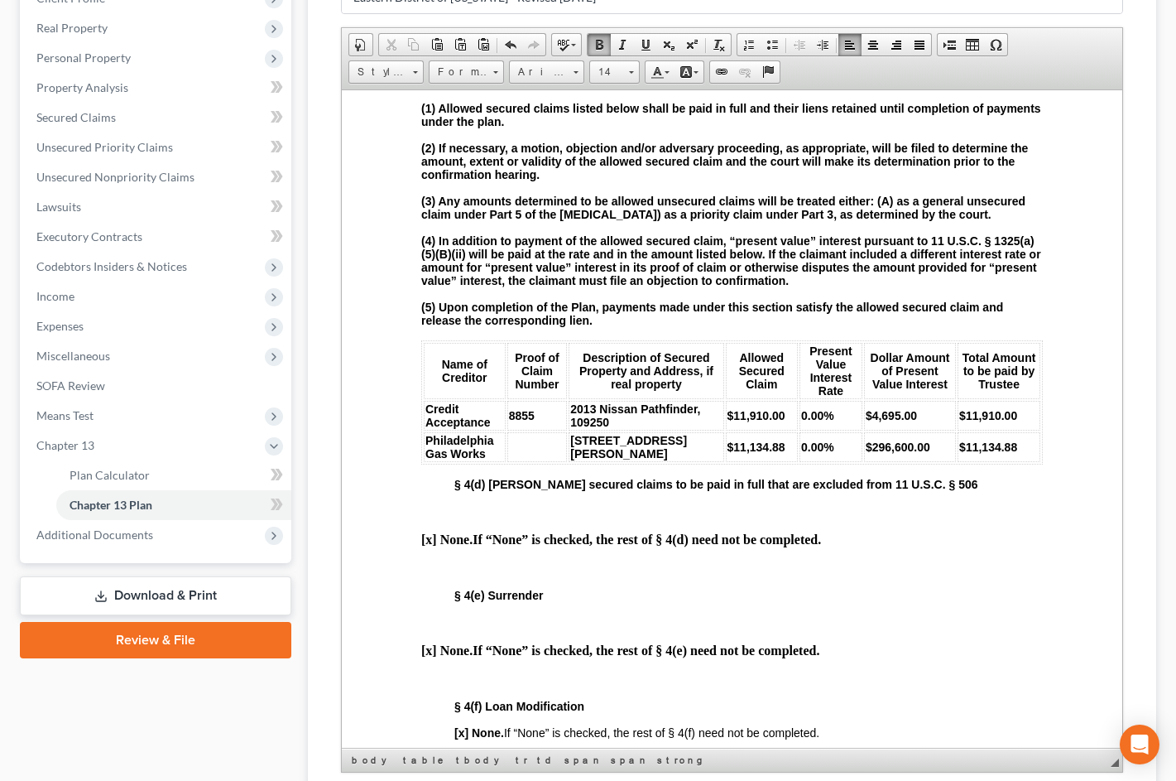
scroll to position [2318, 0]
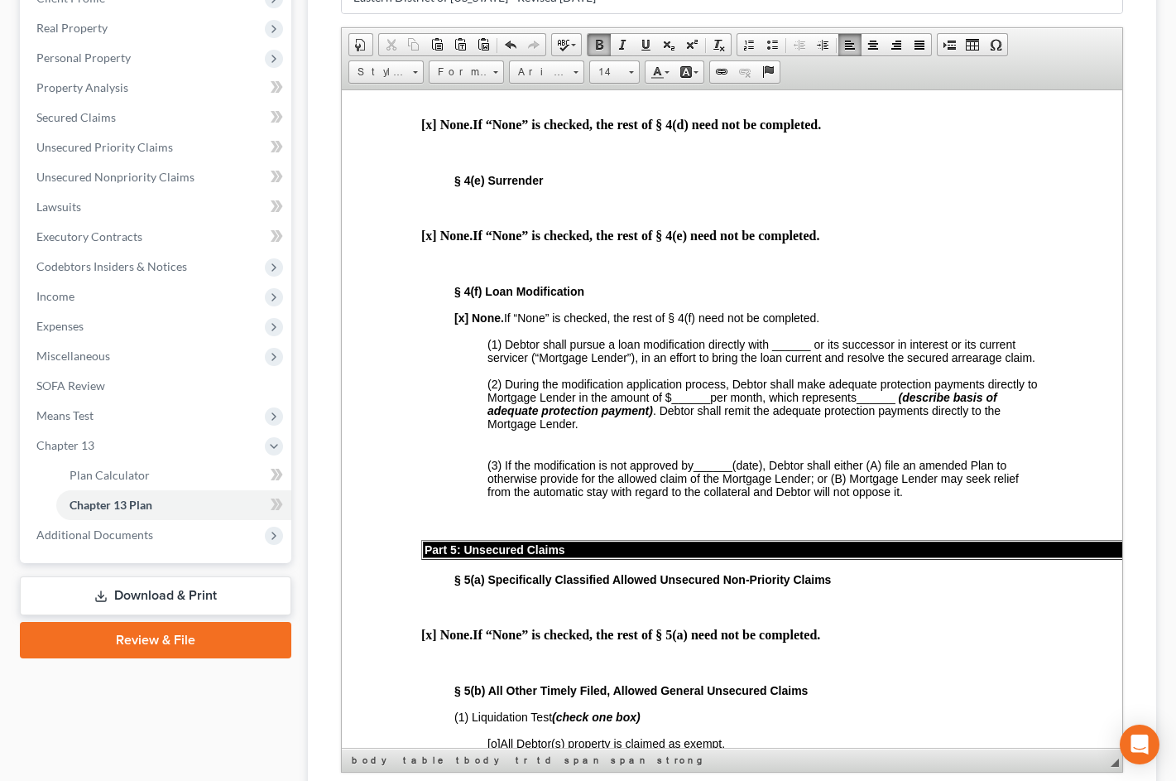
scroll to position [2732, 0]
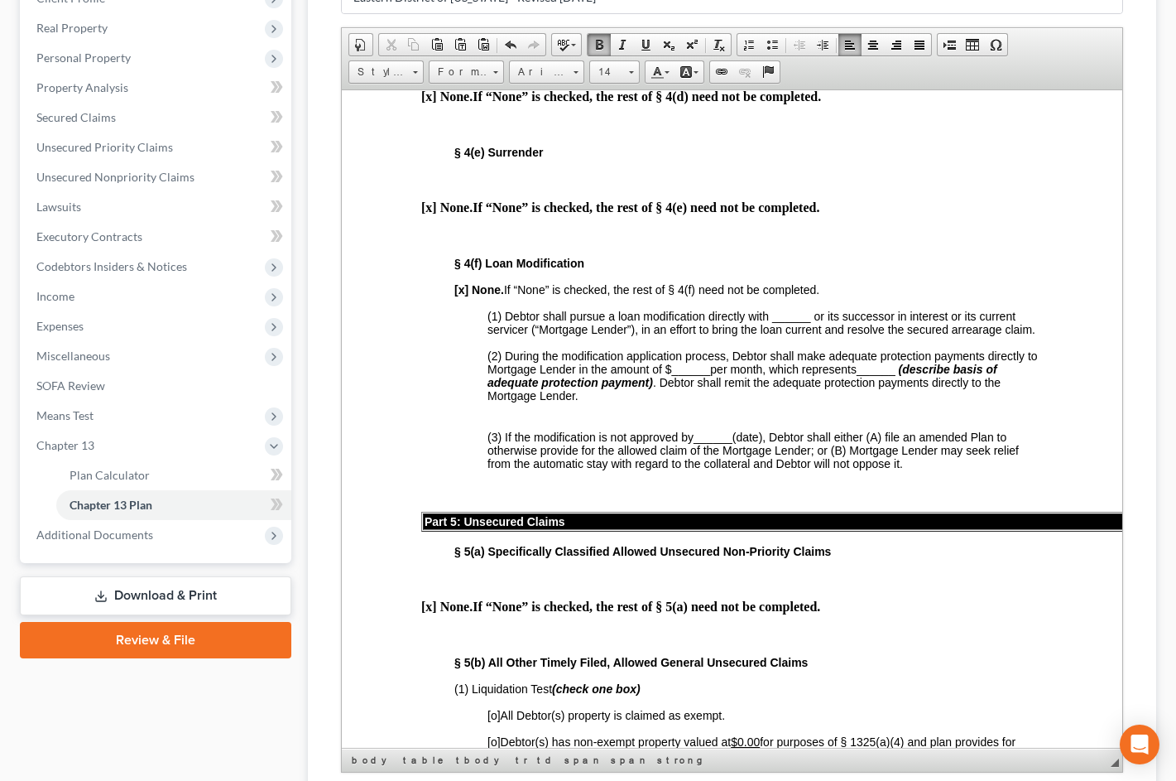
click at [525, 18] on td at bounding box center [538, 3] width 60 height 30
drag, startPoint x: 519, startPoint y: 358, endPoint x: 508, endPoint y: 358, distance: 11.6
click at [508, 18] on td "3" at bounding box center [538, 3] width 60 height 30
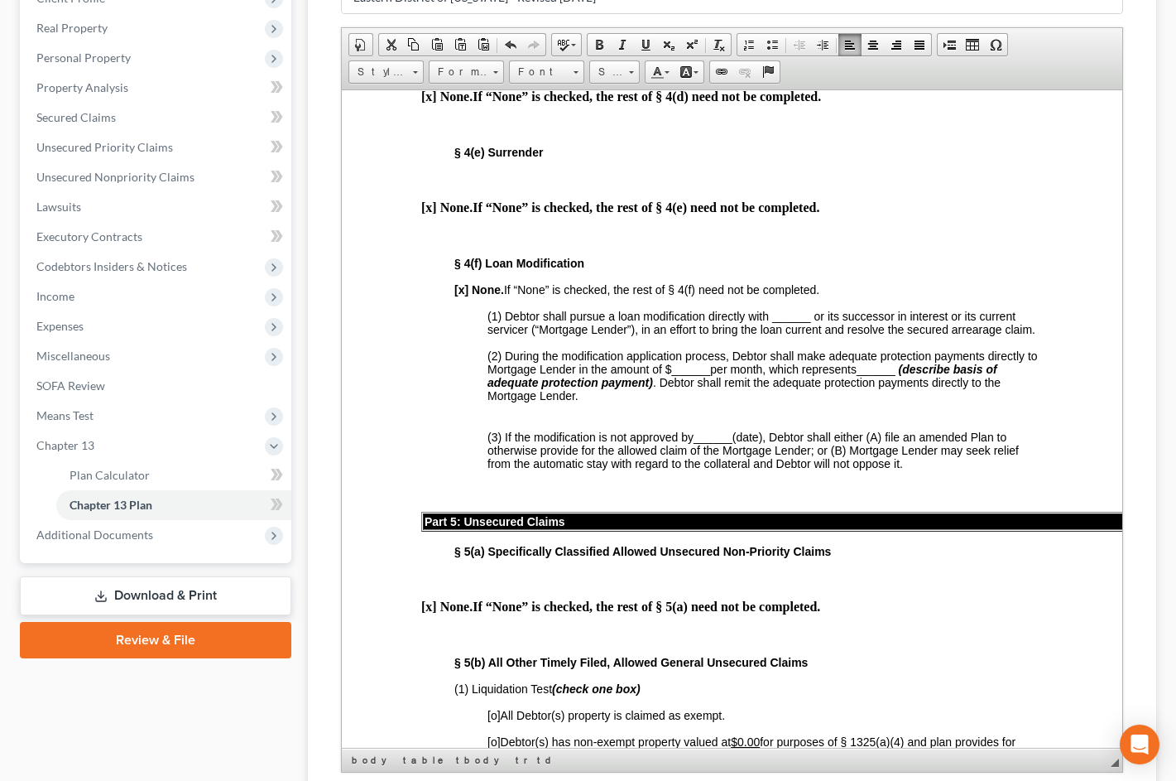
drag, startPoint x: 613, startPoint y: 358, endPoint x: 575, endPoint y: 349, distance: 39.8
click at [575, 18] on td "[STREET_ADDRESS][PERSON_NAME]" at bounding box center [646, 3] width 155 height 30
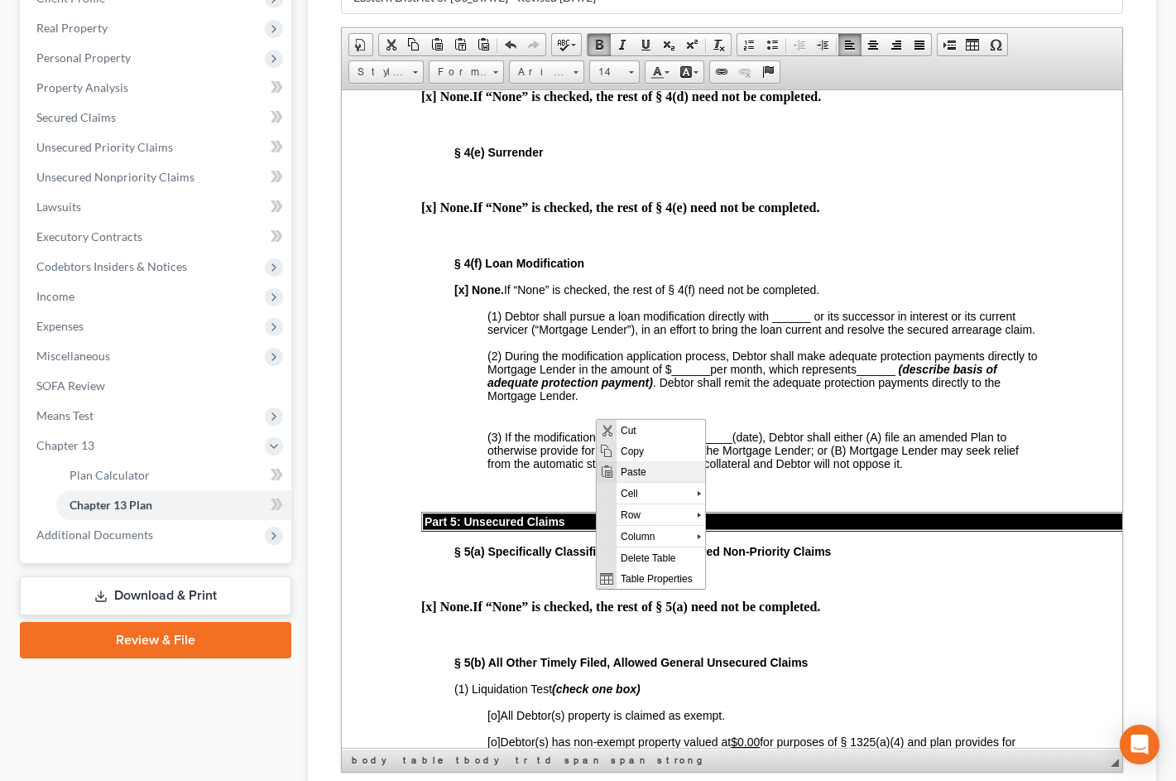
click at [652, 464] on span "Paste" at bounding box center [661, 470] width 89 height 21
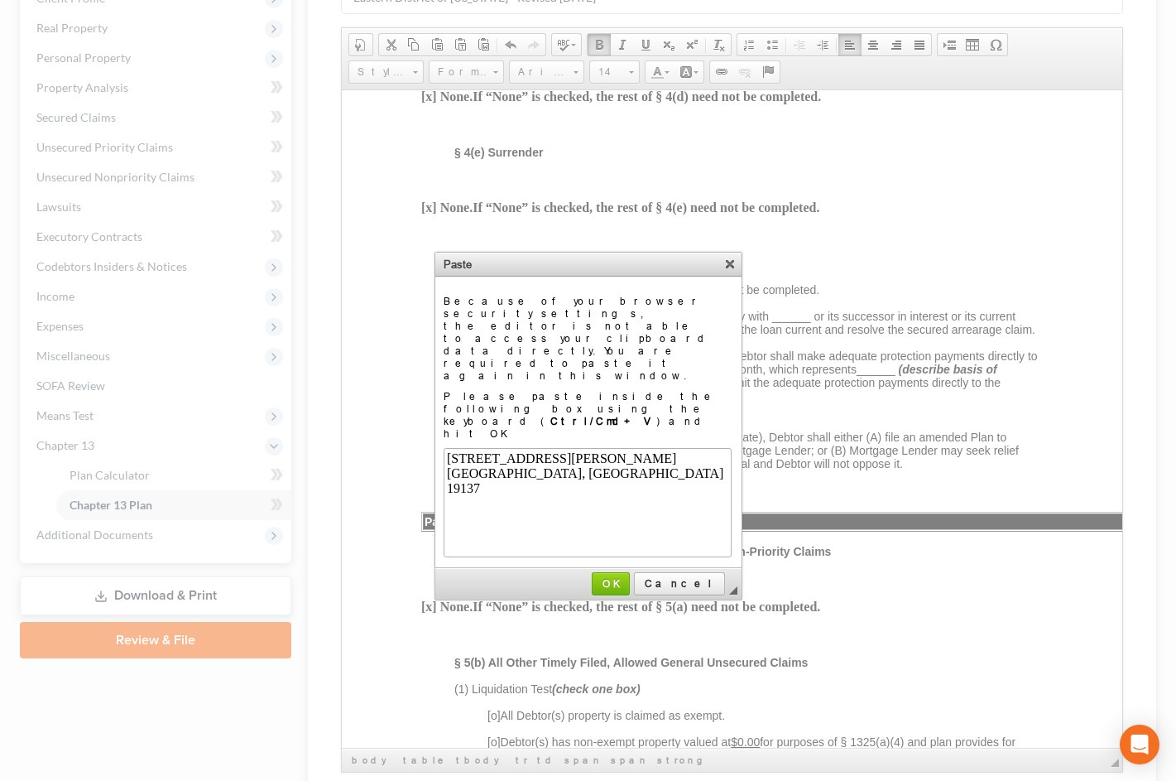
scroll to position [0, 0]
click at [630, 572] on link "OK" at bounding box center [611, 583] width 38 height 23
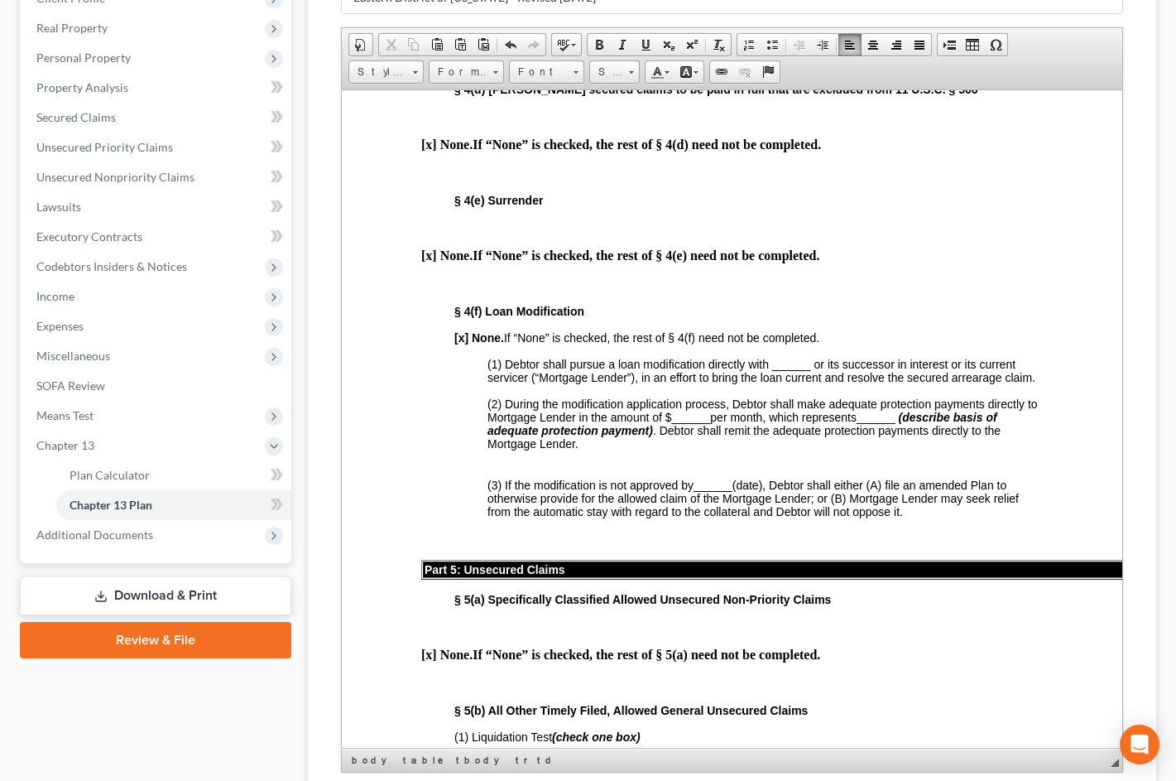
drag, startPoint x: 628, startPoint y: 413, endPoint x: 504, endPoint y: 376, distance: 128.9
click at [504, 66] on tr "Philadelphia Gas Works [STREET_ADDRESS][PERSON_NAME] ​ $11,134.88 0.00% $296,60…" at bounding box center [732, 27] width 617 height 78
click at [640, 84] on link "Size" at bounding box center [614, 71] width 51 height 23
click at [661, 268] on link "14" at bounding box center [651, 258] width 94 height 22
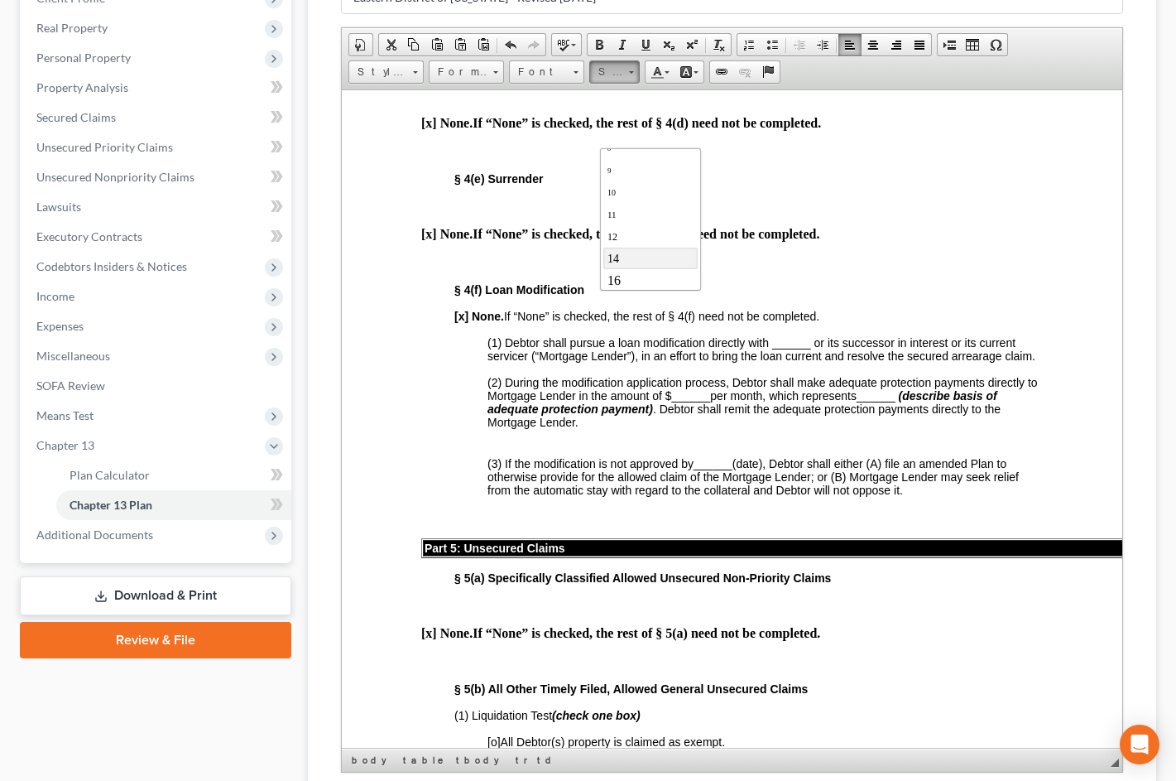
scroll to position [0, 0]
click at [606, 51] on span at bounding box center [599, 44] width 13 height 13
click at [772, 74] on strong "§ 4(d) [PERSON_NAME] secured claims to be paid in full that are excluded from 1…" at bounding box center [717, 67] width 524 height 14
drag, startPoint x: 905, startPoint y: 362, endPoint x: 840, endPoint y: 368, distance: 65.7
click at [868, 45] on td "$296,600.00" at bounding box center [913, 16] width 90 height 56
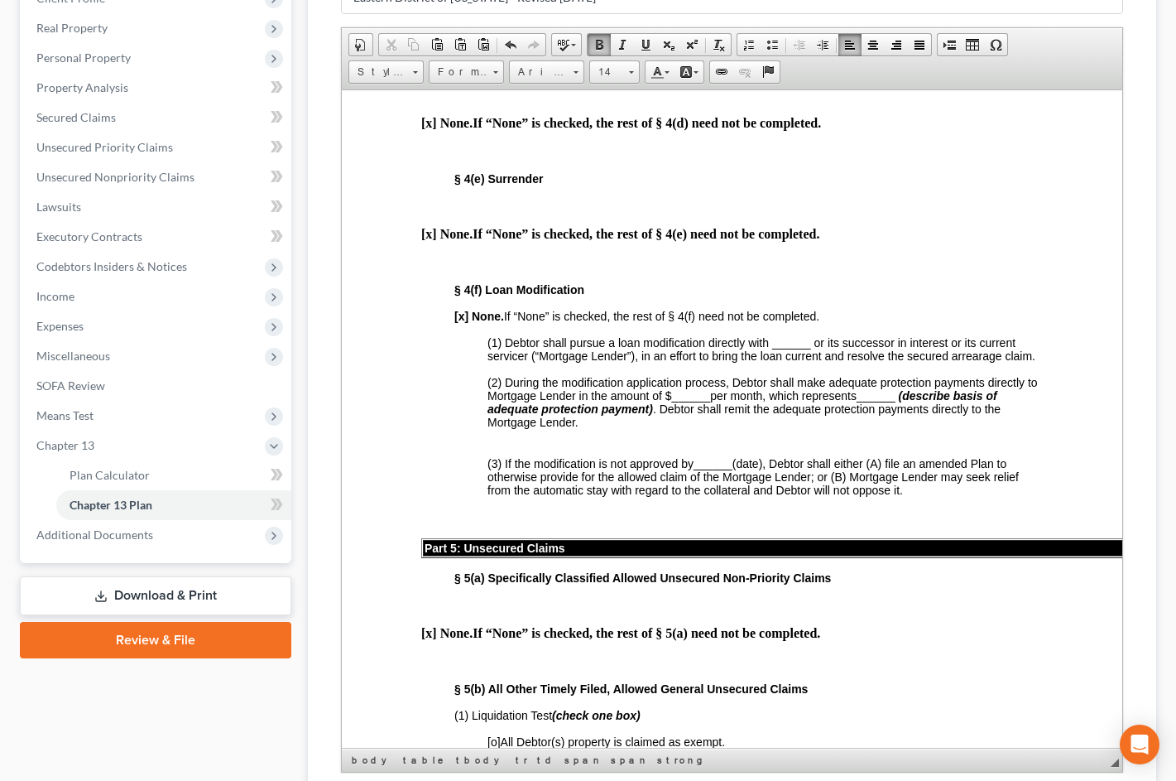
drag, startPoint x: 889, startPoint y: 326, endPoint x: 845, endPoint y: 326, distance: 43.9
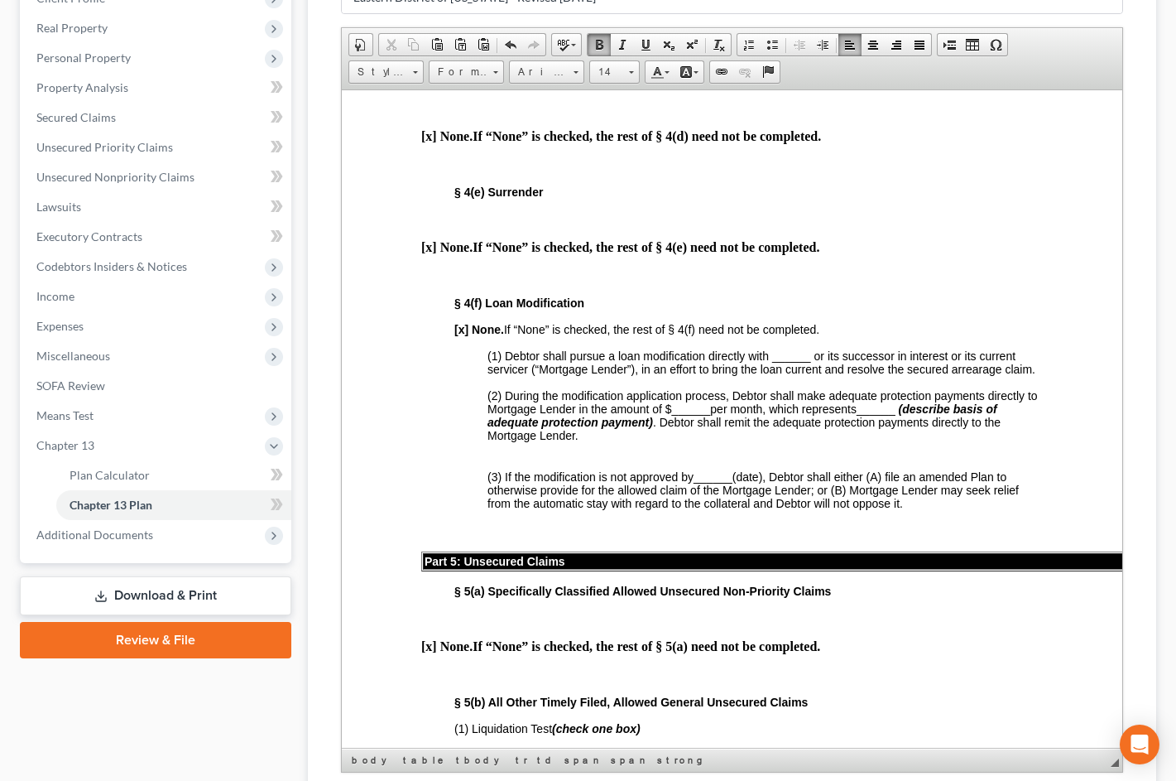
drag, startPoint x: 964, startPoint y: 327, endPoint x: 931, endPoint y: 329, distance: 32.3
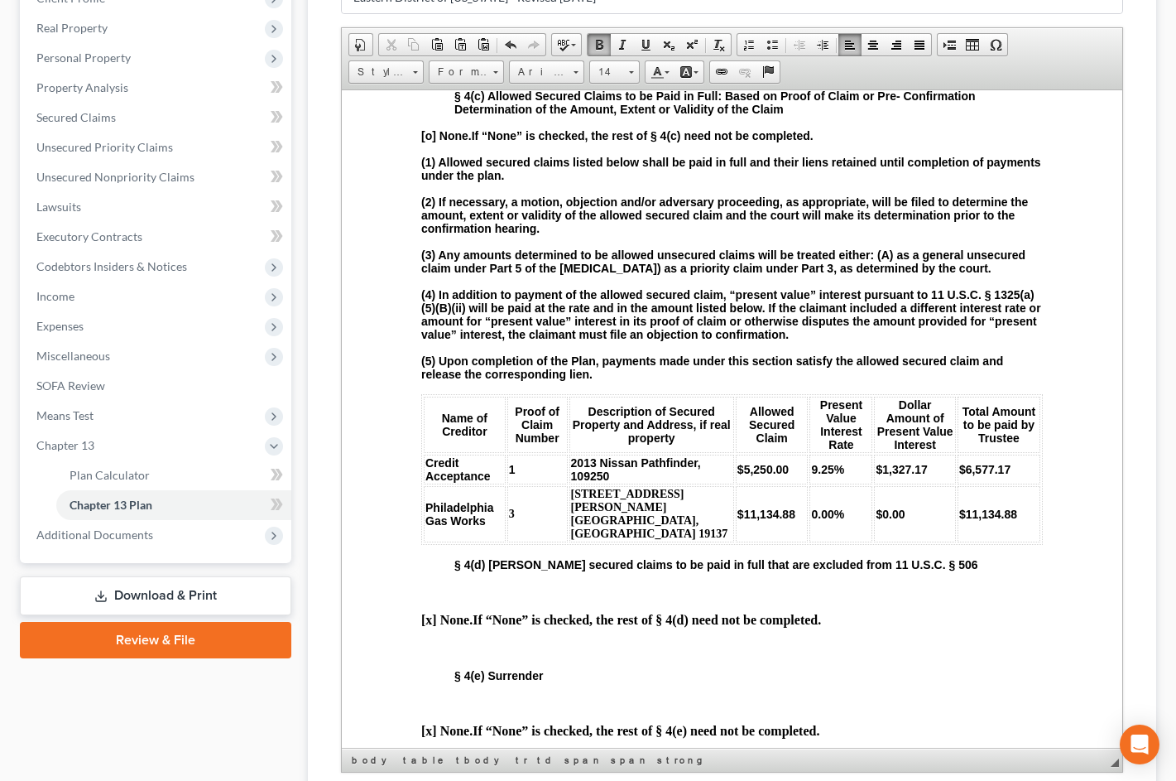
scroll to position [2153, 0]
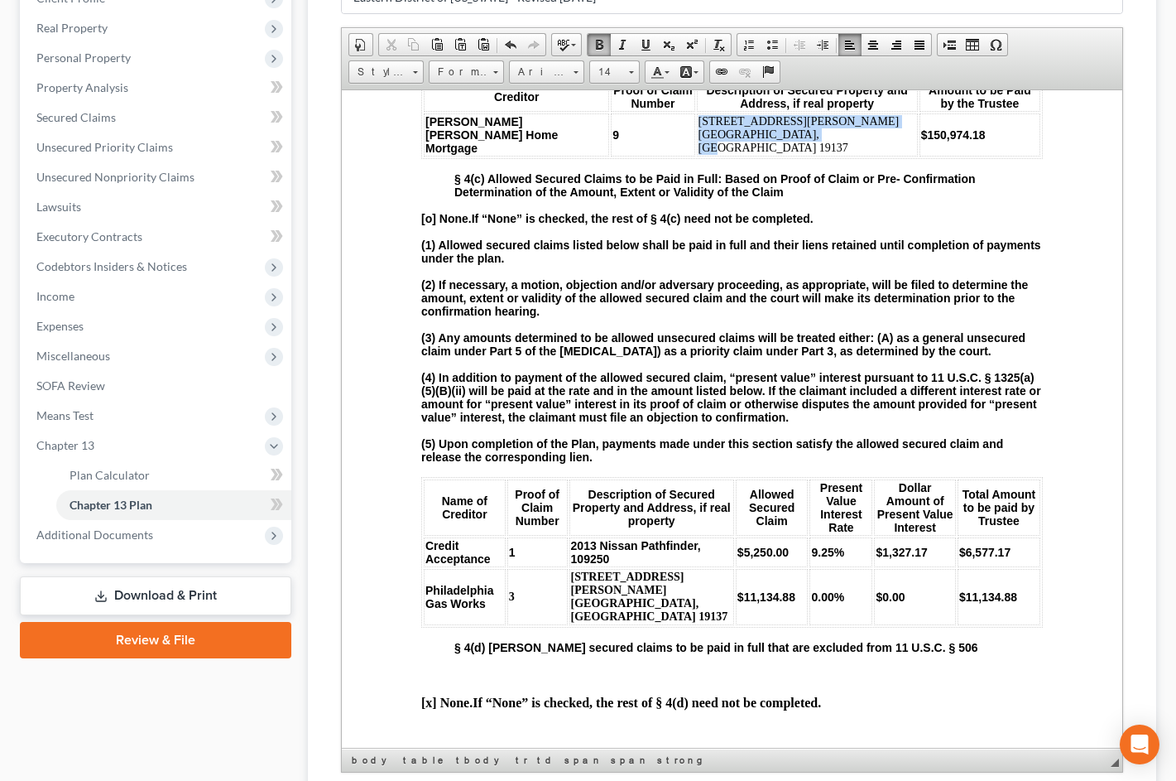
drag, startPoint x: 757, startPoint y: 432, endPoint x: 631, endPoint y: 418, distance: 126.6
click at [697, 156] on td "[STREET_ADDRESS][PERSON_NAME]" at bounding box center [807, 134] width 221 height 43
click at [606, 51] on span at bounding box center [599, 44] width 13 height 13
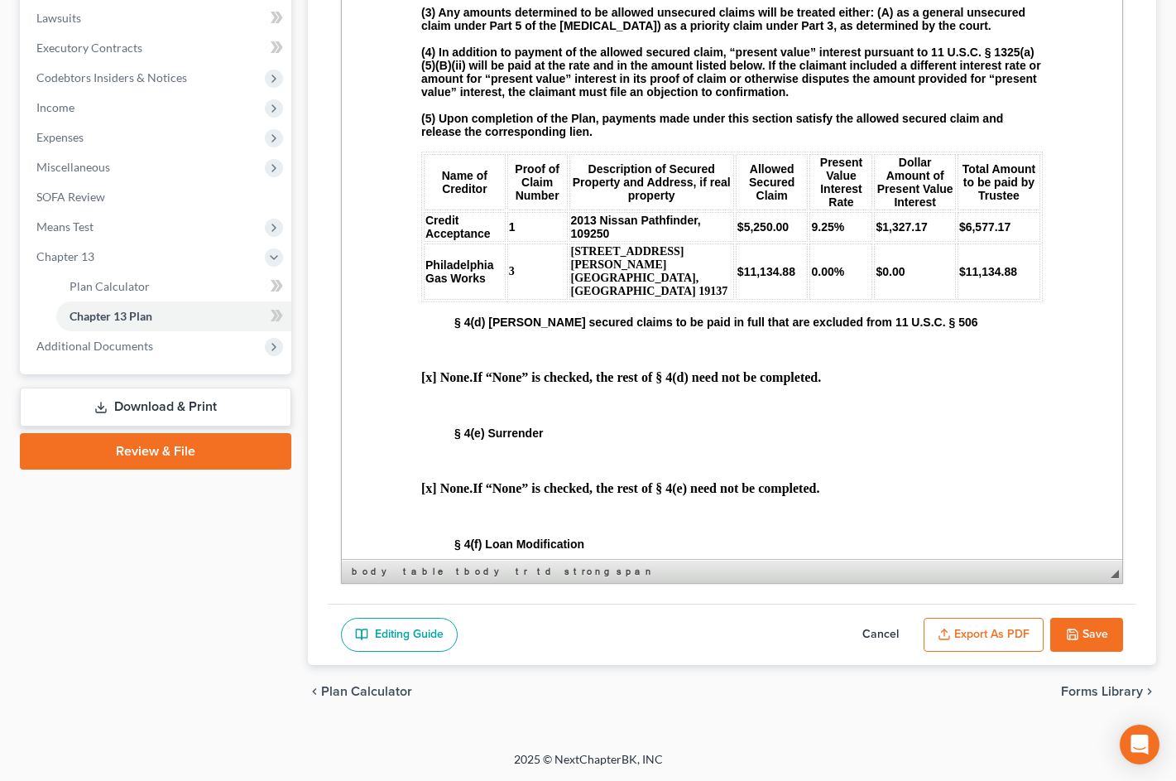
scroll to position [2318, 0]
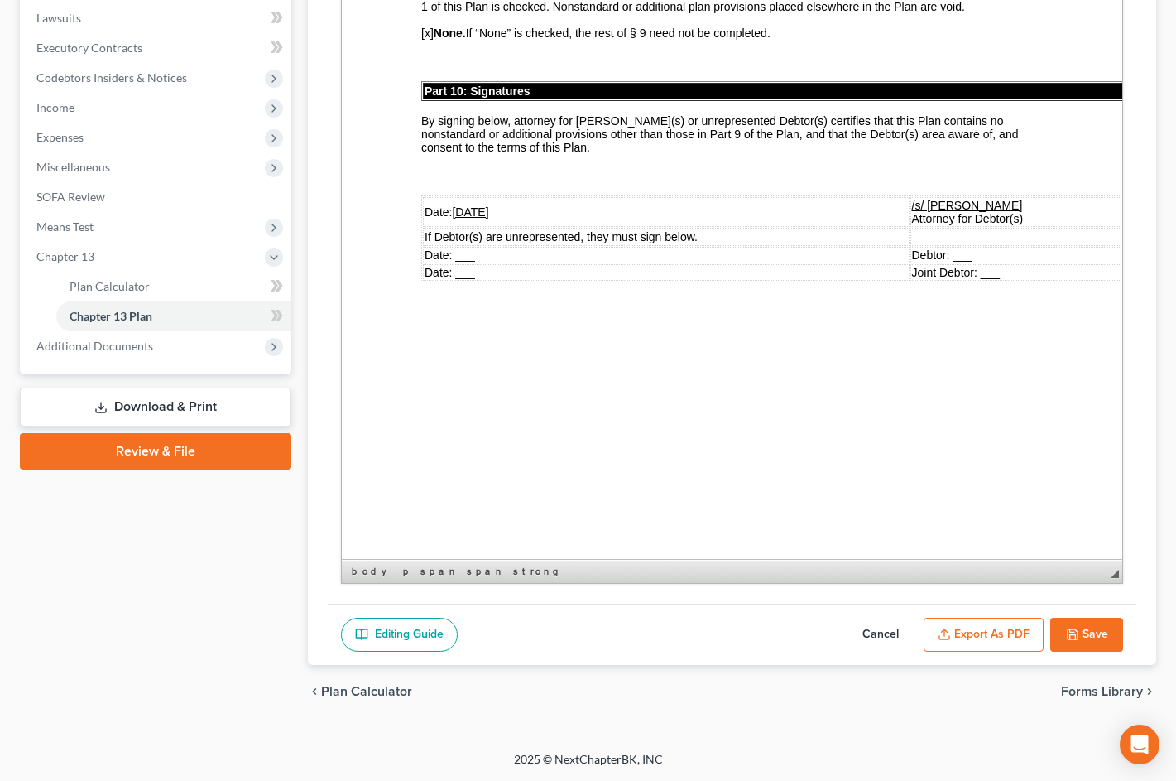
scroll to position [5666, 0]
drag, startPoint x: 1090, startPoint y: 223, endPoint x: 1500, endPoint y: 559, distance: 530.0
click at [1056, 644] on button "Save" at bounding box center [1087, 635] width 73 height 35
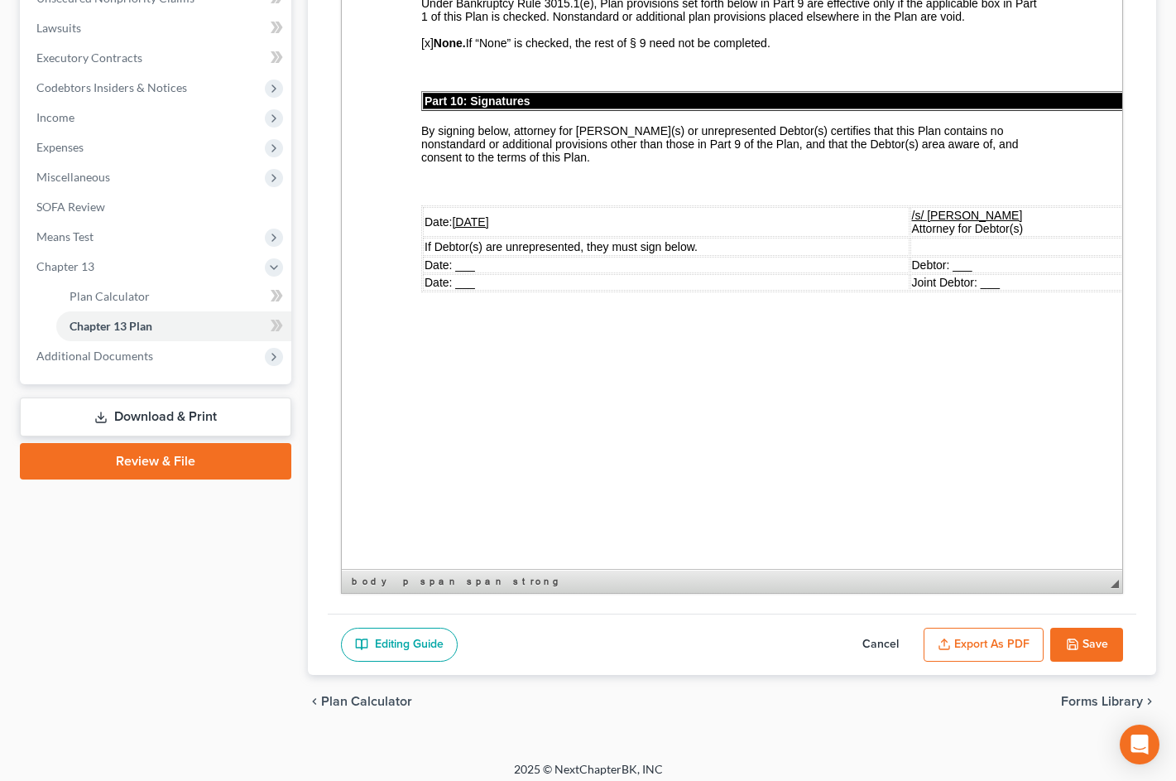
select select "2"
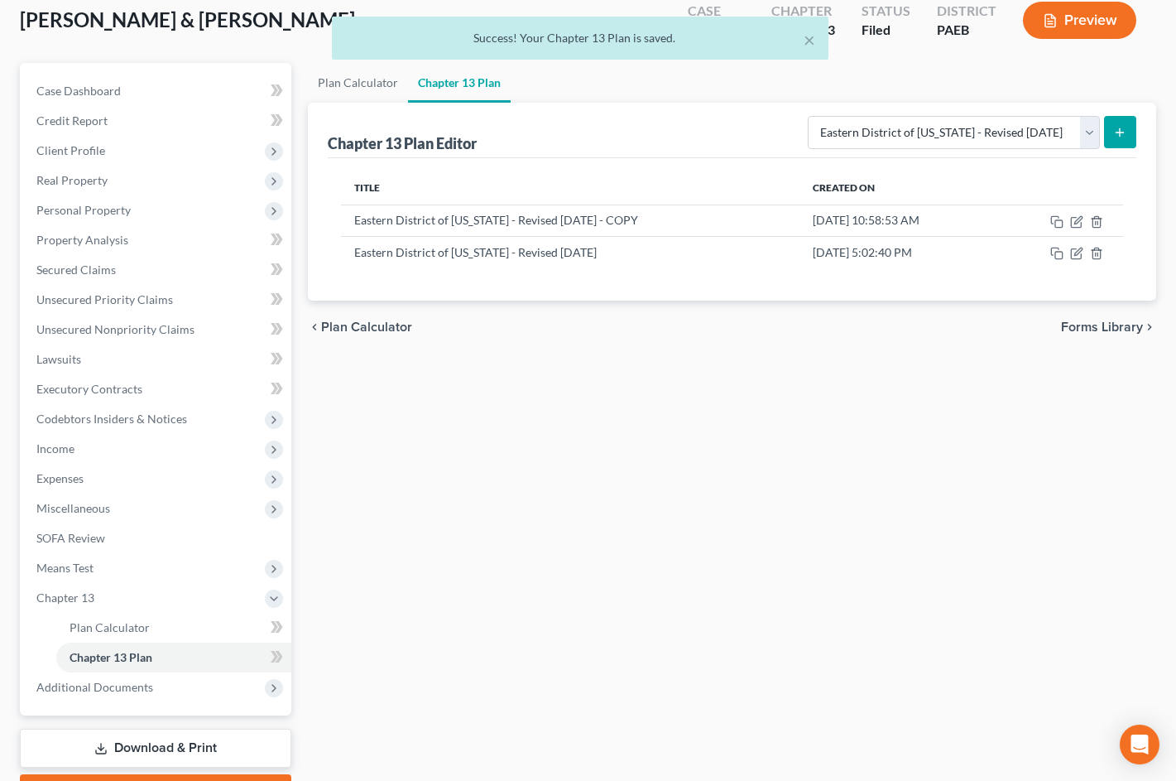
scroll to position [13, 0]
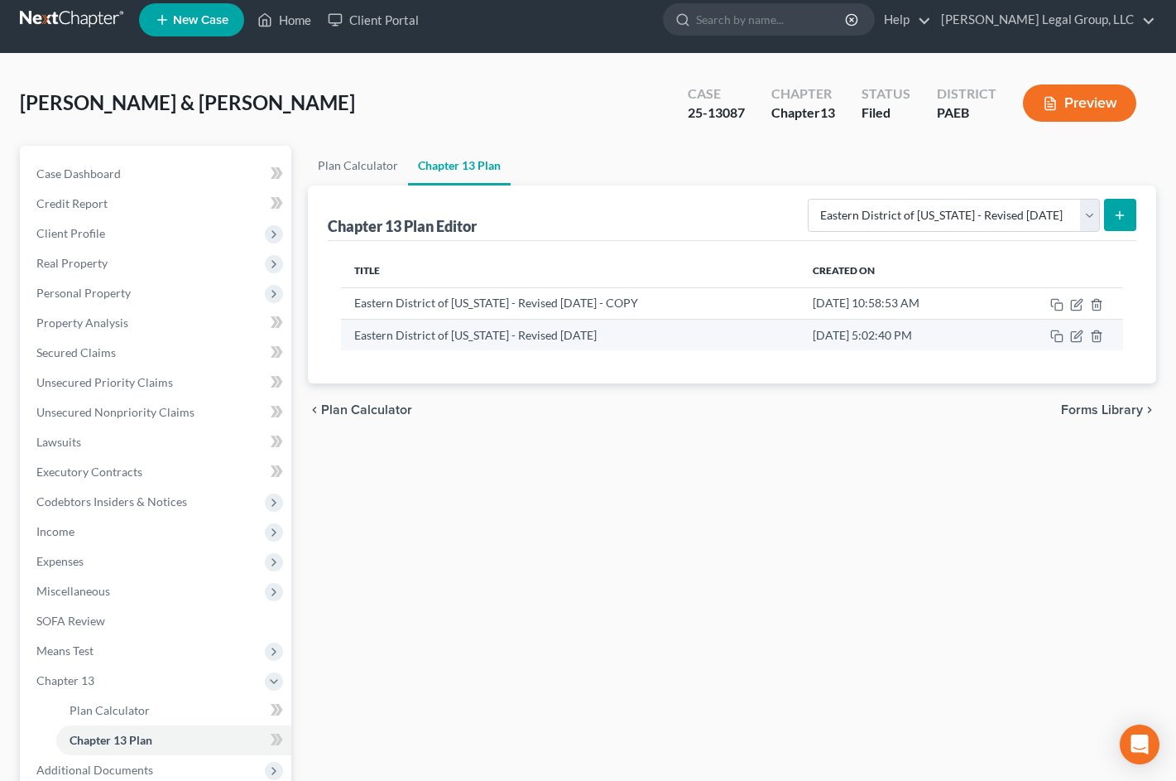
click at [1061, 350] on td at bounding box center [1060, 334] width 128 height 31
click at [1071, 342] on icon "button" at bounding box center [1076, 337] width 10 height 10
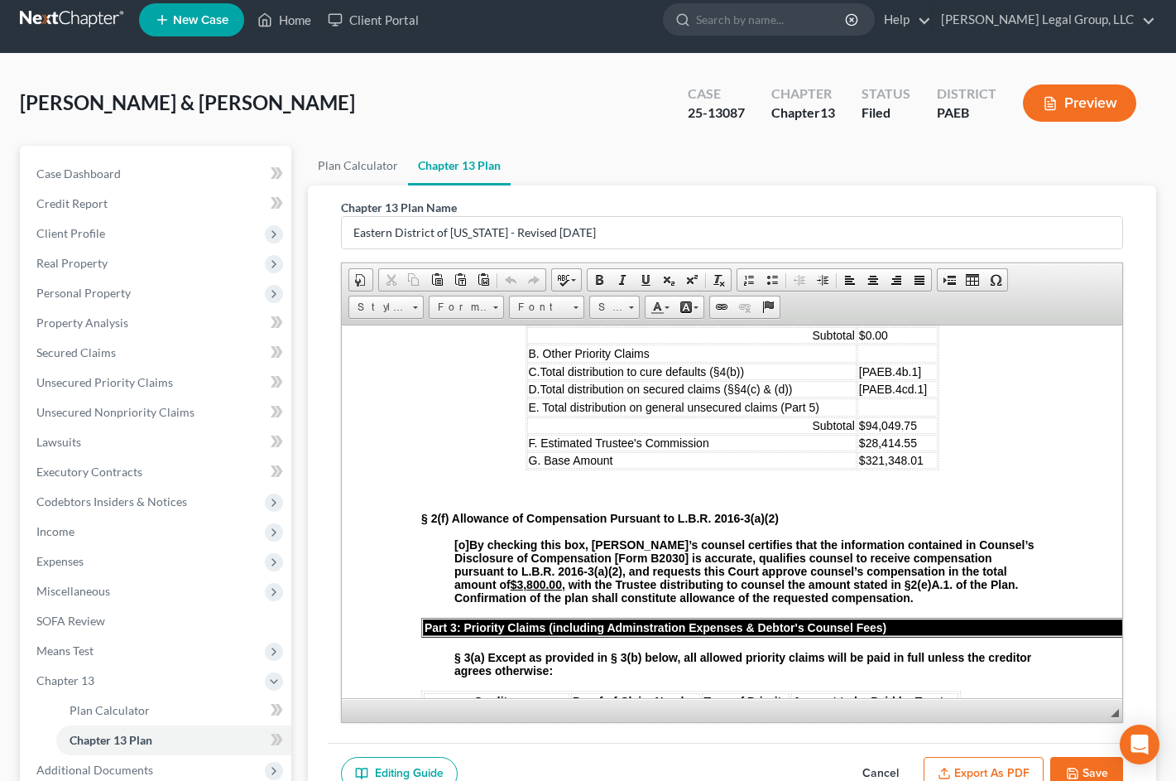
scroll to position [1325, 0]
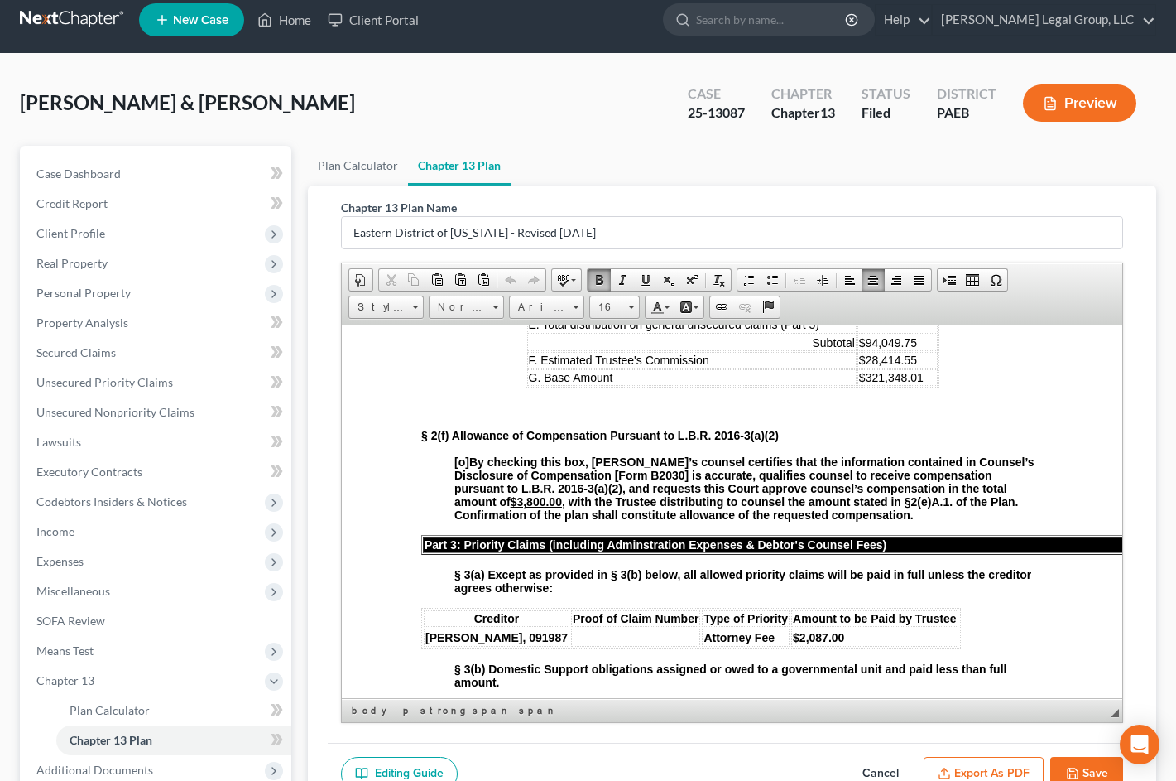
drag, startPoint x: 879, startPoint y: 375, endPoint x: 848, endPoint y: 378, distance: 31.6
click at [858, 243] on td "$____" at bounding box center [898, 234] width 80 height 17
click at [874, 260] on td "$0.00" at bounding box center [898, 251] width 80 height 17
click at [867, 279] on td at bounding box center [898, 270] width 80 height 18
drag, startPoint x: 912, startPoint y: 435, endPoint x: 840, endPoint y: 436, distance: 72.0
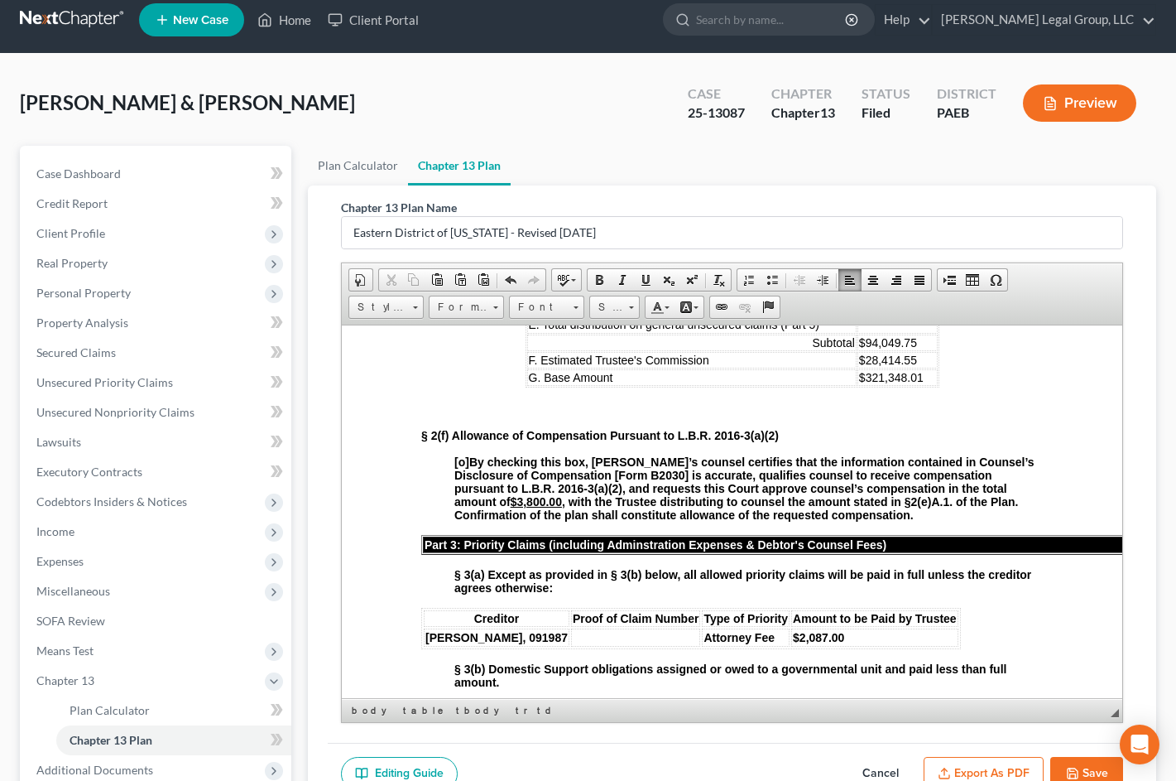
click at [858, 296] on td "[PAEB.4b.1]" at bounding box center [898, 288] width 80 height 17
drag, startPoint x: 913, startPoint y: 454, endPoint x: 840, endPoint y: 456, distance: 72.9
click at [858, 314] on td "[PAEB.4cd.1]" at bounding box center [898, 305] width 80 height 17
drag, startPoint x: 906, startPoint y: 494, endPoint x: 853, endPoint y: 496, distance: 53.0
click at [861, 350] on td "$94,049.75" at bounding box center [899, 342] width 77 height 17
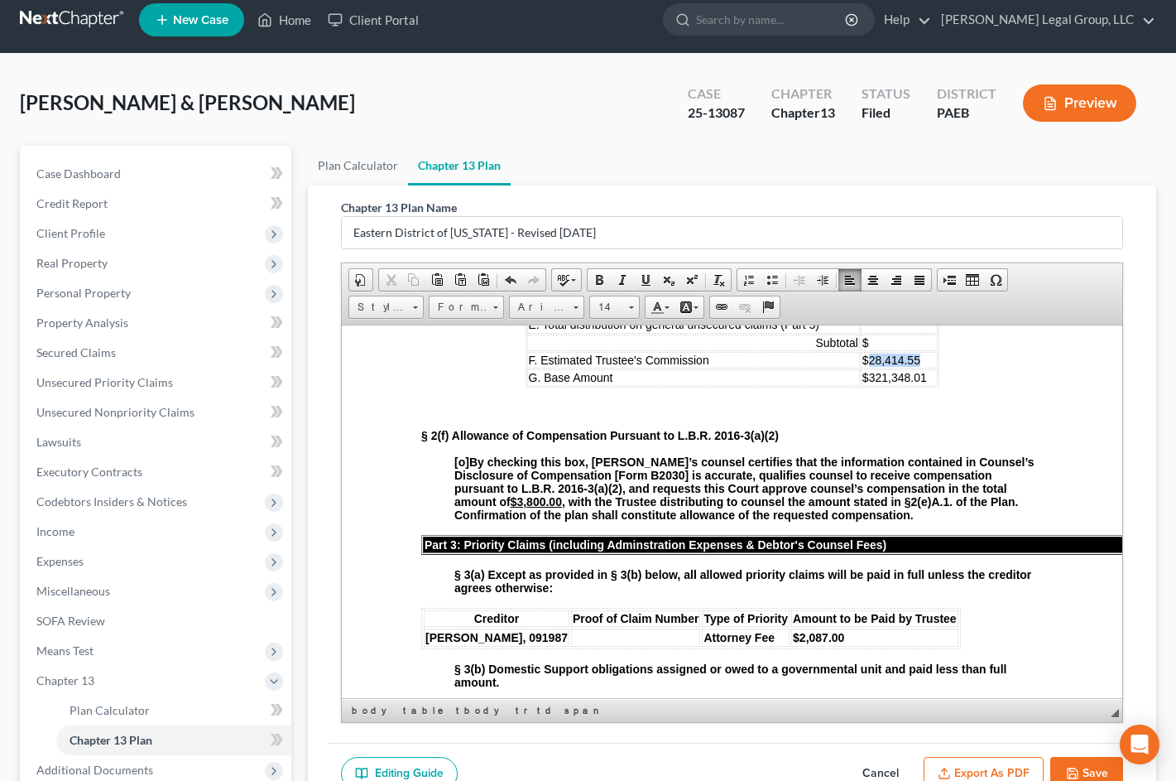
drag, startPoint x: 912, startPoint y: 511, endPoint x: 854, endPoint y: 512, distance: 57.1
click at [861, 368] on td "$28,414.55" at bounding box center [899, 359] width 77 height 17
click at [905, 383] on span "$321,348.01" at bounding box center [895, 376] width 65 height 13
drag, startPoint x: 907, startPoint y: 528, endPoint x: 853, endPoint y: 529, distance: 54.6
click at [863, 383] on span "$321,348.01" at bounding box center [895, 376] width 65 height 13
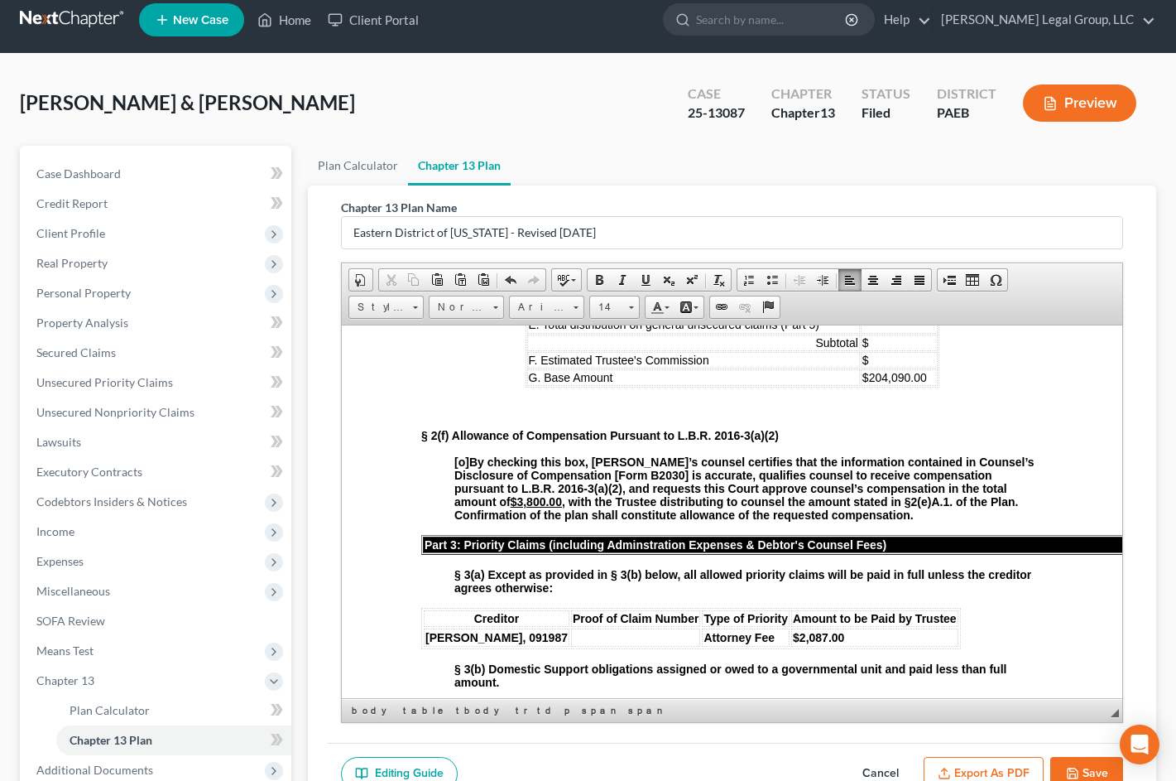
click at [880, 385] on td "$204,090.00" at bounding box center [899, 376] width 77 height 17
click at [881, 368] on td "$" at bounding box center [899, 359] width 77 height 17
click at [863, 366] on span "$$20,409.00" at bounding box center [895, 359] width 65 height 13
click at [877, 350] on td "$" at bounding box center [899, 342] width 77 height 17
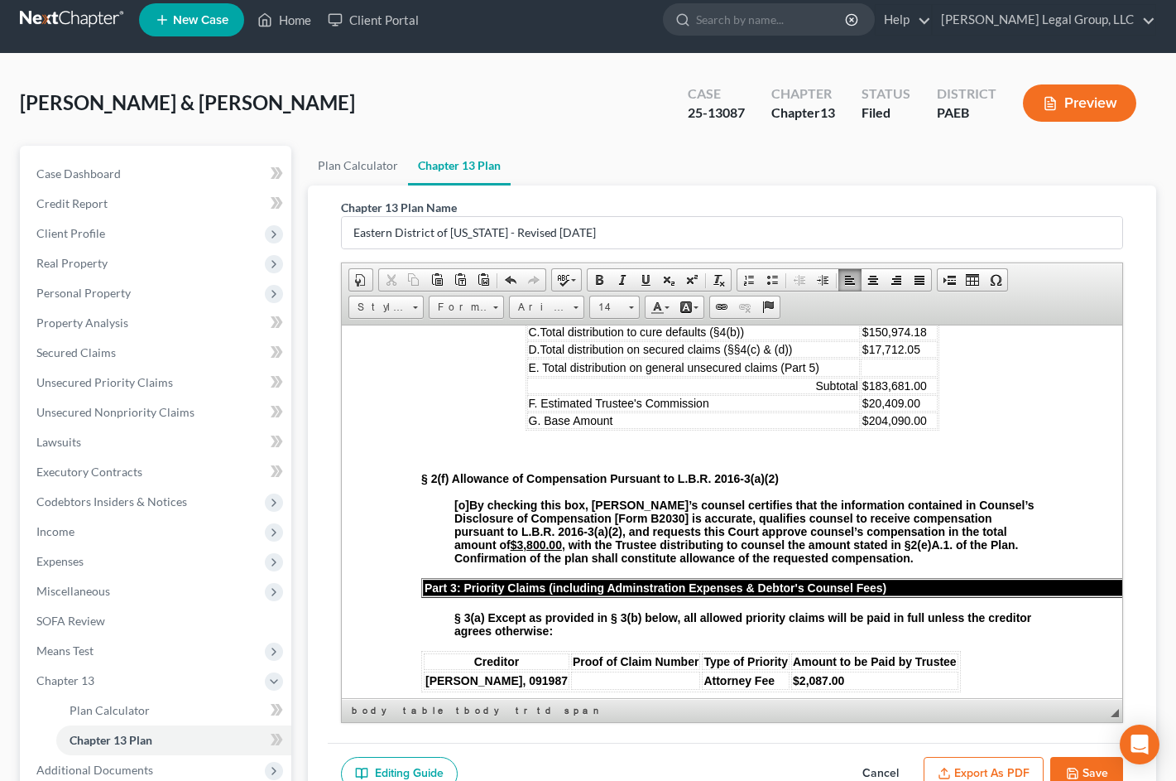
scroll to position [1242, 0]
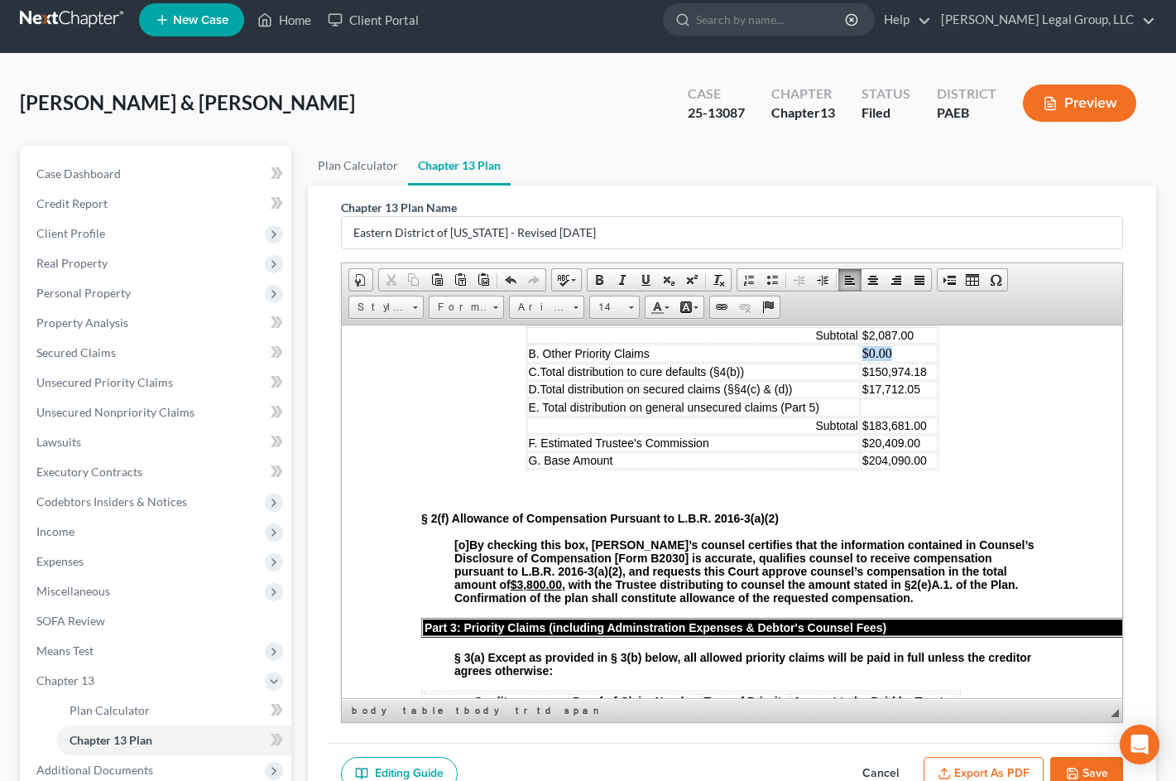
drag, startPoint x: 887, startPoint y: 494, endPoint x: 820, endPoint y: 417, distance: 102.1
click at [840, 362] on tr "B. Other Priority Claims $0.00" at bounding box center [732, 353] width 411 height 18
click at [633, 313] on span at bounding box center [631, 305] width 4 height 16
click at [659, 481] on link "14" at bounding box center [651, 471] width 94 height 22
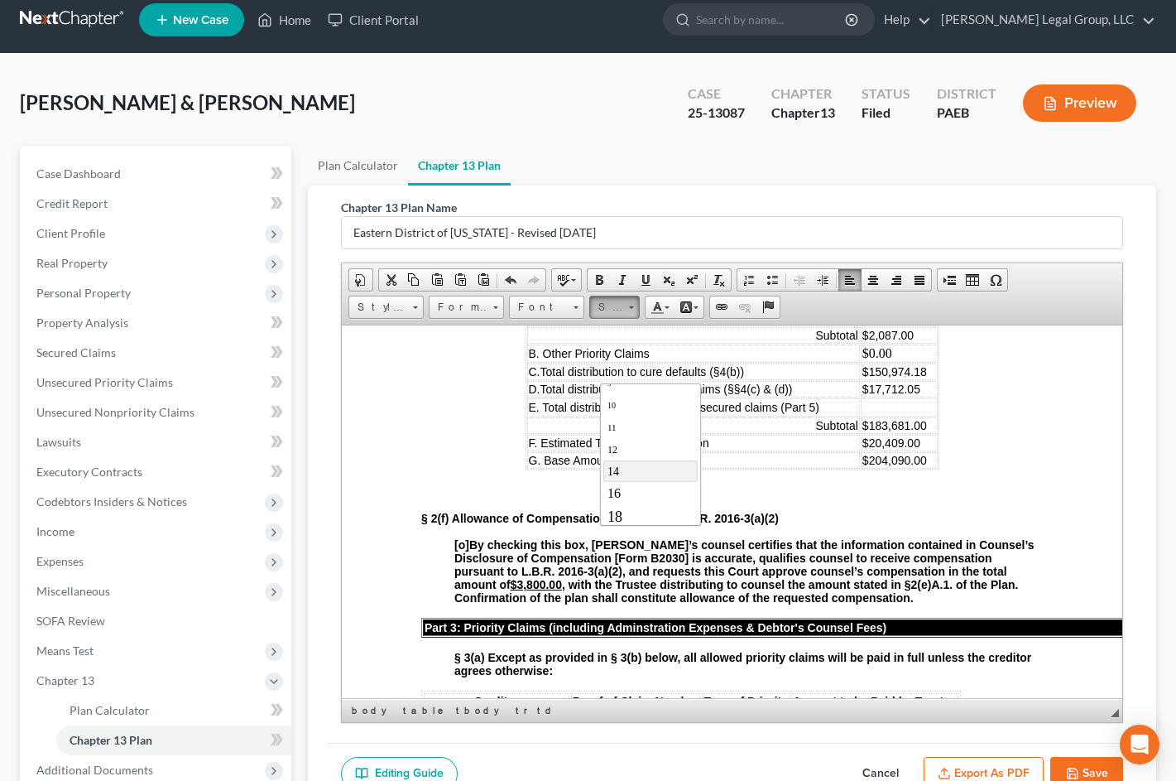
scroll to position [0, 0]
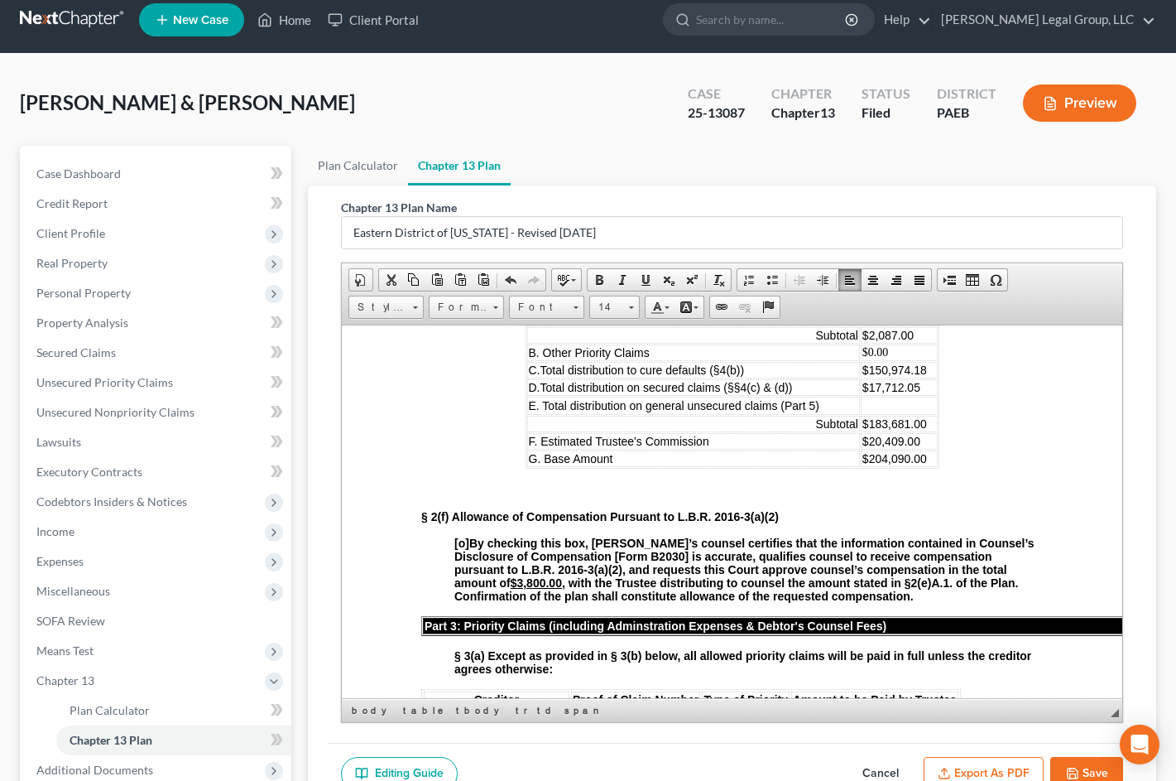
click at [868, 431] on td "$183,681.00" at bounding box center [899, 423] width 77 height 17
click at [868, 414] on td at bounding box center [899, 405] width 77 height 18
drag, startPoint x: 912, startPoint y: 544, endPoint x: 838, endPoint y: 548, distance: 74.6
click at [861, 414] on td "$12,907.77" at bounding box center [899, 405] width 77 height 18
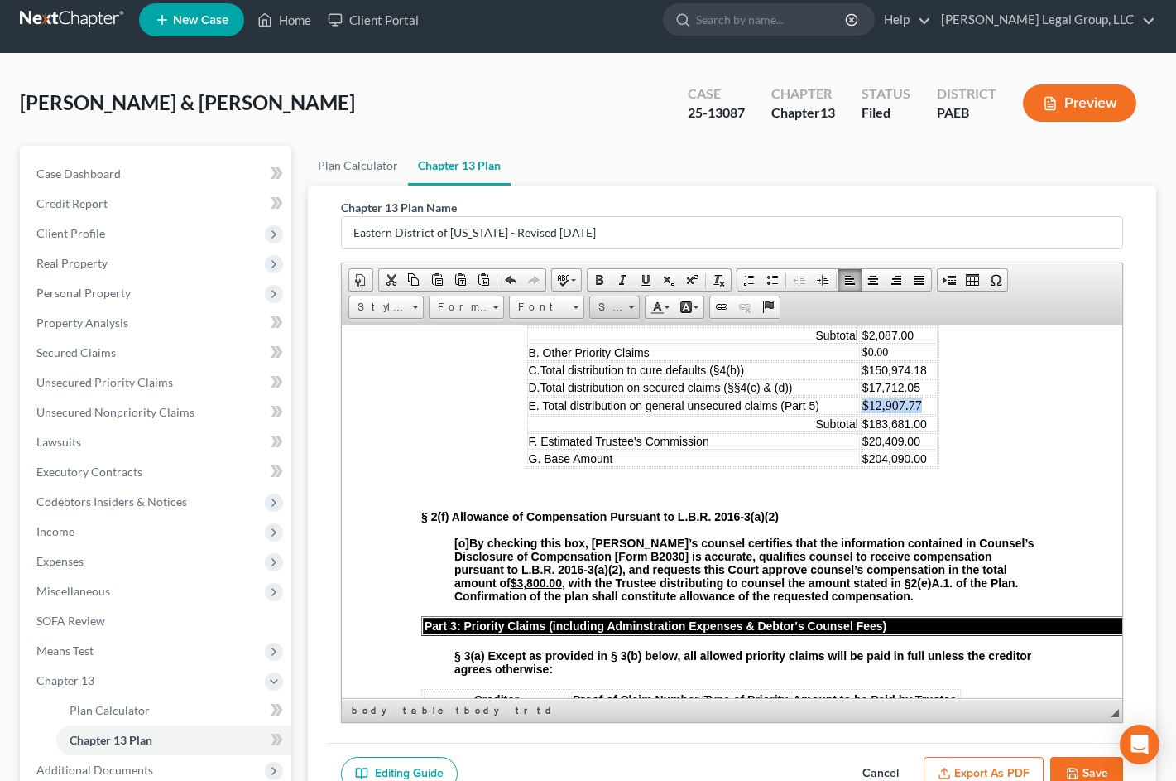
click at [633, 313] on span at bounding box center [631, 305] width 4 height 16
click at [673, 503] on link "14" at bounding box center [651, 493] width 94 height 22
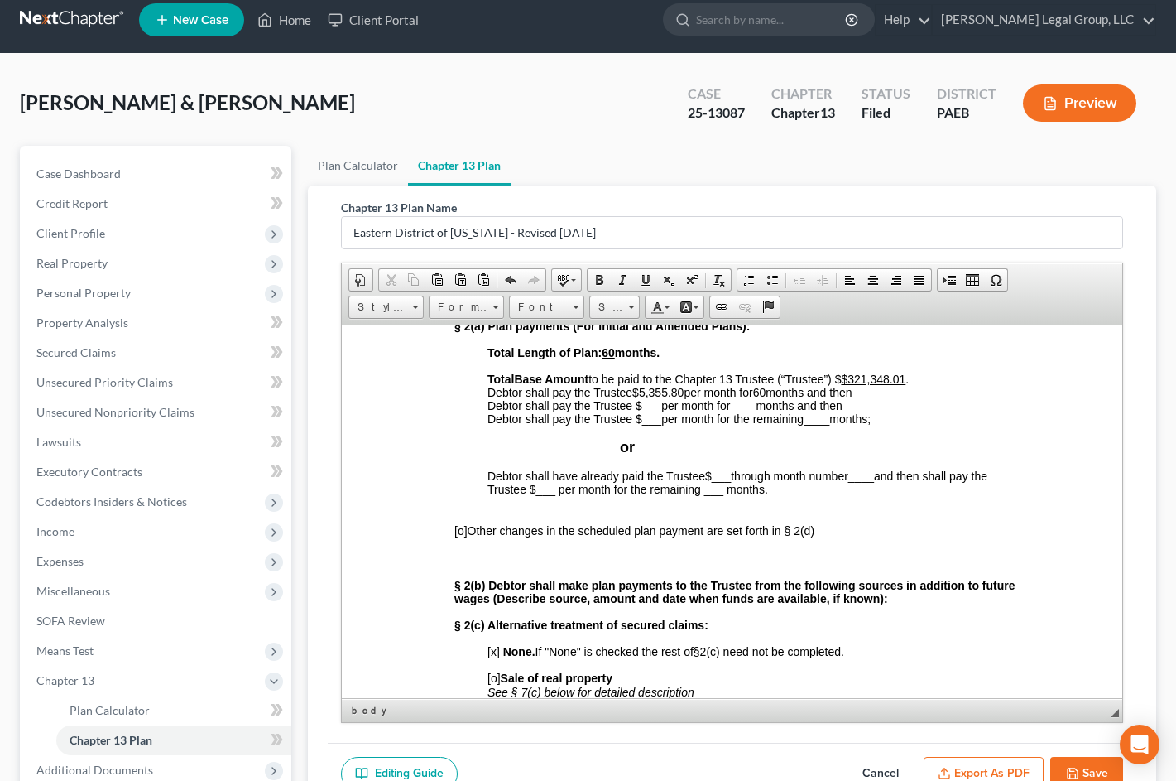
scroll to position [745, 0]
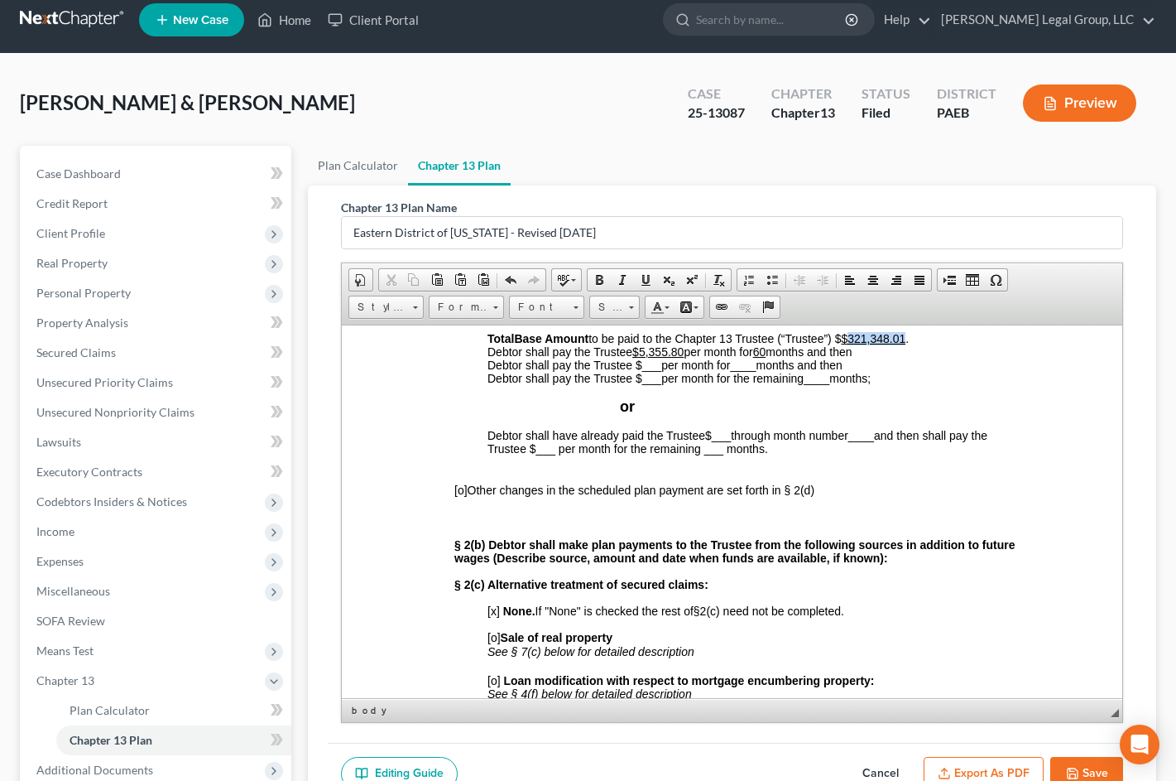
drag, startPoint x: 913, startPoint y: 416, endPoint x: 856, endPoint y: 418, distance: 57.2
click at [856, 344] on u "$321,348.01" at bounding box center [873, 337] width 65 height 13
click at [682, 358] on u "$5,355.80" at bounding box center [658, 350] width 51 height 13
click at [721, 358] on u "60" at bounding box center [714, 350] width 13 height 13
click at [731, 441] on span "___" at bounding box center [721, 434] width 19 height 13
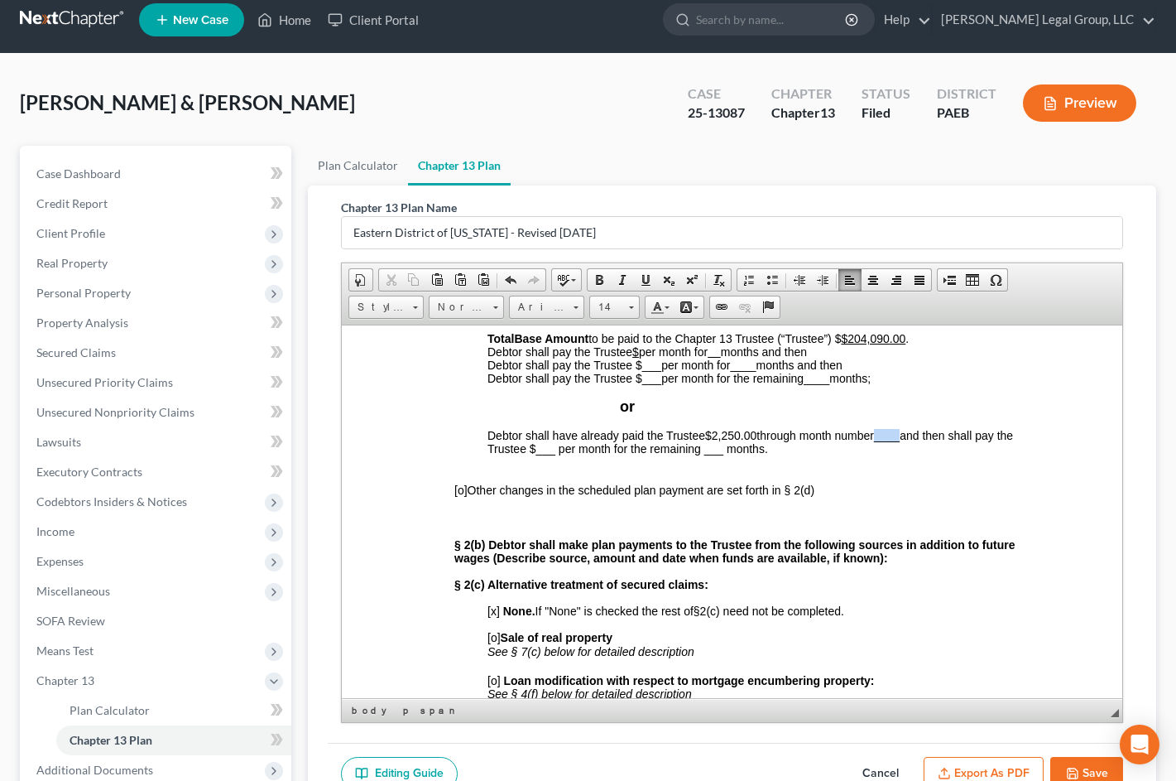
drag, startPoint x: 910, startPoint y: 524, endPoint x: 889, endPoint y: 524, distance: 20.7
click at [889, 441] on span "____" at bounding box center [887, 434] width 26 height 13
click at [888, 469] on p "Debtor shall have already paid the Trustee $2,250.00 through month number 2 and…" at bounding box center [766, 448] width 556 height 41
click at [657, 291] on link "Underline" at bounding box center [645, 280] width 23 height 22
drag, startPoint x: 762, startPoint y: 520, endPoint x: 712, endPoint y: 515, distance: 49.9
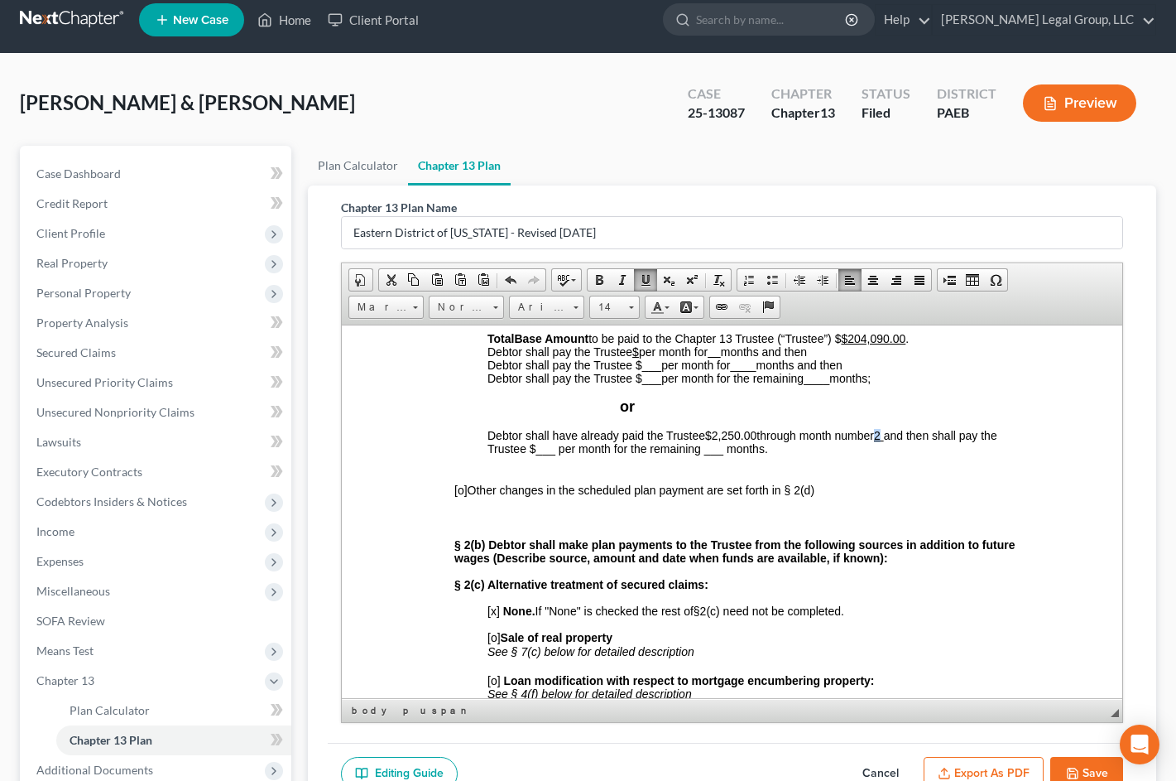
click at [712, 441] on span "$2,250.00" at bounding box center [730, 434] width 51 height 13
click at [652, 286] on span at bounding box center [645, 279] width 13 height 13
click at [488, 455] on span "and then shall pay the Trustee $___ per month for the remaining ___ months." at bounding box center [744, 441] width 513 height 26
drag, startPoint x: 574, startPoint y: 535, endPoint x: 555, endPoint y: 534, distance: 19.1
click at [555, 455] on span "and then shall pay the Trustee $___ per month for the remaining ___ months." at bounding box center [764, 441] width 552 height 26
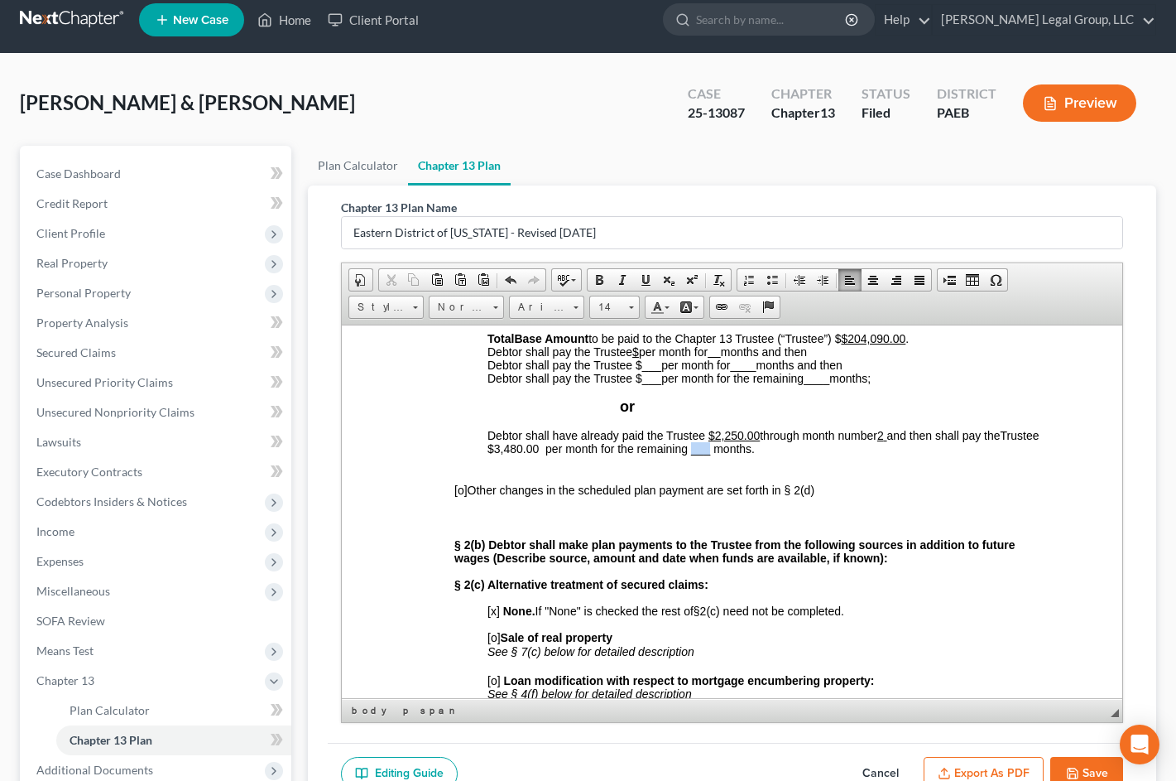
drag, startPoint x: 770, startPoint y: 536, endPoint x: 752, endPoint y: 536, distance: 18.2
click at [752, 455] on span "and then shall pay the Trustee $3,480.00 per month for the remaining ___ months." at bounding box center [764, 441] width 552 height 26
drag, startPoint x: 767, startPoint y: 534, endPoint x: 751, endPoint y: 536, distance: 15.9
click at [751, 455] on span "and then shall pay the Trustee $3,480.00 per month for the remaining 58 months." at bounding box center [764, 441] width 552 height 26
click at [652, 286] on span at bounding box center [645, 279] width 13 height 13
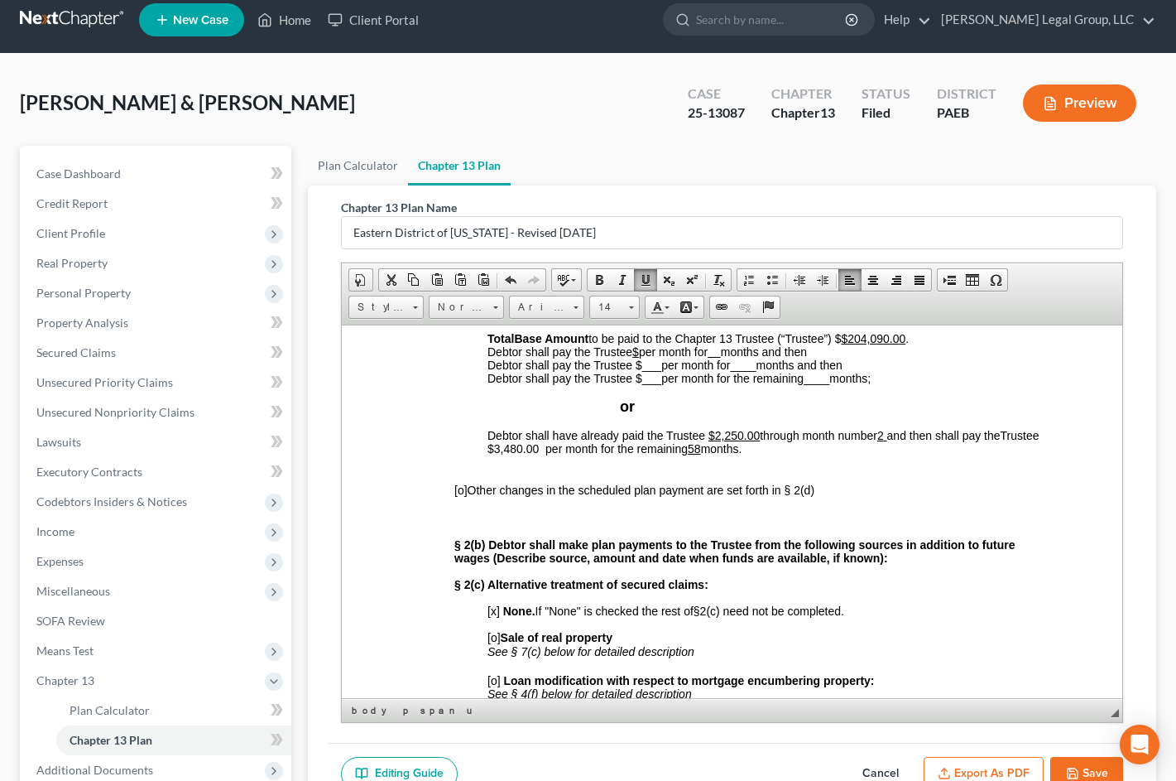
click at [681, 455] on span "and then shall pay the Trustee $3,480.00 per month for the remaining 58 months." at bounding box center [764, 441] width 552 height 26
drag, startPoint x: 602, startPoint y: 536, endPoint x: 550, endPoint y: 536, distance: 52.2
click at [550, 455] on span "and then shall pay the Trustee $3,480.00 per month for the remaining 58 months." at bounding box center [764, 441] width 552 height 26
click at [652, 286] on span at bounding box center [645, 279] width 13 height 13
click at [984, 415] on p "or" at bounding box center [831, 405] width 423 height 17
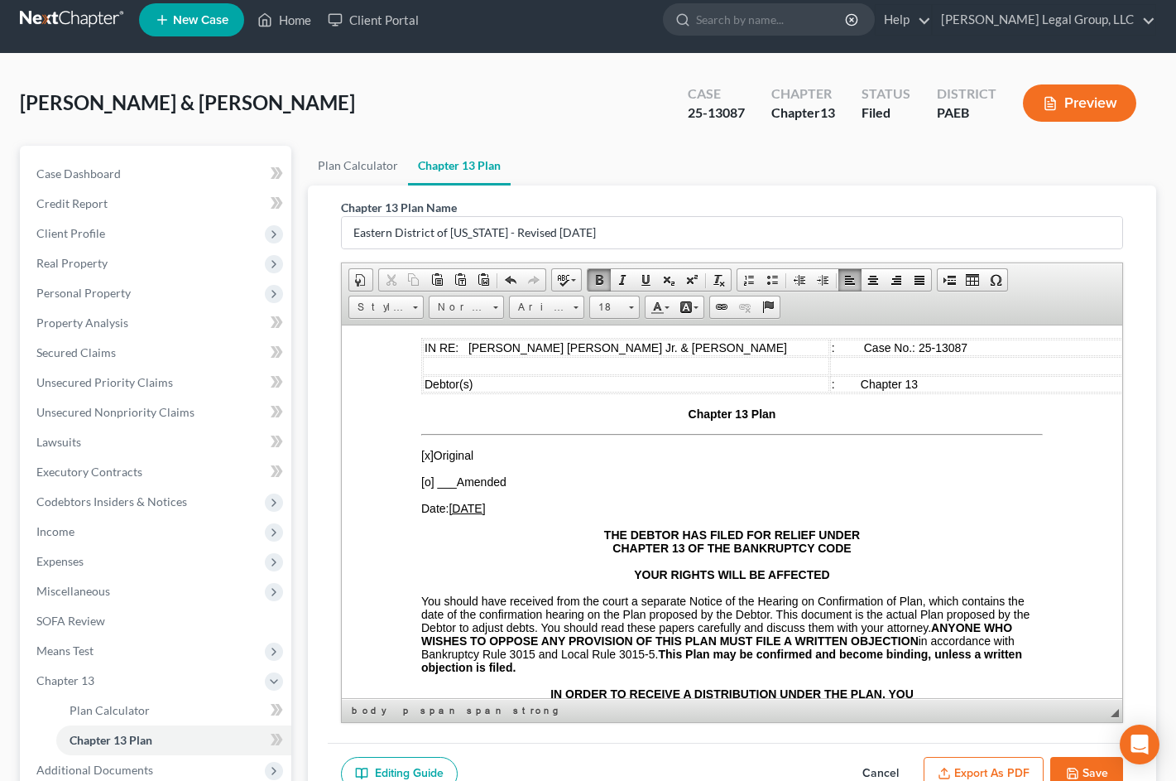
scroll to position [166, 0]
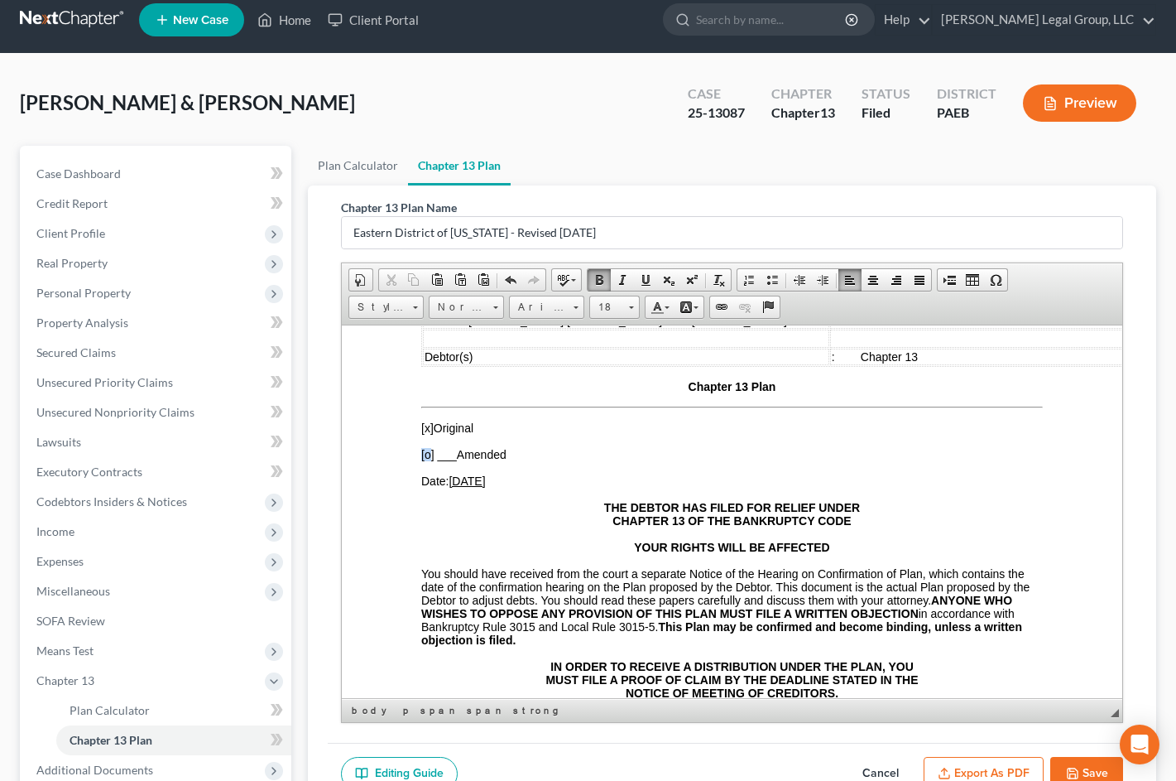
drag, startPoint x: 430, startPoint y: 481, endPoint x: 421, endPoint y: 482, distance: 9.1
click at [421, 460] on span "[o]" at bounding box center [427, 453] width 13 height 13
click at [425, 460] on span "[o]" at bounding box center [427, 453] width 13 height 13
drag, startPoint x: 455, startPoint y: 479, endPoint x: 438, endPoint y: 483, distance: 16.9
click at [438, 460] on span "___" at bounding box center [446, 453] width 19 height 13
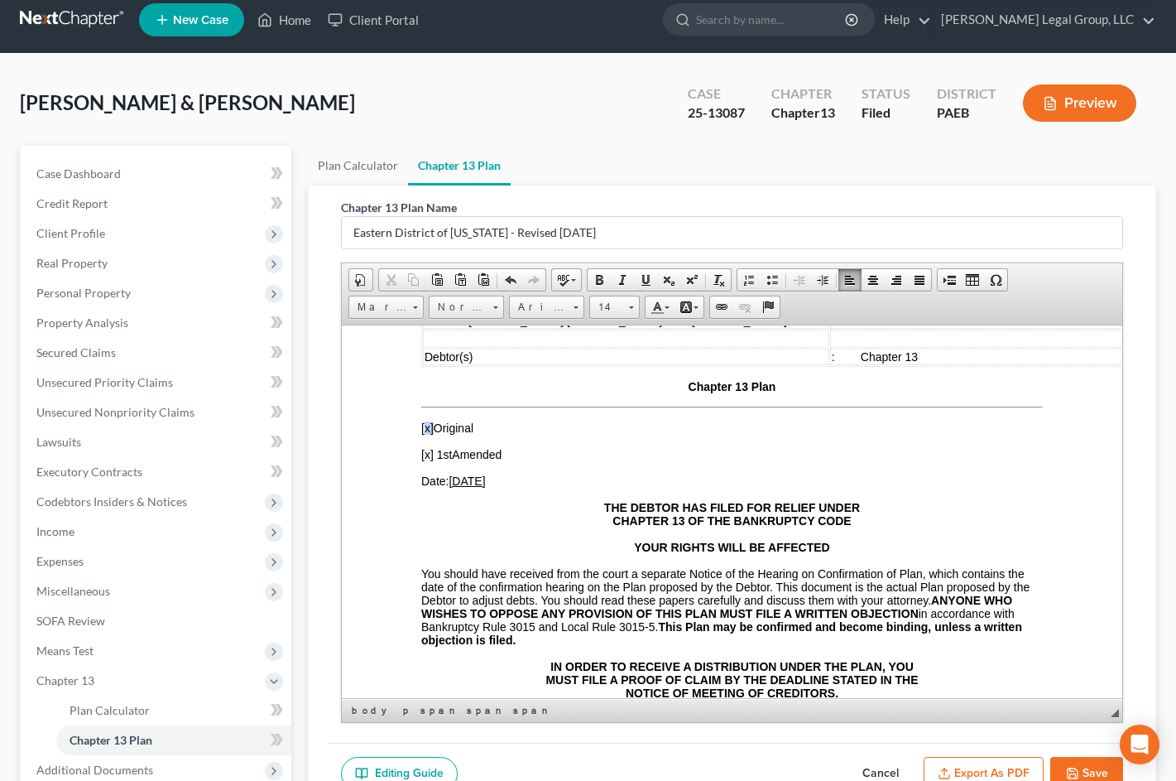
click at [426, 434] on span "[x]" at bounding box center [427, 427] width 12 height 13
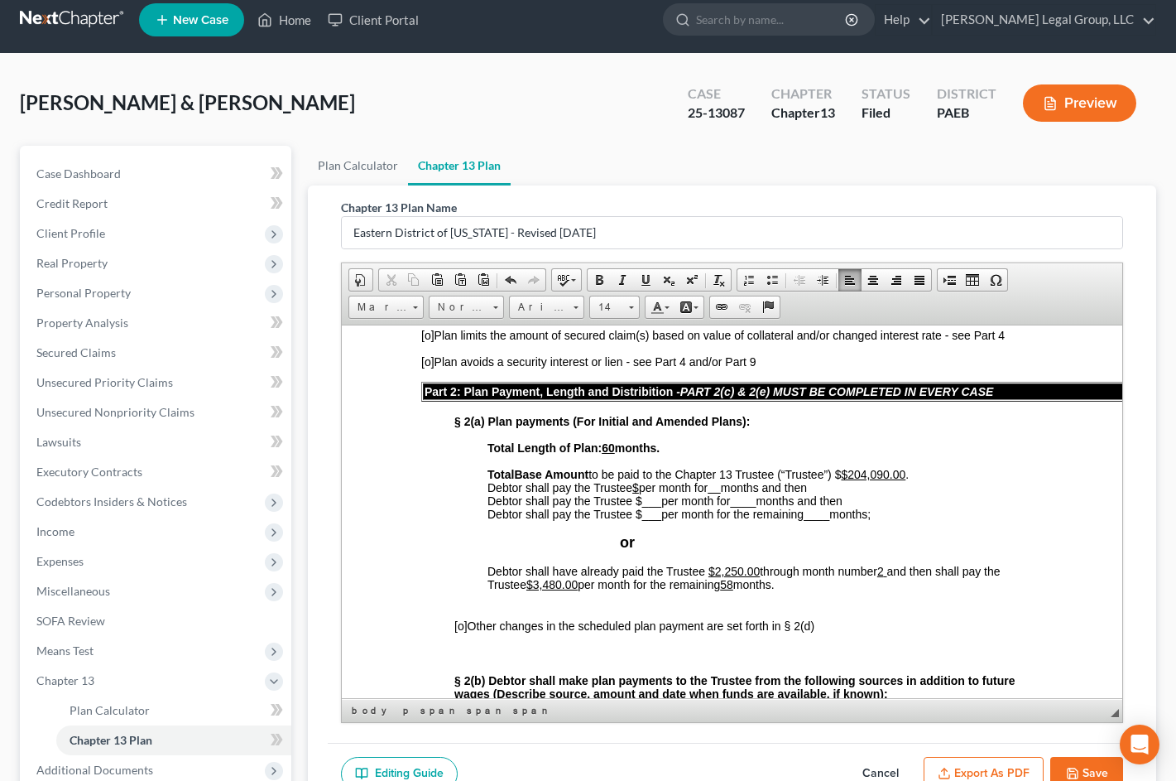
scroll to position [580, 0]
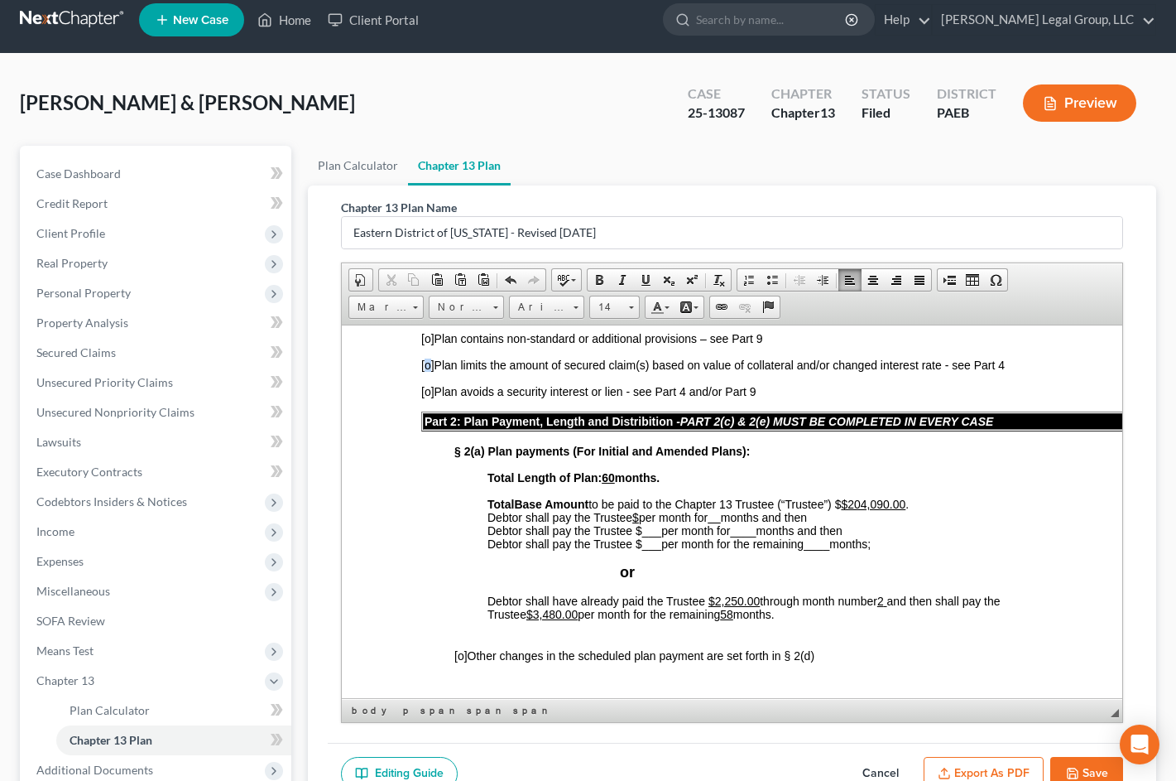
click at [431, 371] on span "[o]" at bounding box center [427, 364] width 13 height 13
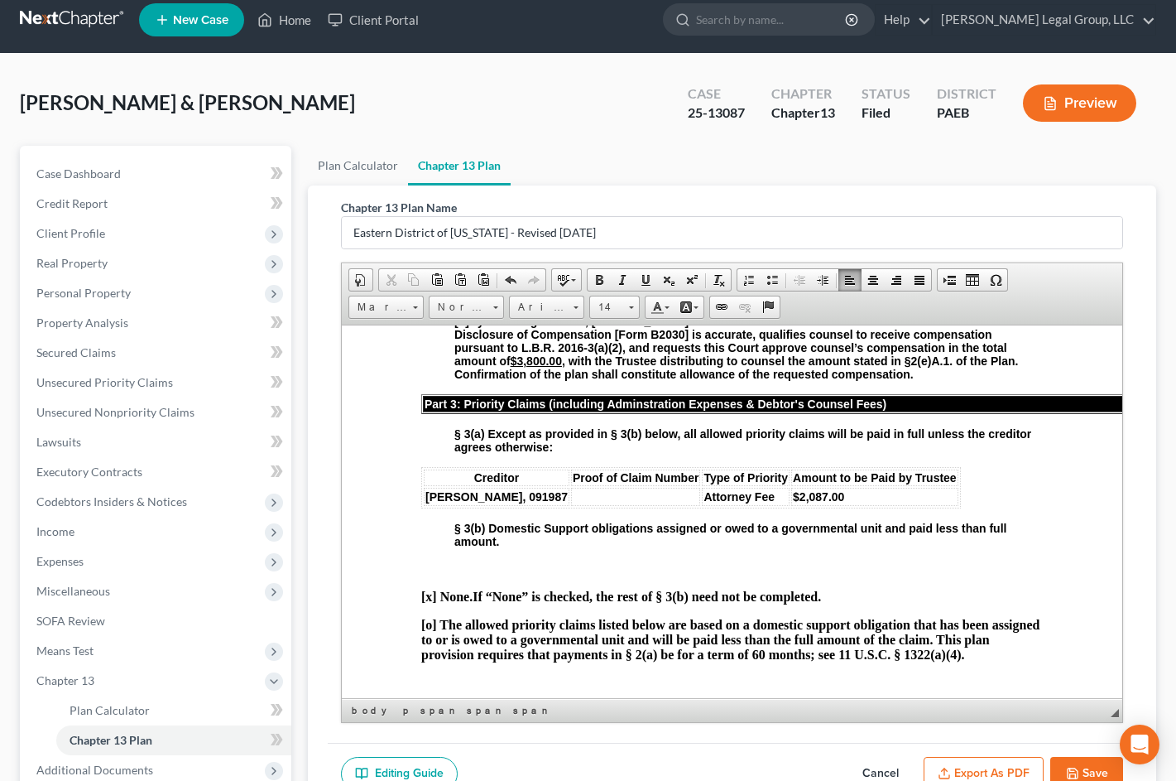
scroll to position [1490, 0]
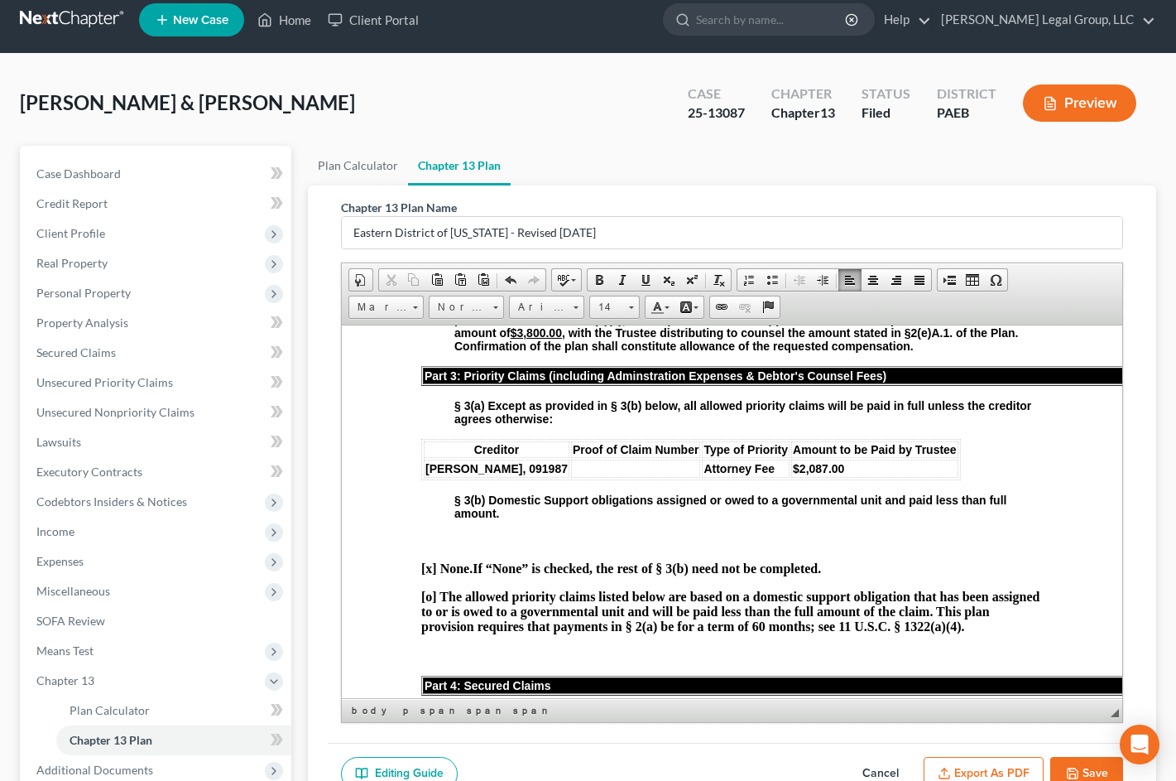
click at [459, 299] on span "[o]" at bounding box center [462, 292] width 15 height 13
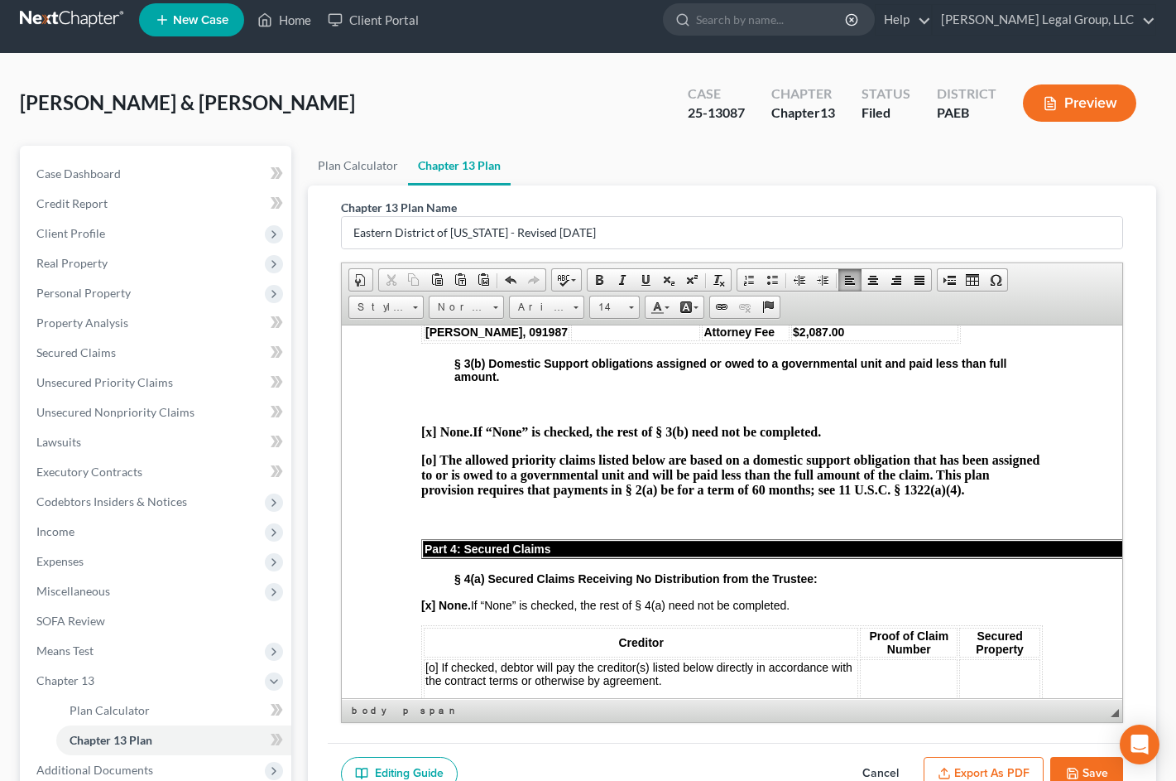
scroll to position [1656, 0]
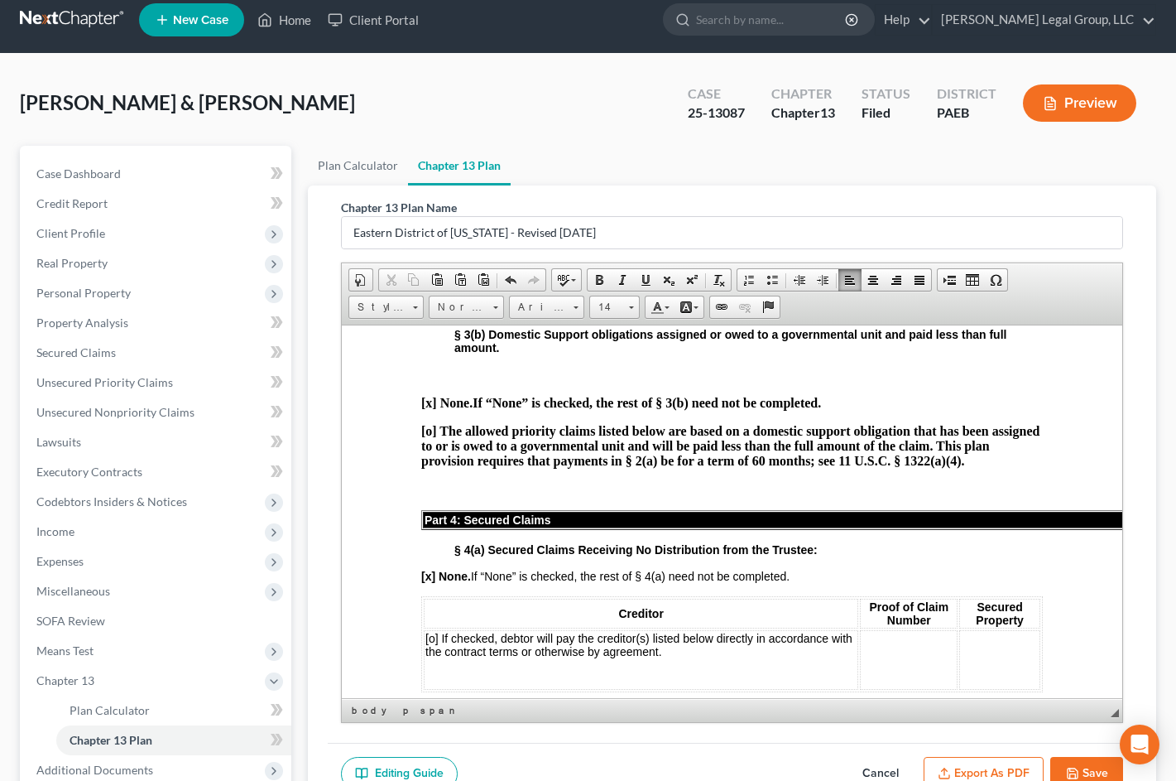
click at [470, 311] on td "[PERSON_NAME], 091987" at bounding box center [497, 302] width 146 height 18
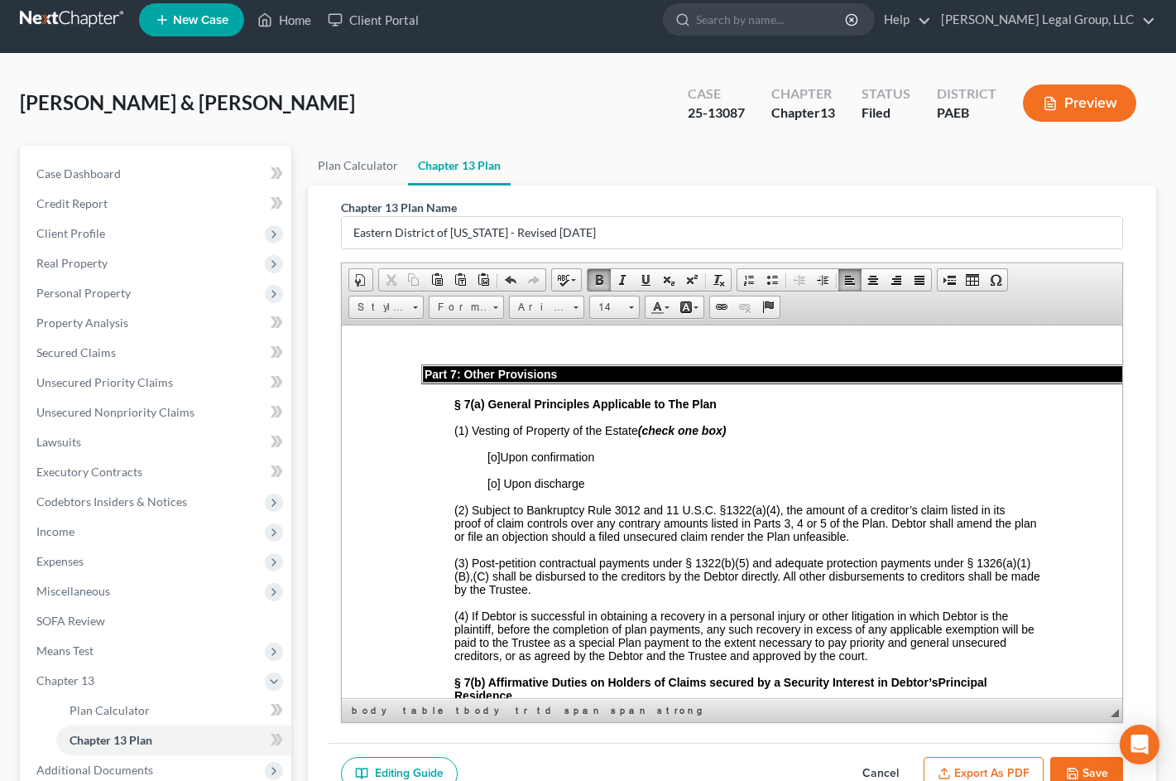
scroll to position [3726, 0]
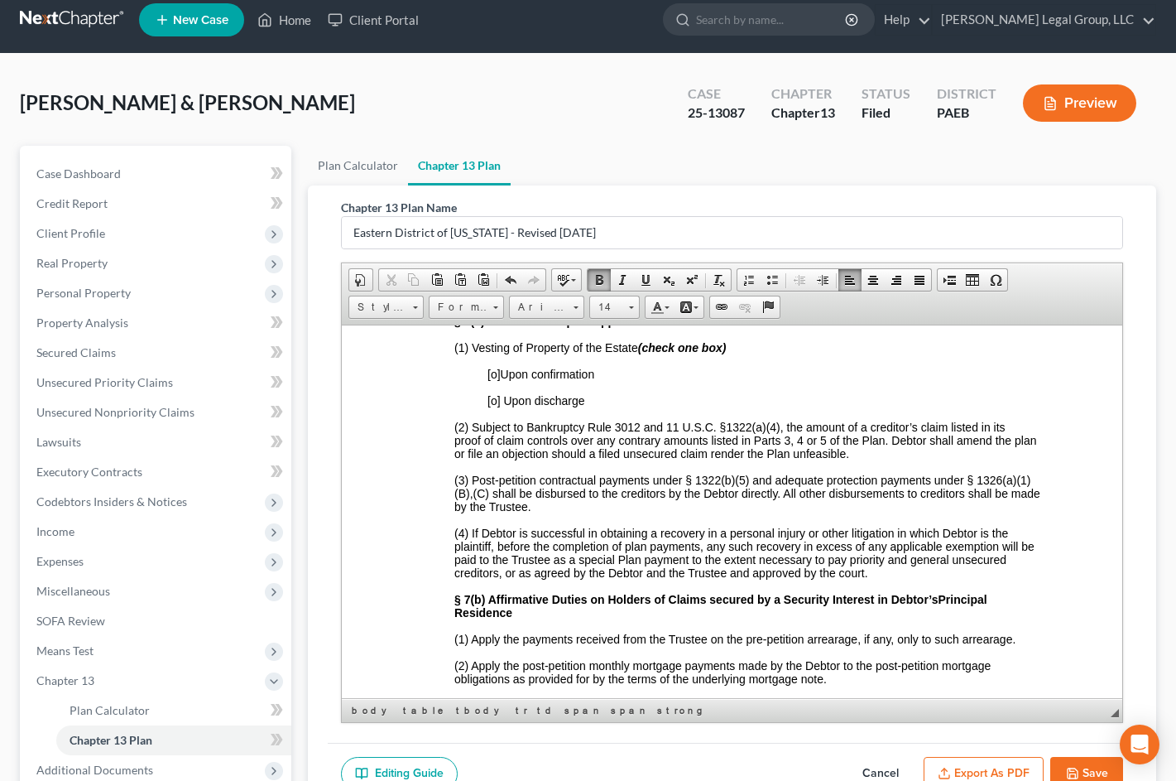
click at [599, 29] on u "$800.00" at bounding box center [577, 22] width 42 height 13
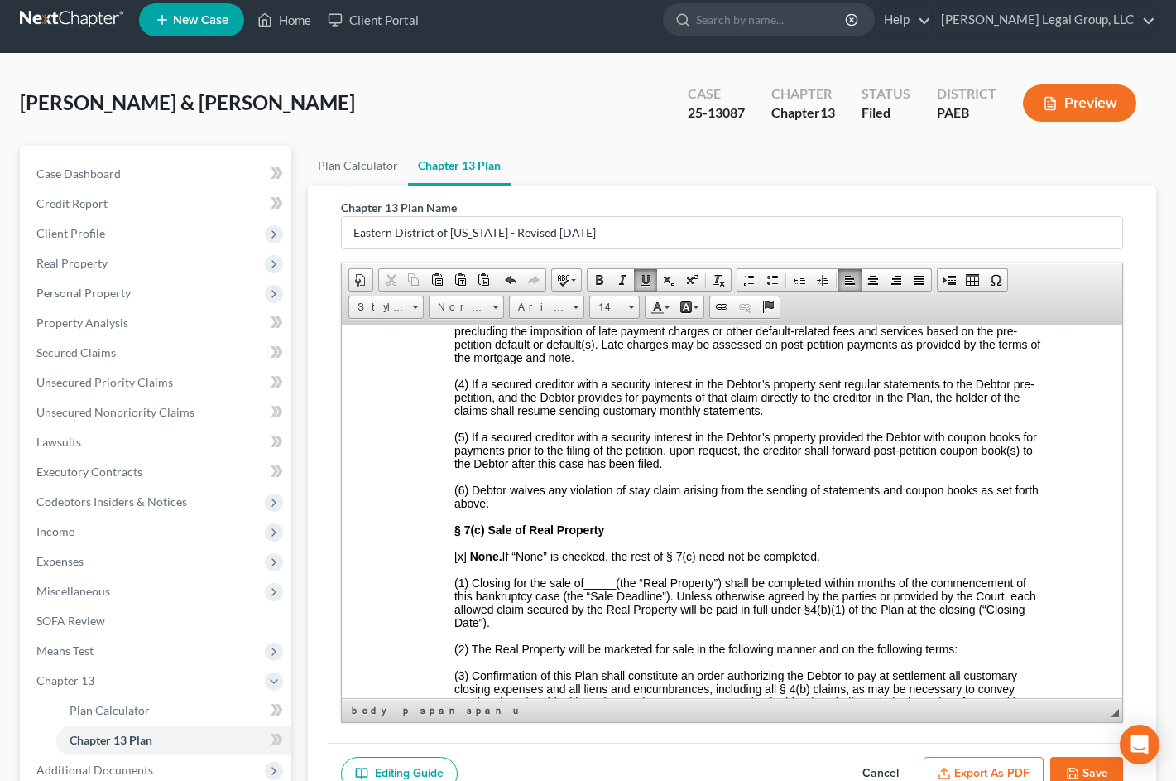
scroll to position [4140, 0]
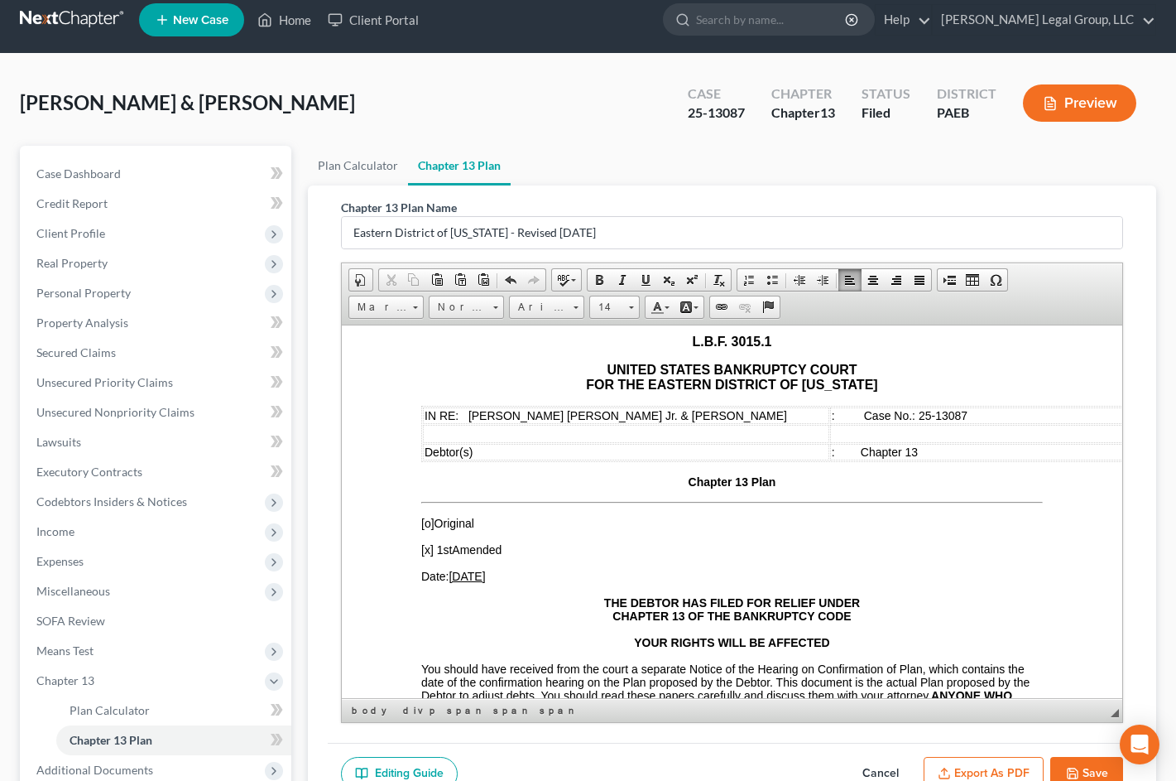
scroll to position [0, 0]
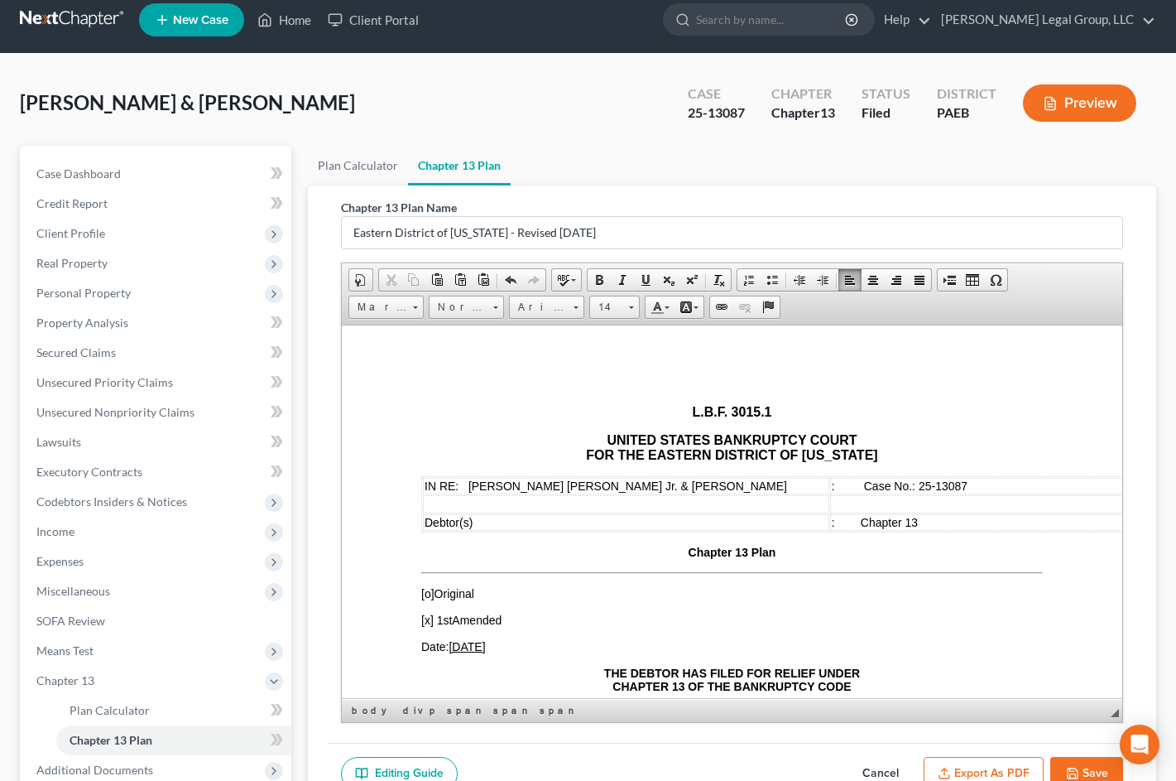
drag, startPoint x: 1093, startPoint y: 571, endPoint x: 1464, endPoint y: 735, distance: 405.5
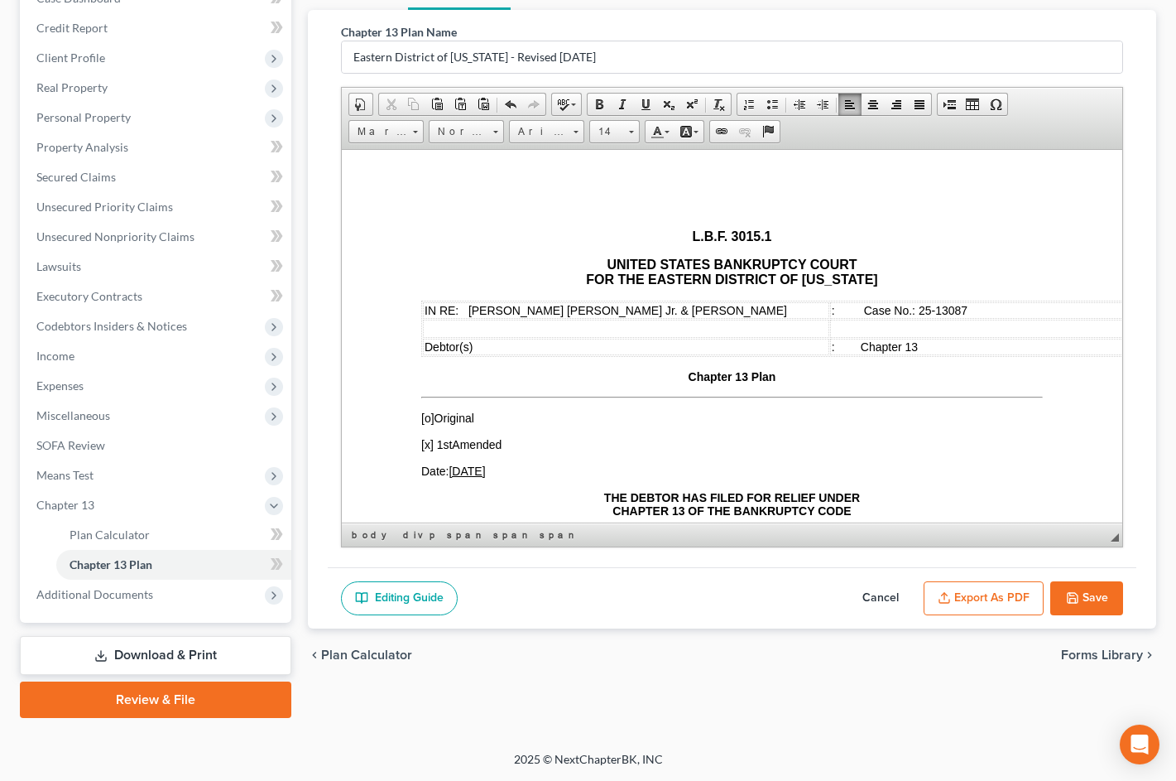
scroll to position [427, 0]
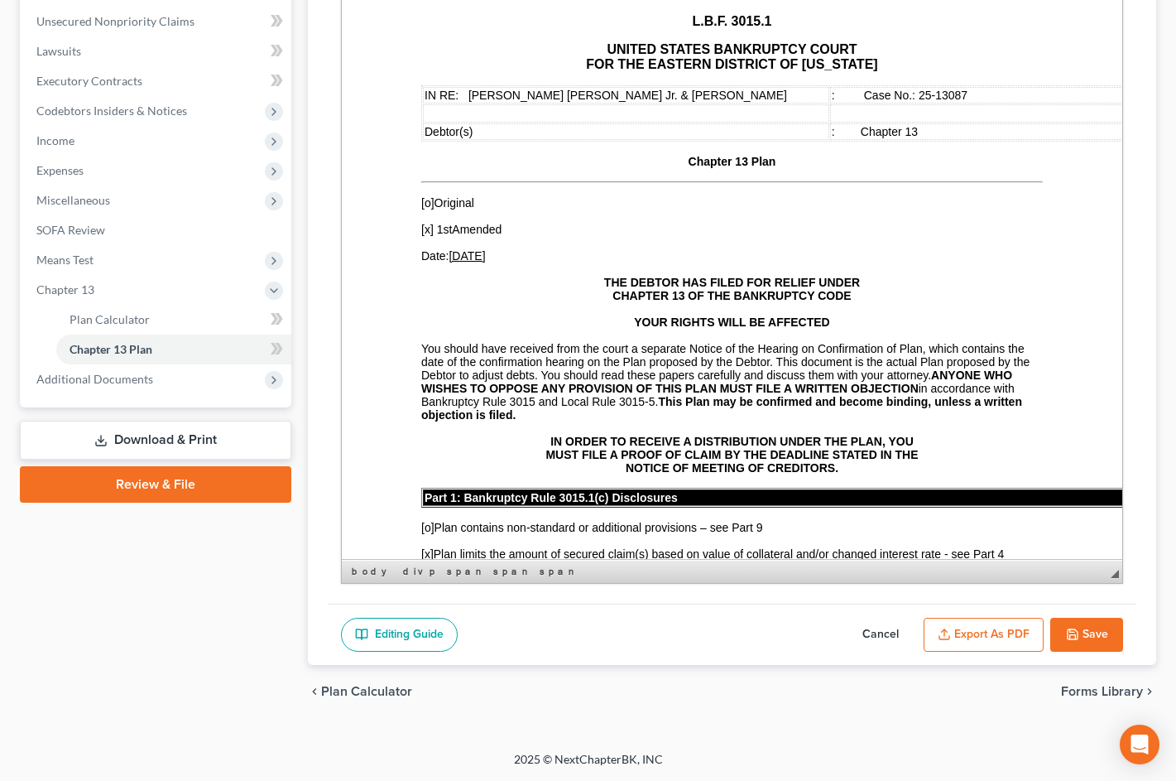
drag, startPoint x: 1104, startPoint y: 367, endPoint x: 1095, endPoint y: 638, distance: 271.7
click at [1129, 618] on div "Chapter 13 Plan Name Eastern District of [US_STATE] - Revised [DATE] Rich Text …" at bounding box center [732, 230] width 849 height 870
click at [1069, 652] on button "Save" at bounding box center [1087, 635] width 73 height 35
select select "2"
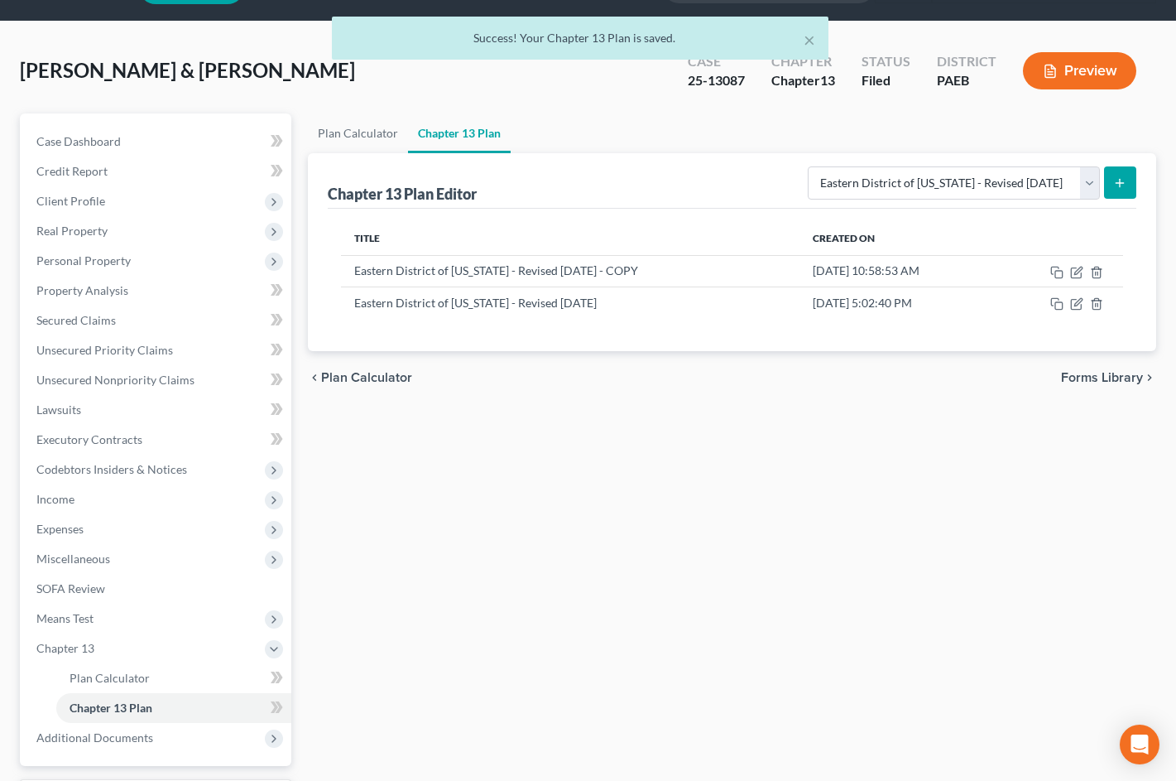
scroll to position [83, 0]
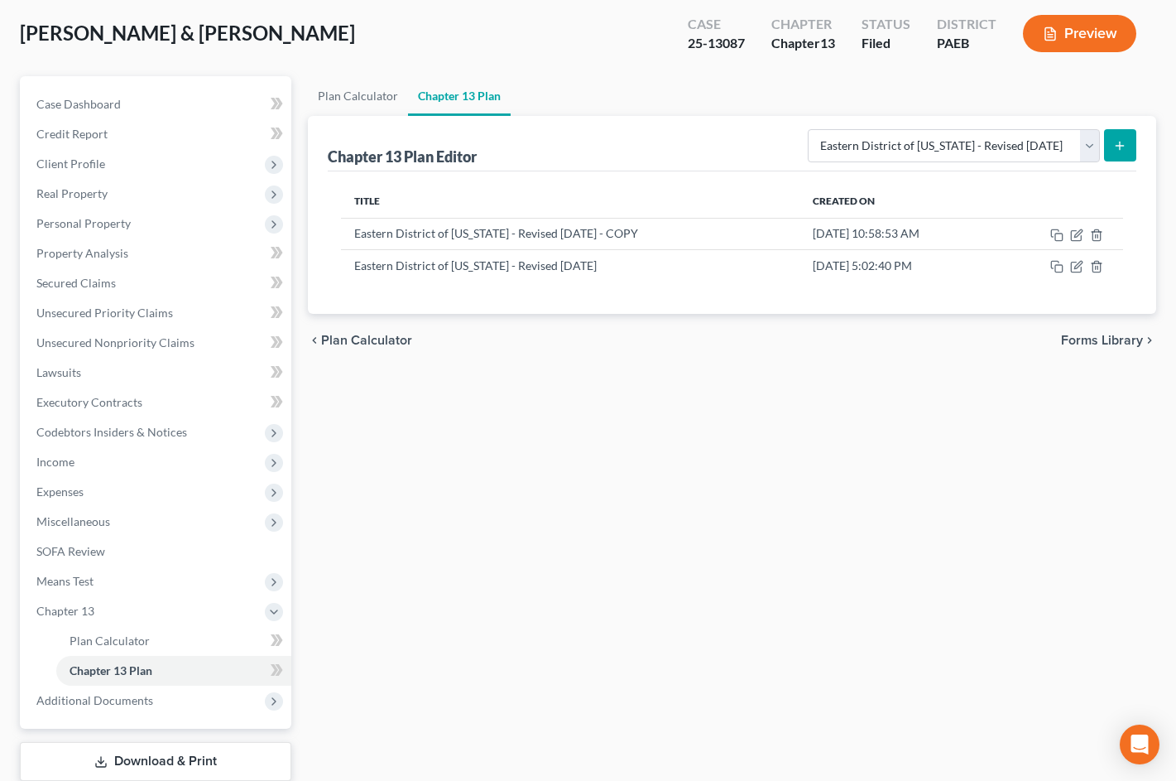
click at [1075, 116] on ul "Plan Calculator Chapter 13 Plan" at bounding box center [732, 96] width 849 height 40
click at [1071, 273] on icon "button" at bounding box center [1077, 266] width 13 height 13
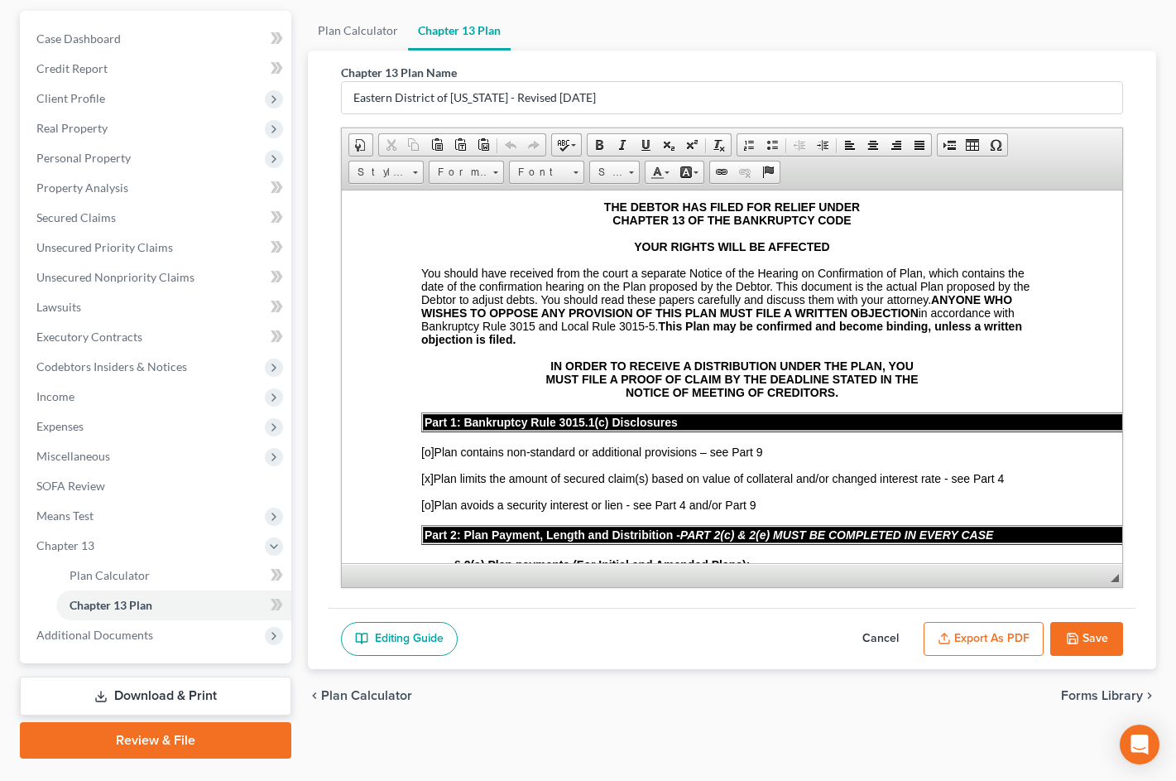
scroll to position [414, 0]
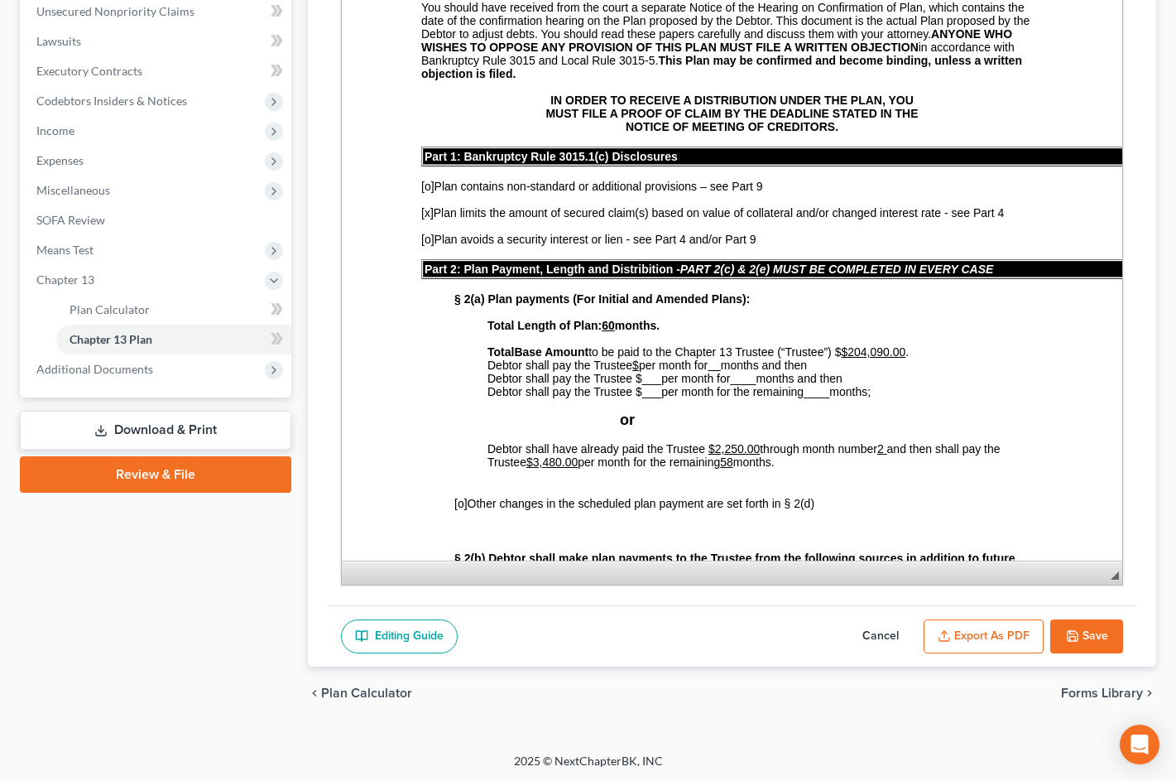
drag, startPoint x: 1098, startPoint y: 378, endPoint x: 1124, endPoint y: 622, distance: 244.8
click at [1127, 628] on div "Chapter 13 Plan Name Eastern District of [US_STATE] - Revised [DATE] Rich Text …" at bounding box center [732, 226] width 849 height 882
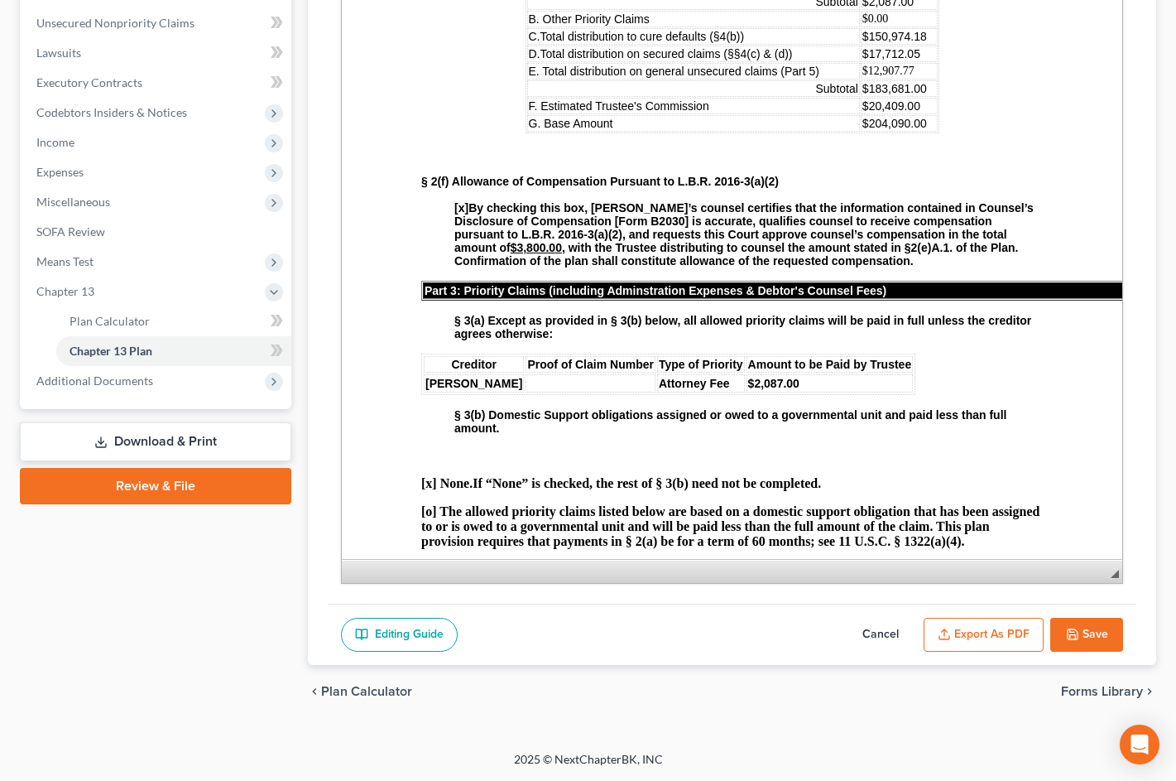
scroll to position [1159, 0]
